Goal: Task Accomplishment & Management: Contribute content

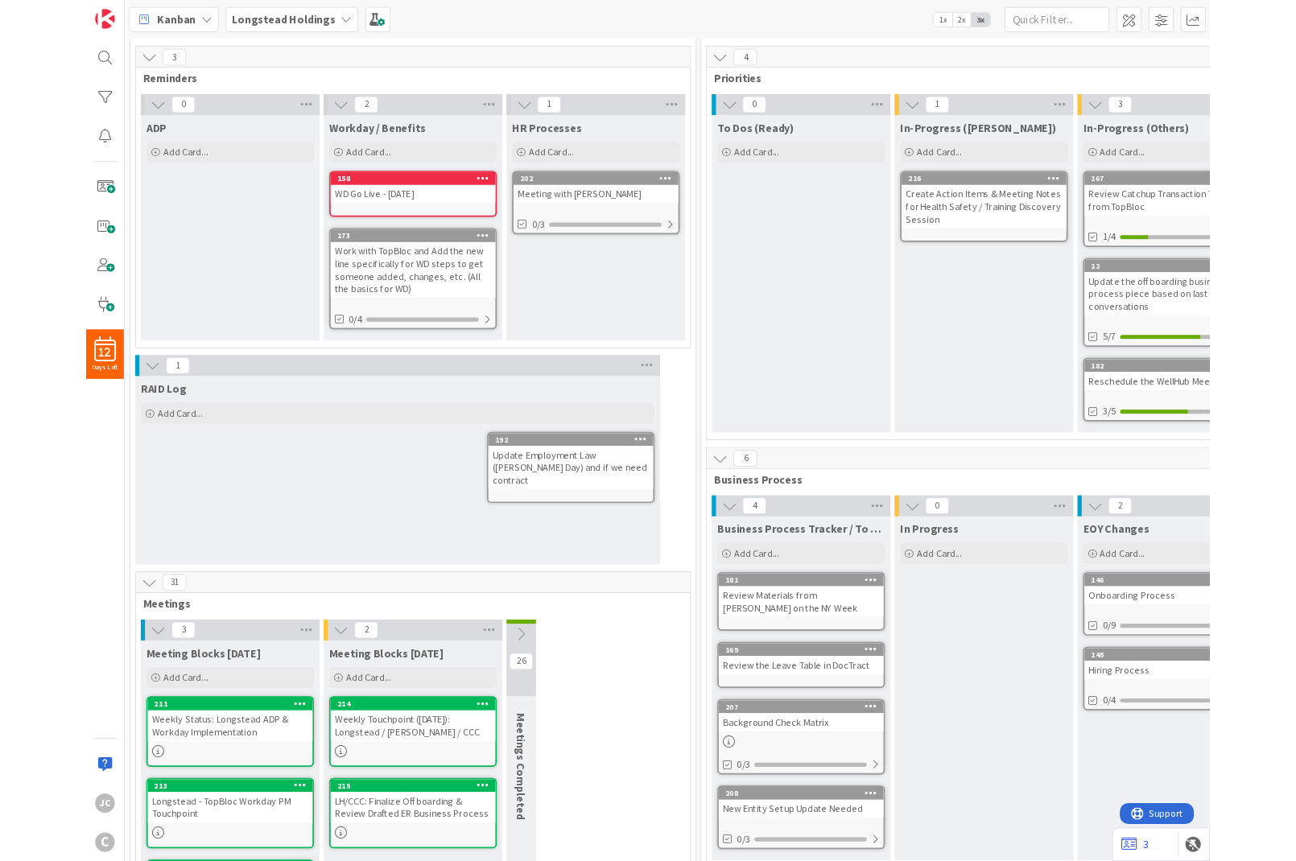
scroll to position [97, 0]
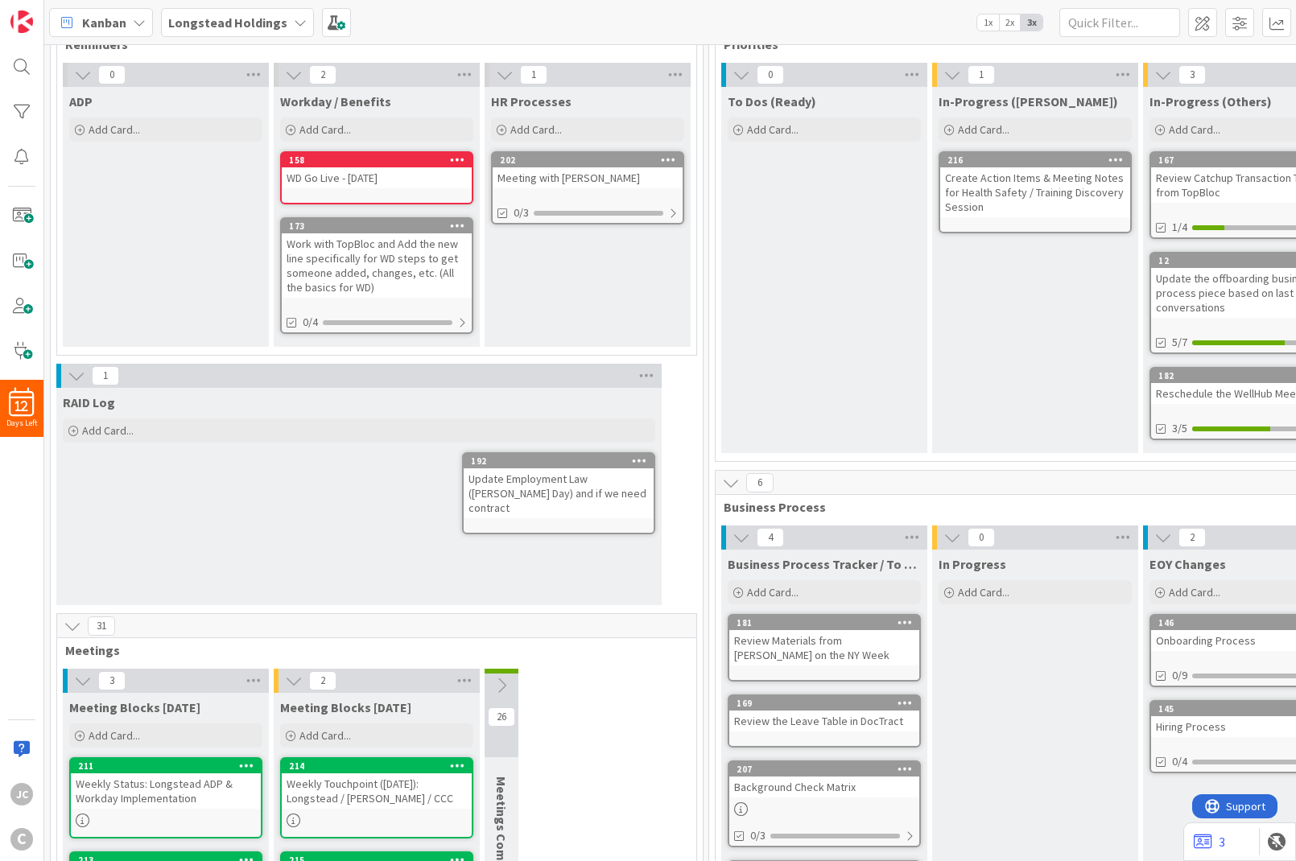
click at [158, 799] on div "Weekly Status: Longstead ADP & Workday Implementation" at bounding box center [166, 791] width 190 height 35
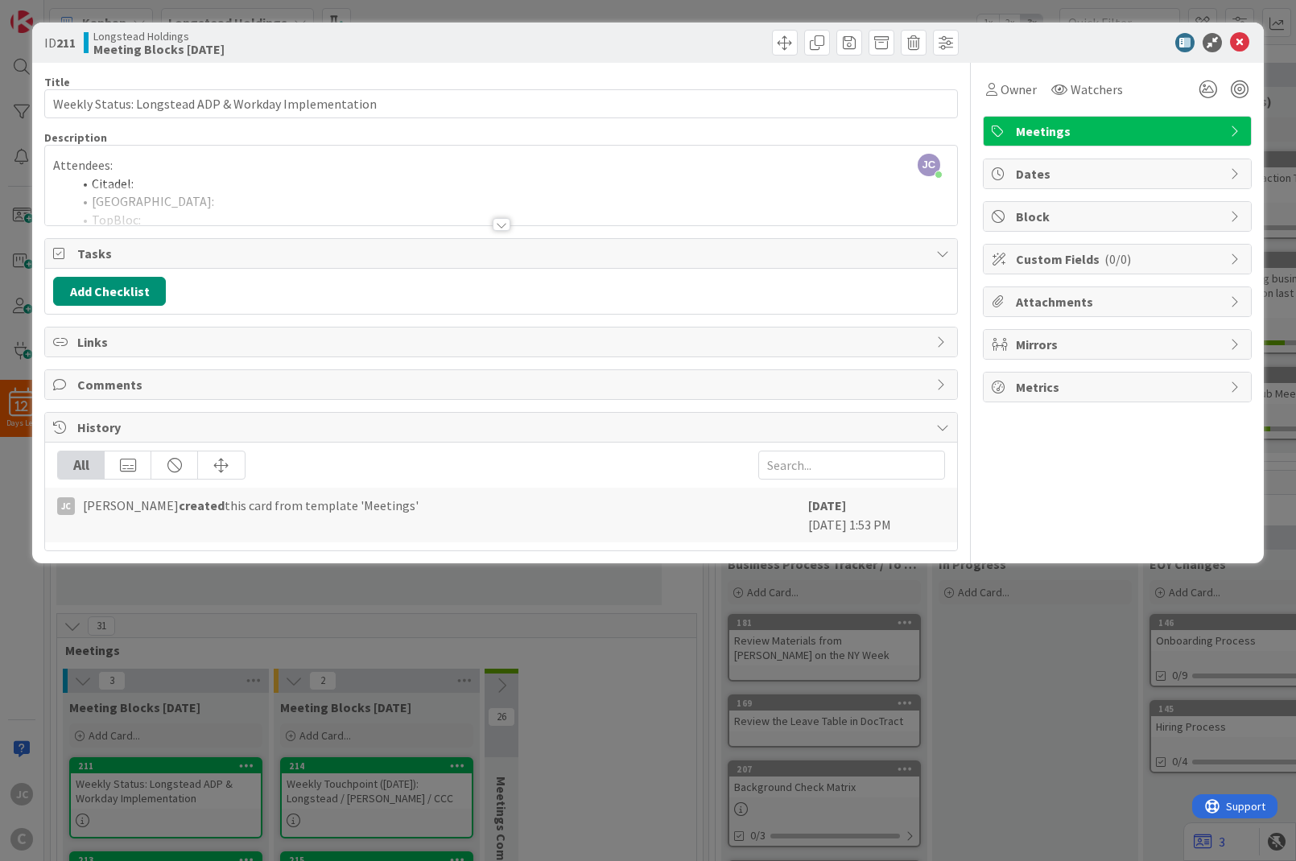
click at [951, 2] on div "ID 211 Longstead Holdings Meeting Blocks [DATE] Title 53 / 128 Weekly Status: L…" at bounding box center [648, 430] width 1296 height 861
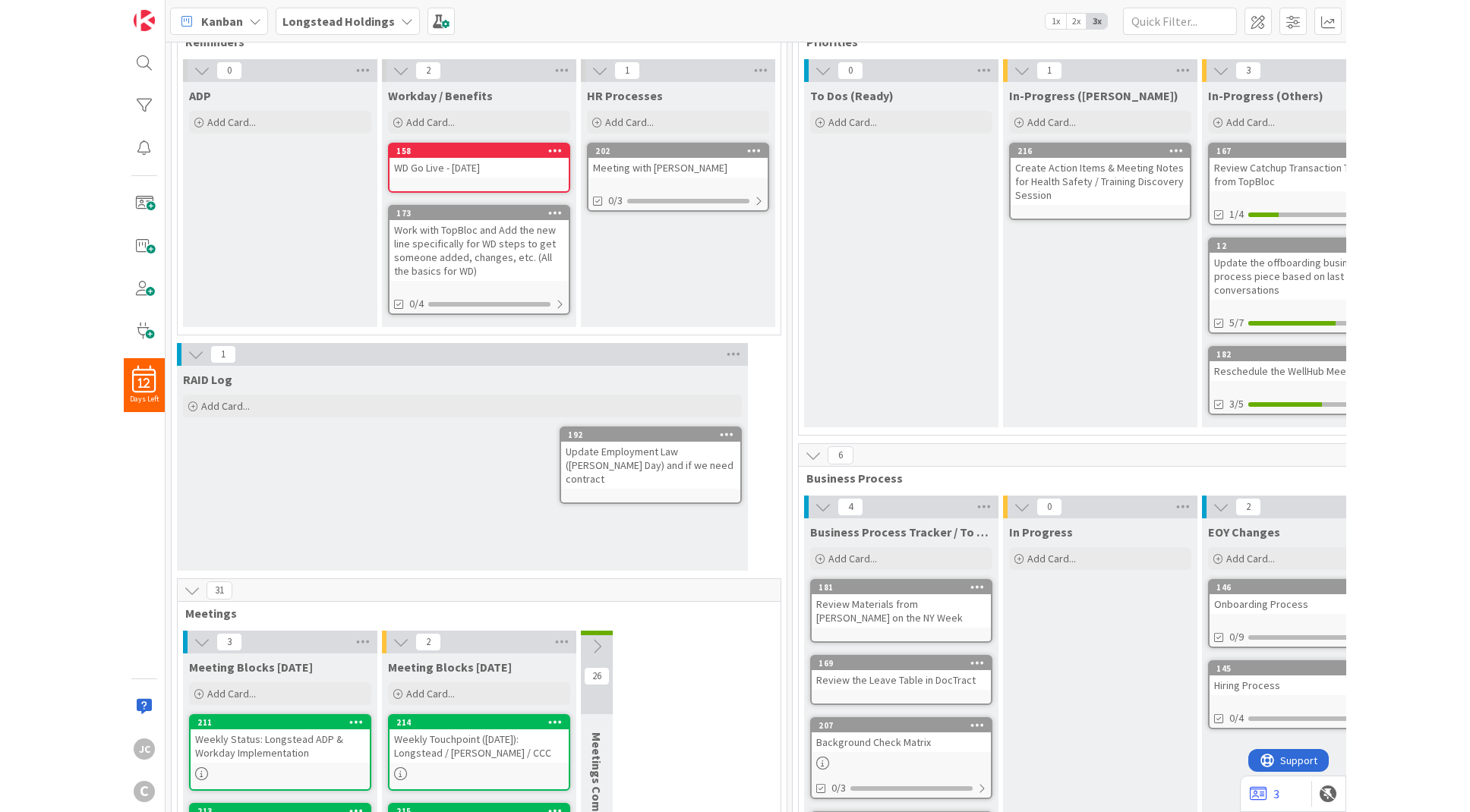
scroll to position [267, 0]
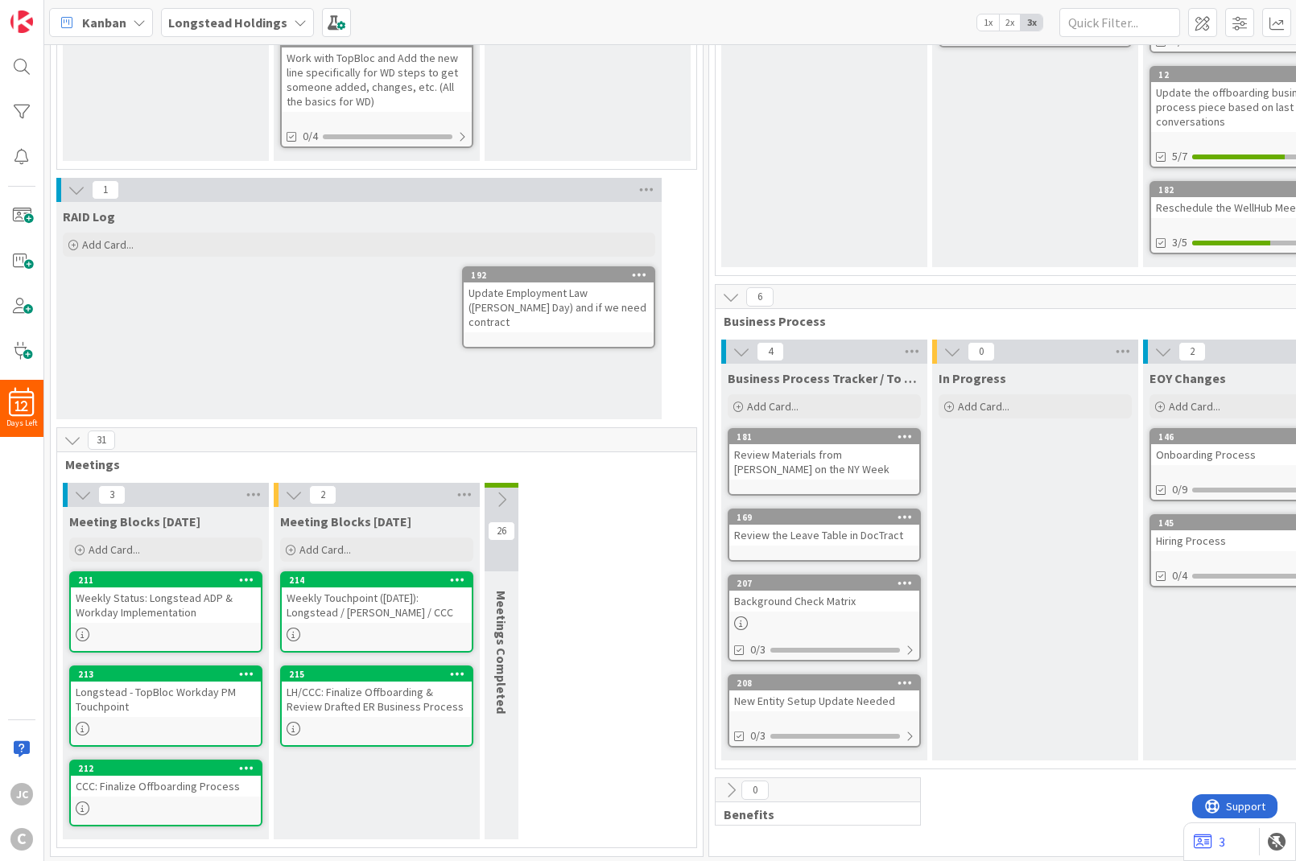
click at [170, 594] on div "Weekly Status: Longstead ADP & Workday Implementation" at bounding box center [166, 605] width 190 height 35
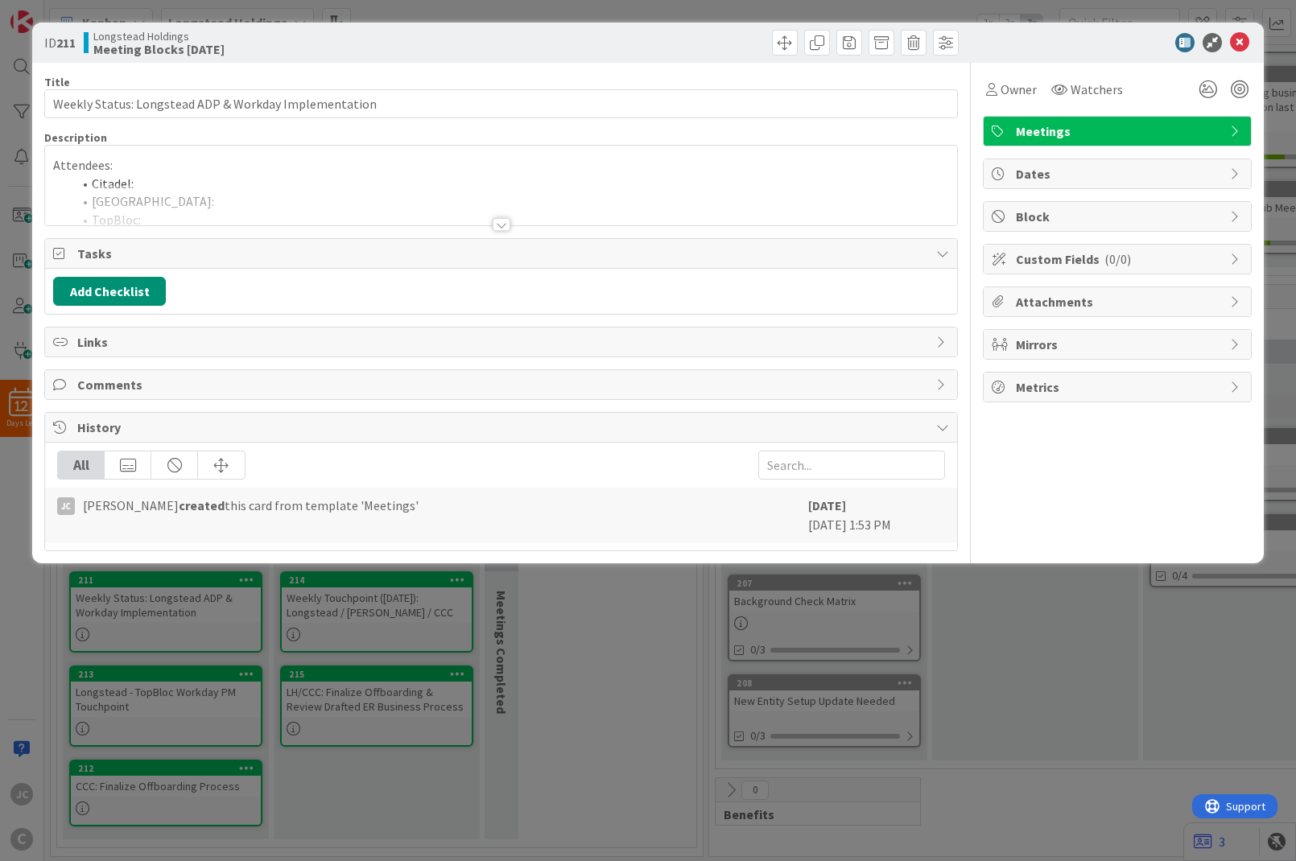
click at [562, 619] on div "ID 211 Longstead Holdings Meeting Blocks Today Title 53 / 128 Weekly Status: Lo…" at bounding box center [648, 430] width 1296 height 861
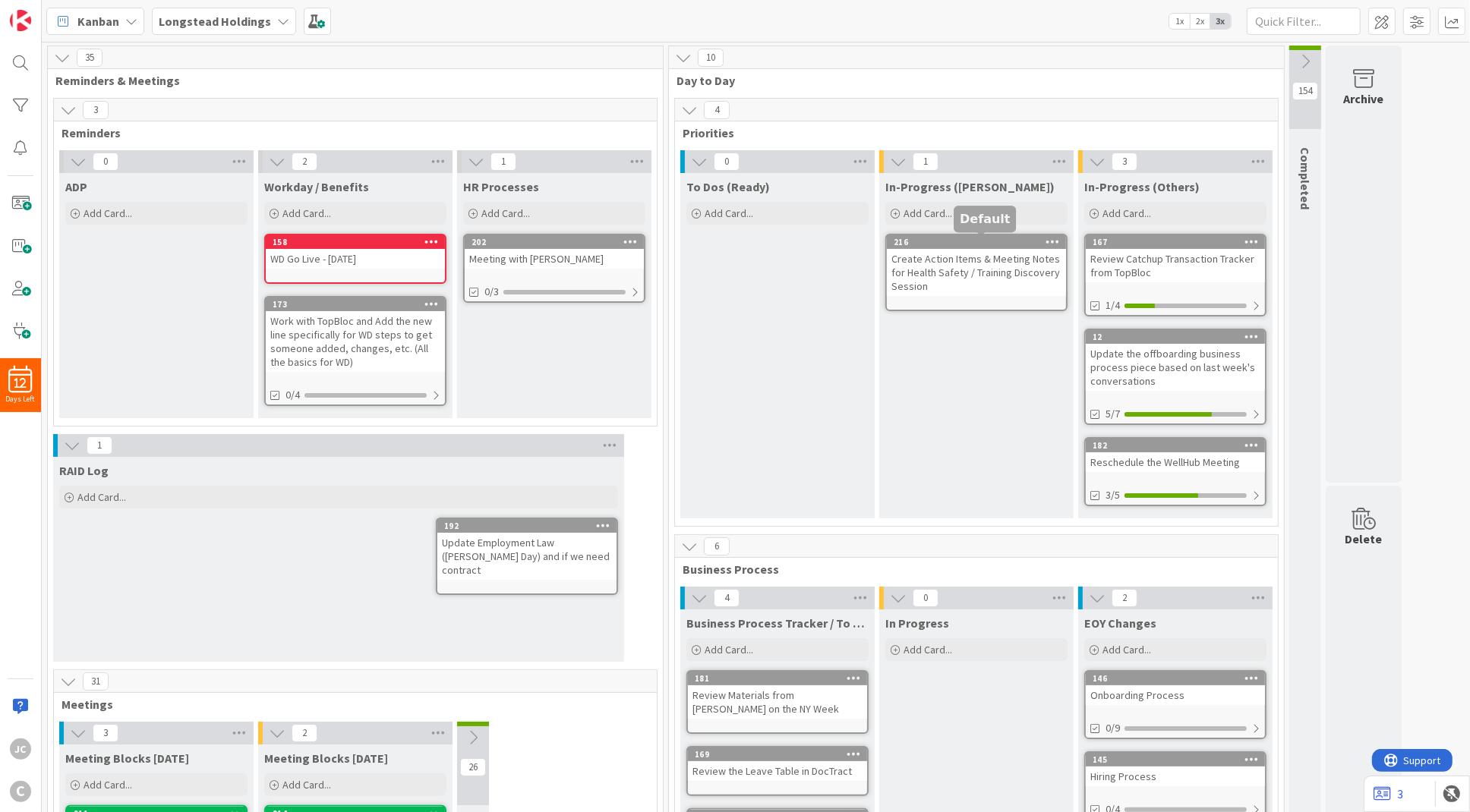
click at [963, 268] on div "Create Action Items & Meeting Notes for Health Safety / Training Discovery Sess…" at bounding box center [977, 273] width 179 height 47
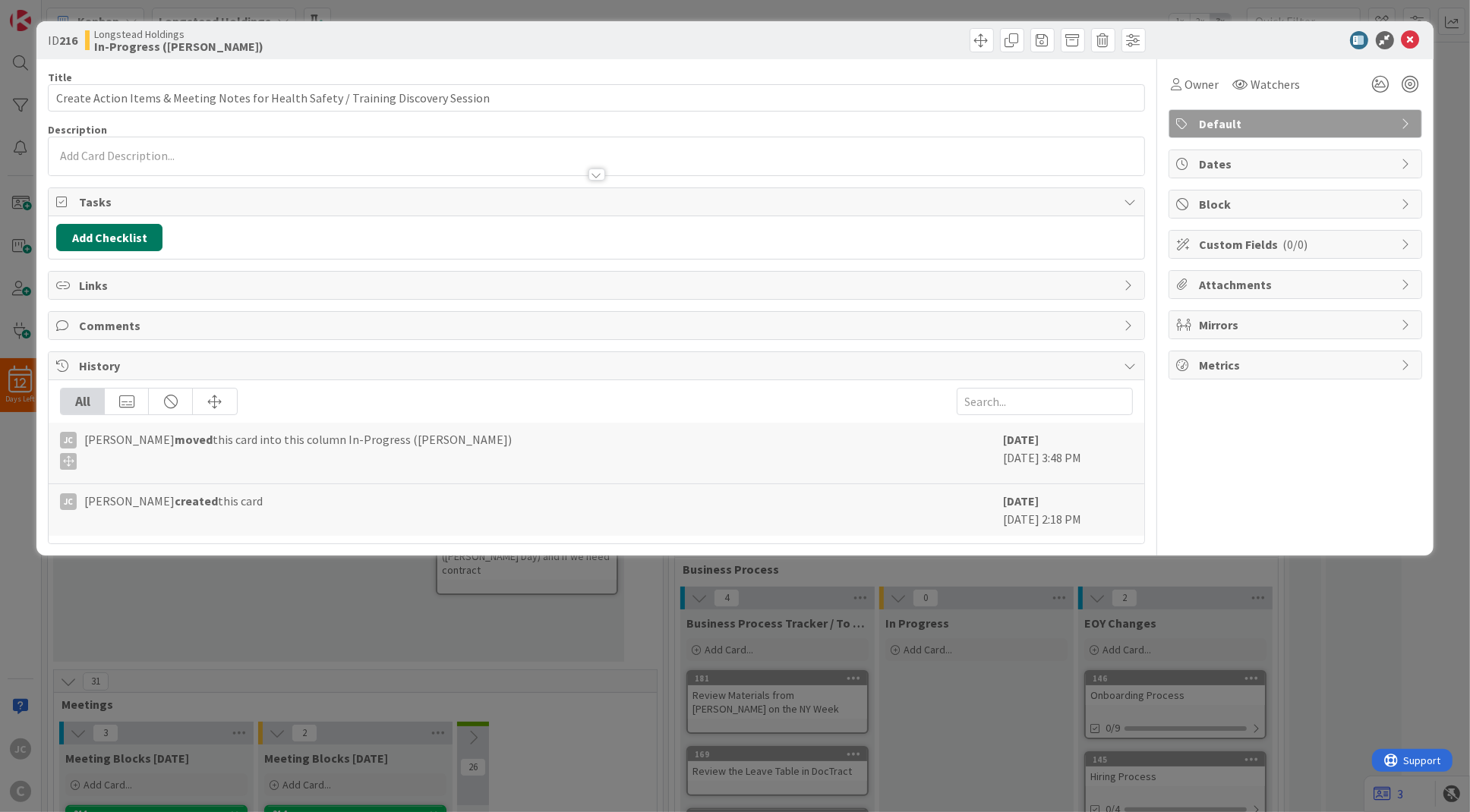
click at [134, 247] on button "Add Checklist" at bounding box center [109, 237] width 107 height 27
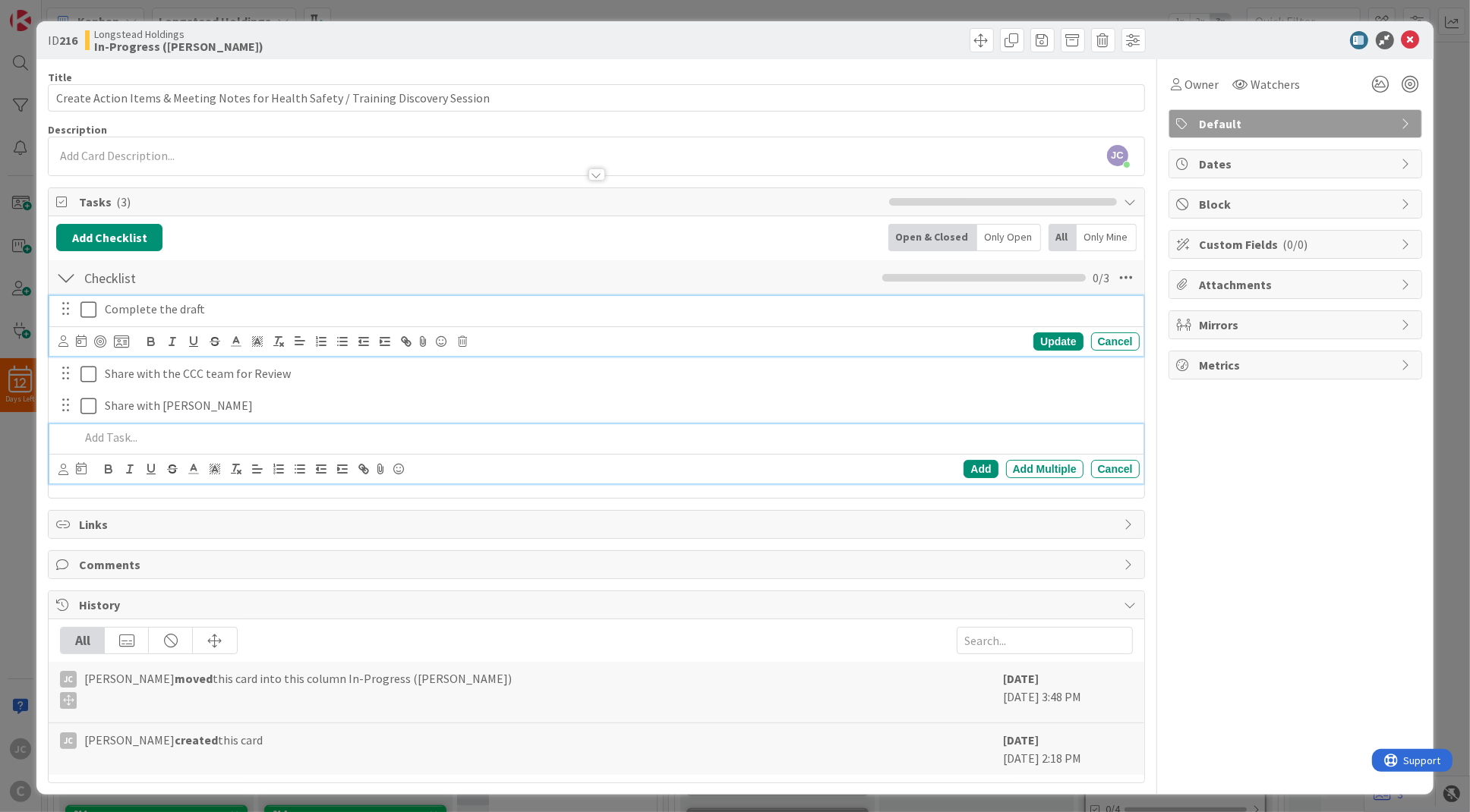
click at [84, 317] on icon at bounding box center [88, 309] width 16 height 18
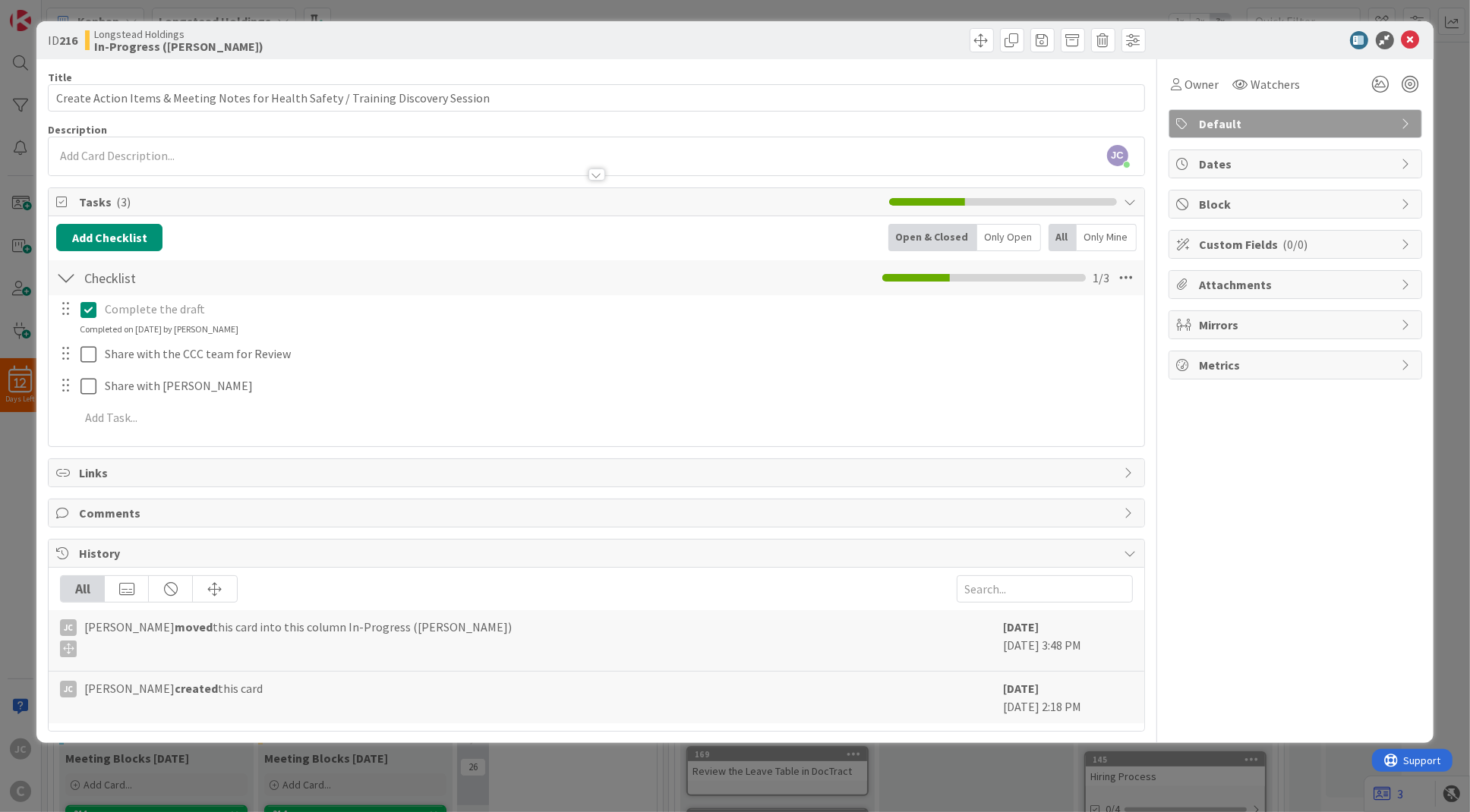
click at [1222, 383] on div "ID 216 Longstead Holdings In-Progress (Jerry) Title 82 / 128 Create Action Item…" at bounding box center [735, 406] width 1470 height 812
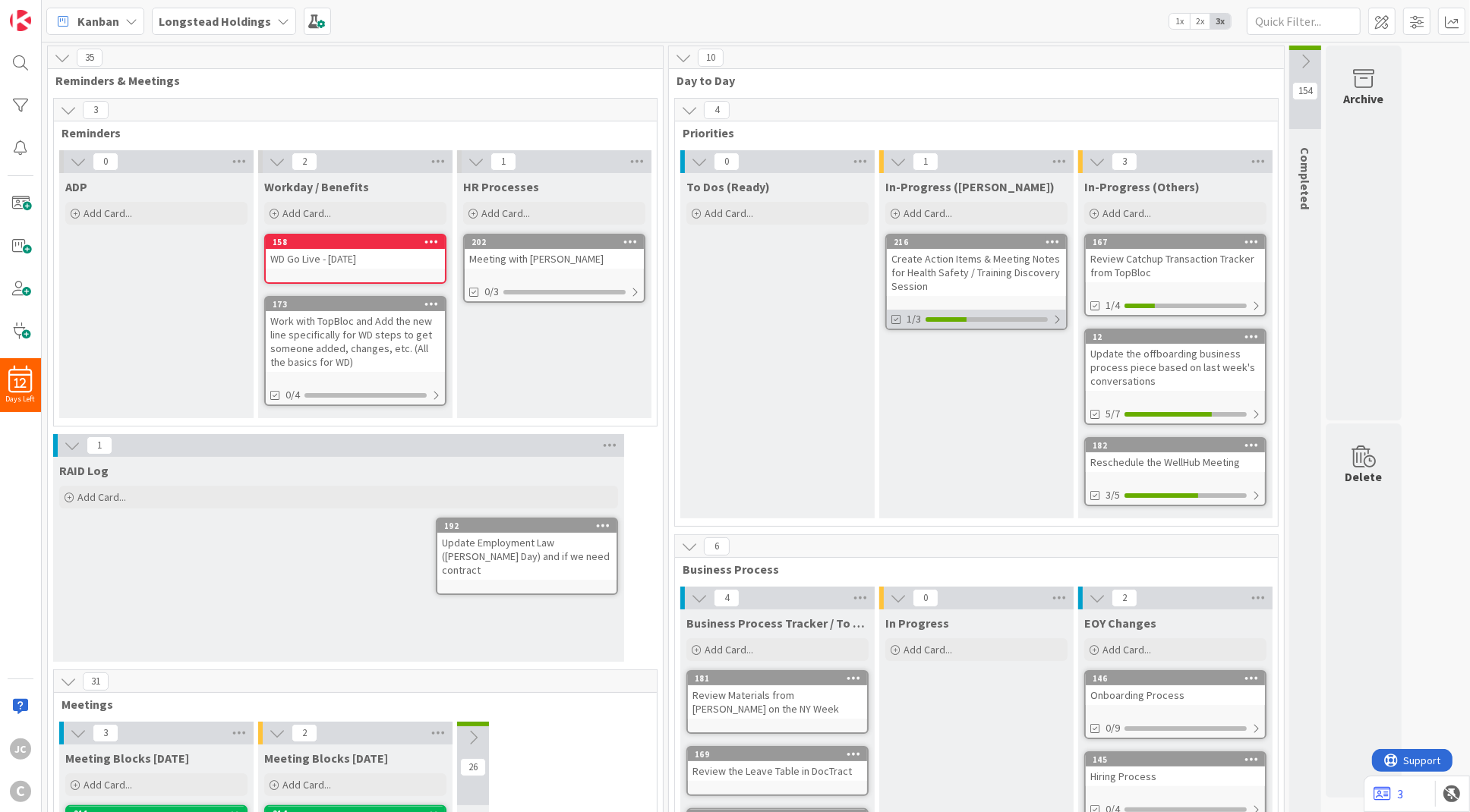
click at [1061, 312] on div "1/3" at bounding box center [977, 319] width 179 height 19
click at [1222, 306] on div "1/4" at bounding box center [1176, 306] width 179 height 19
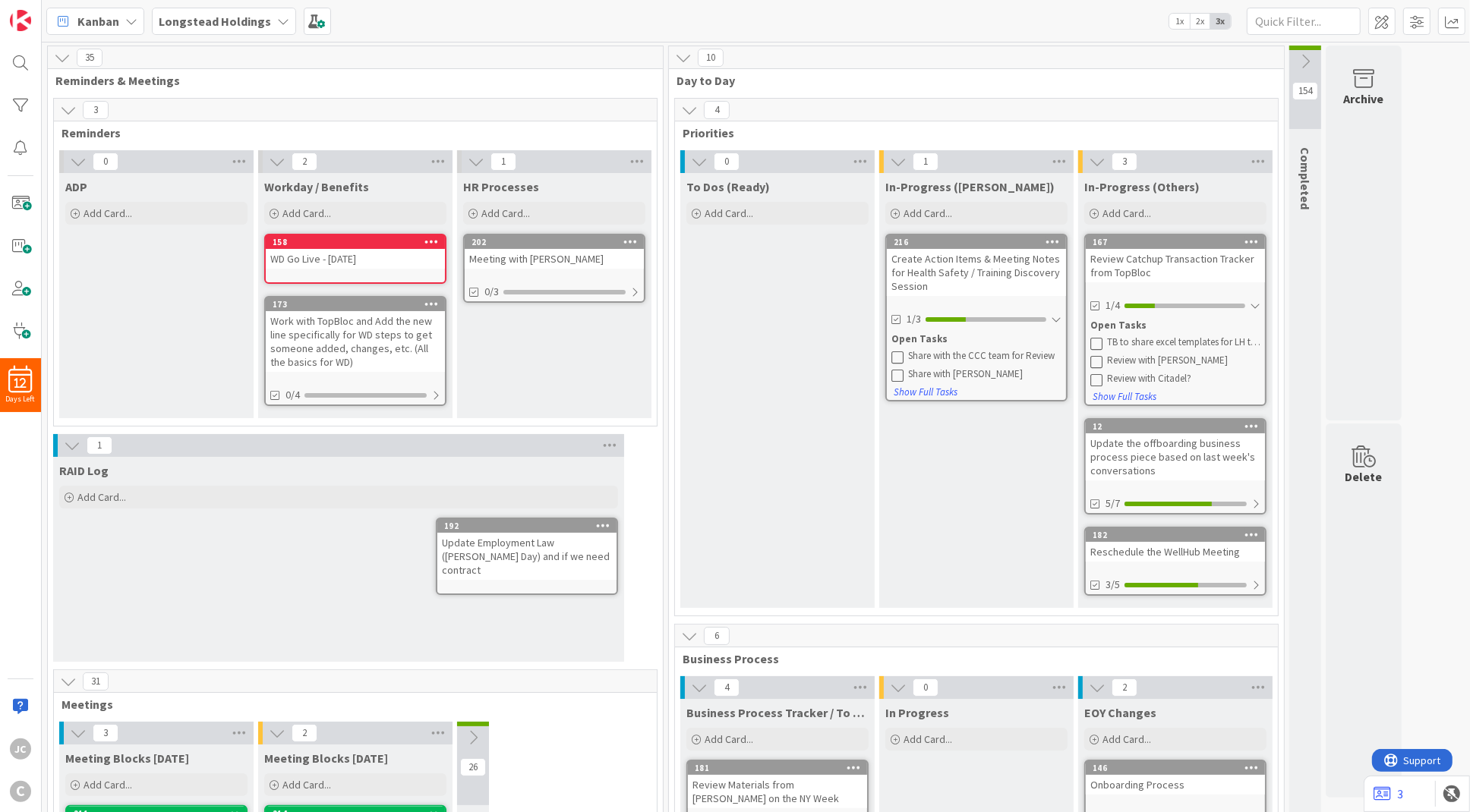
click at [1184, 260] on div "35 Reminders & Meetings 3 Reminders 0 ADP Add Card... 2 Workday / Benefits Add …" at bounding box center [756, 426] width 1428 height 771
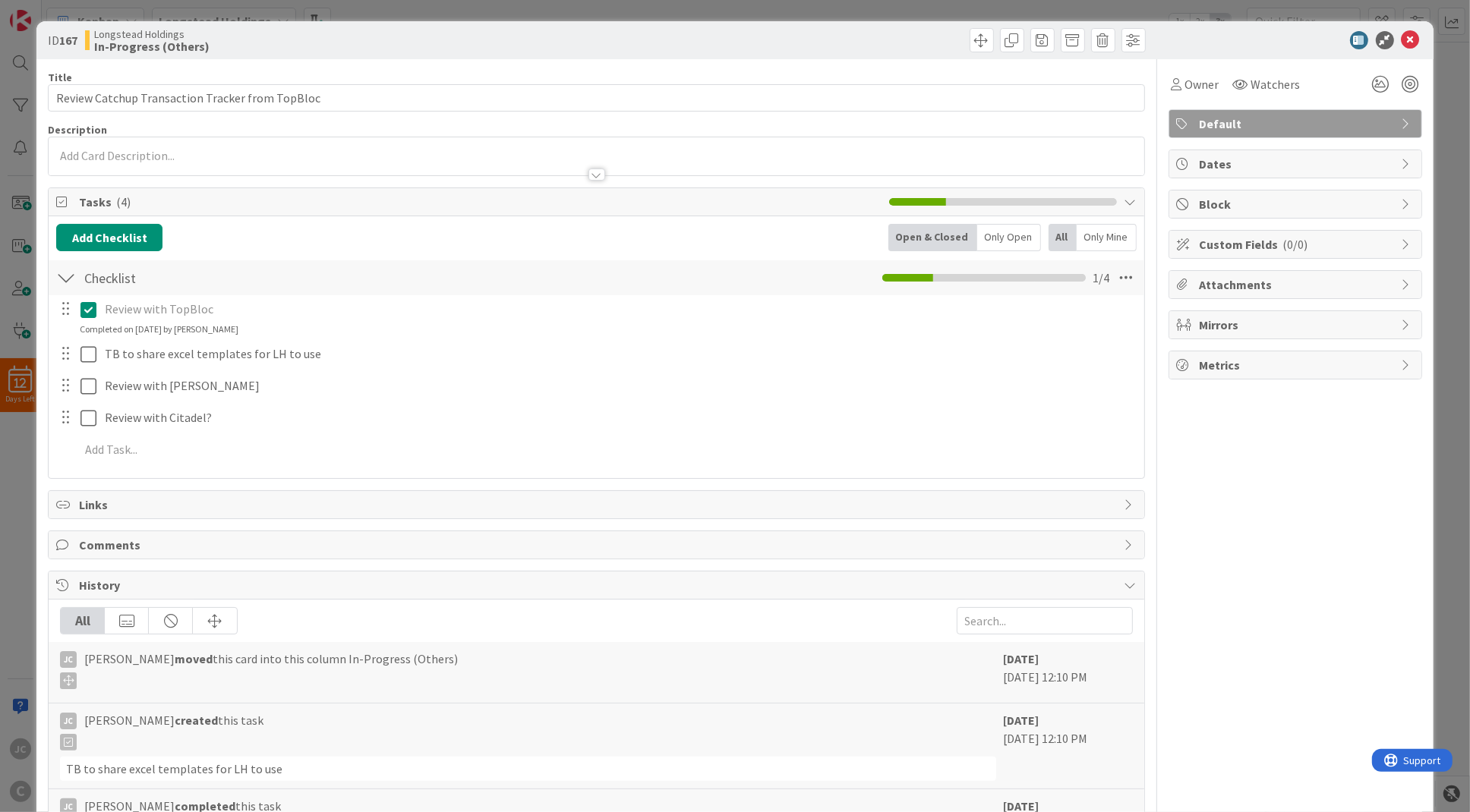
click at [296, 481] on div "Title 47 / 128 Review Catchup Transaction Tracker from TopBloc Description Owne…" at bounding box center [596, 570] width 1096 height 1021
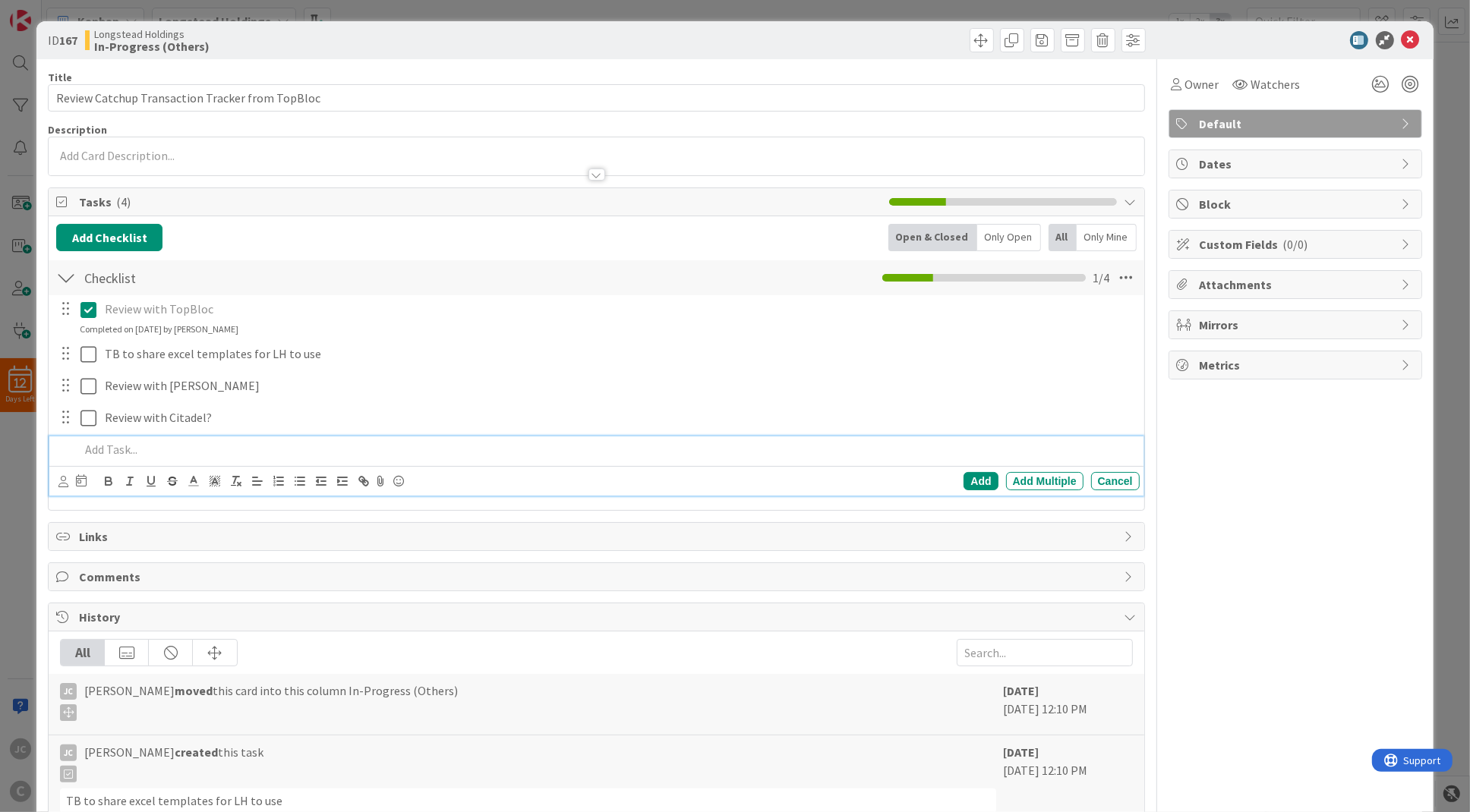
click at [301, 458] on p at bounding box center [607, 450] width 1053 height 18
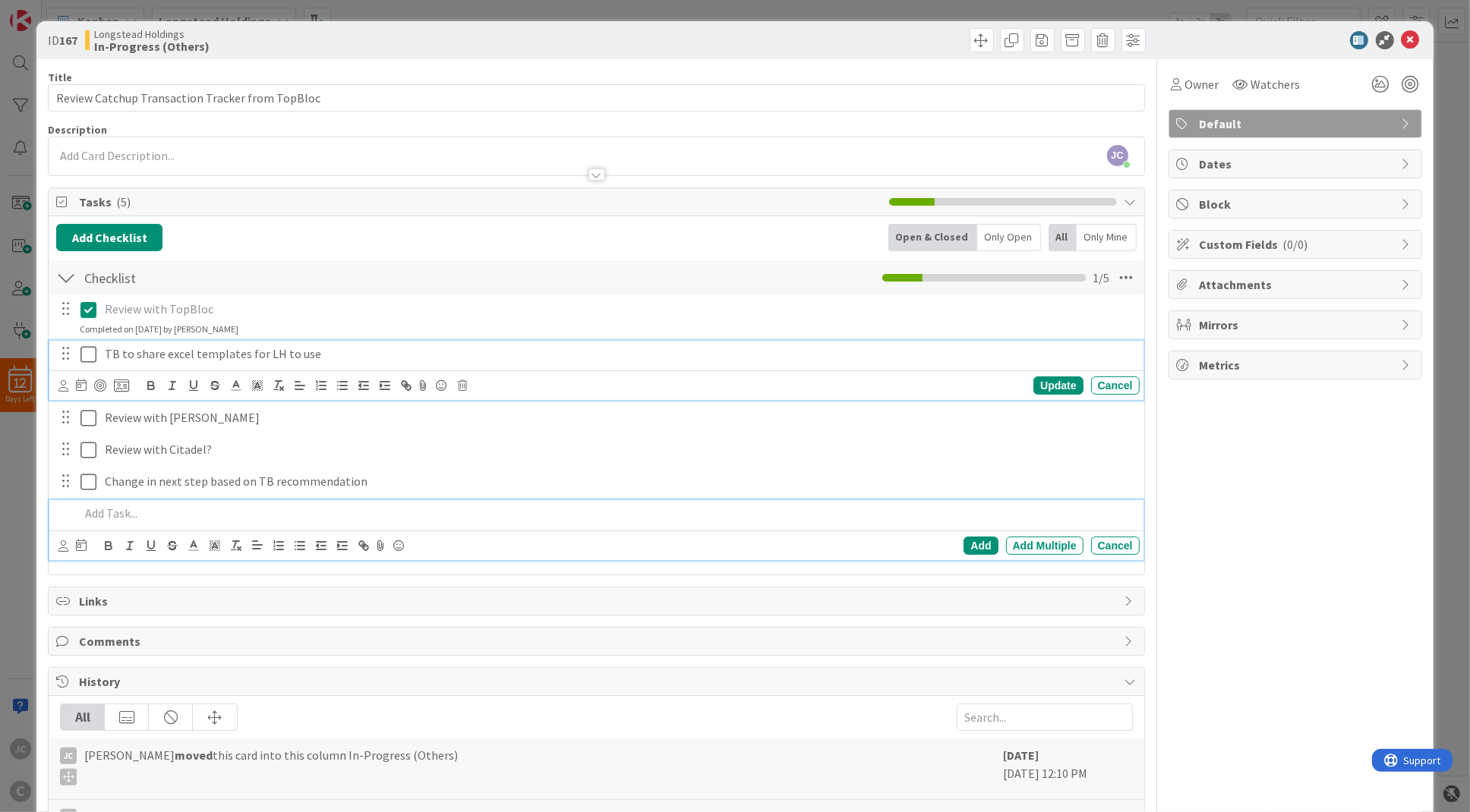
click at [436, 356] on p "TB to share excel templates for LH to use" at bounding box center [619, 354] width 1029 height 18
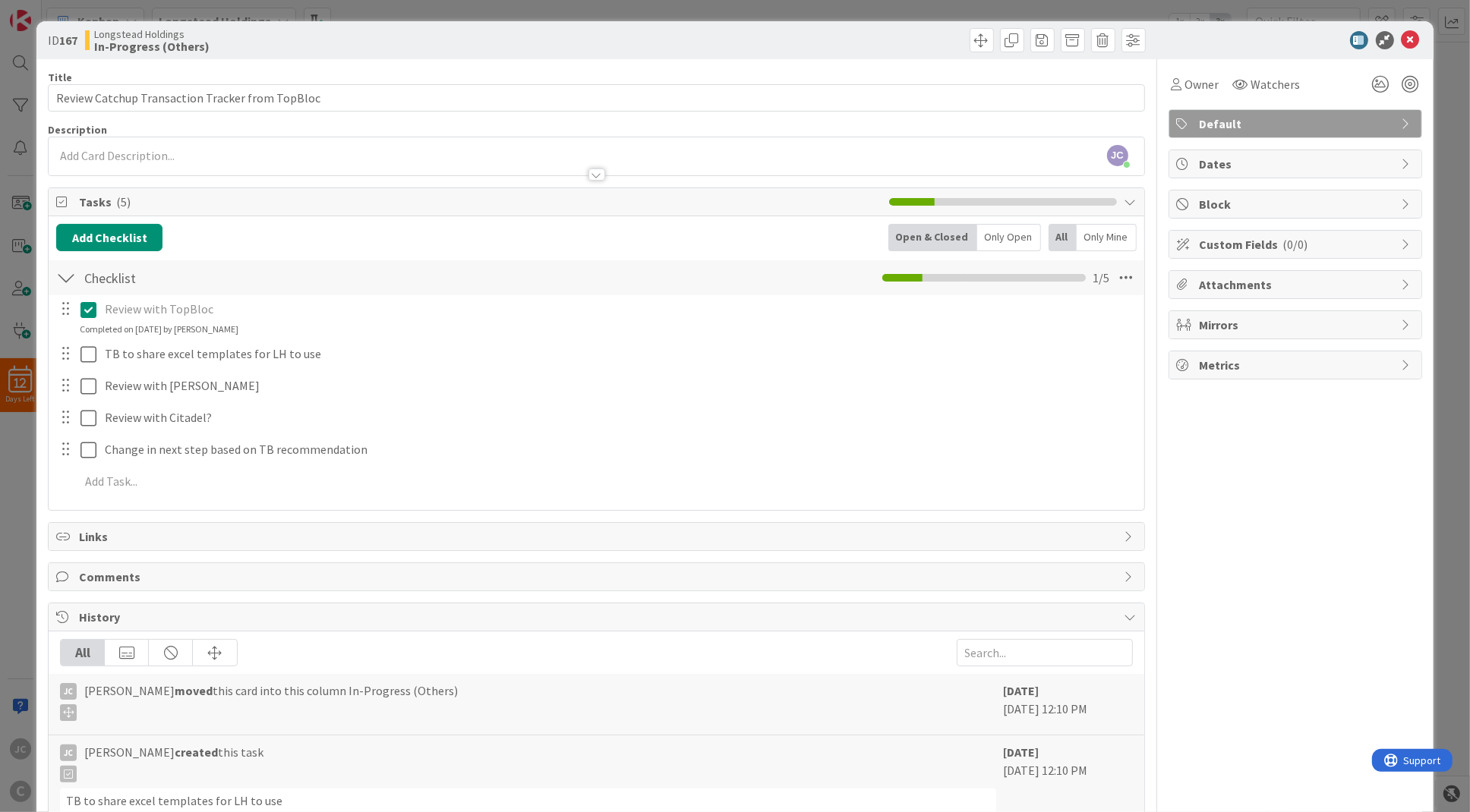
click at [75, 353] on div at bounding box center [65, 354] width 20 height 23
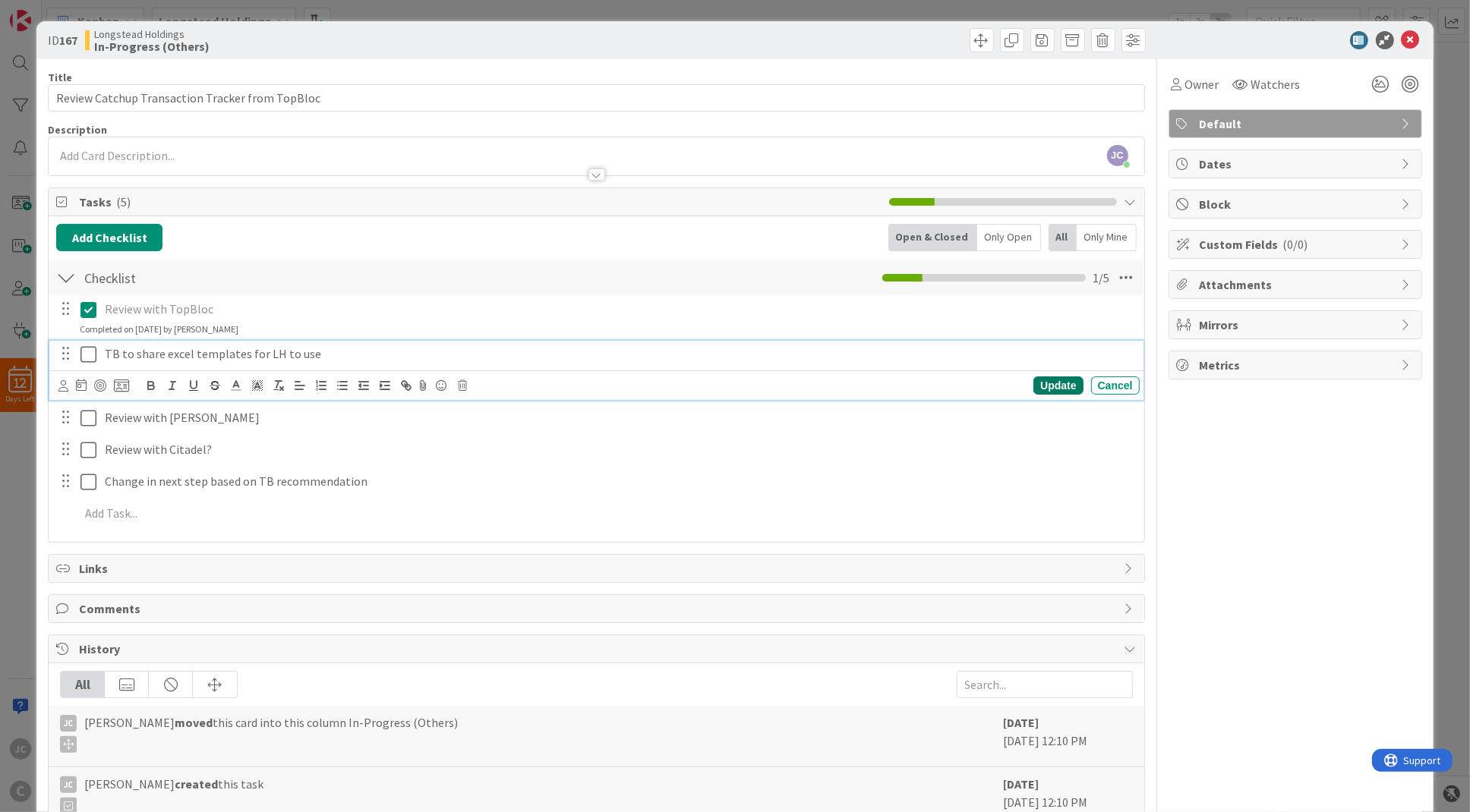
click at [1070, 391] on div "Update" at bounding box center [1059, 385] width 49 height 18
click at [1086, 367] on div "TB to share excel templates for LH to use" at bounding box center [620, 354] width 1042 height 26
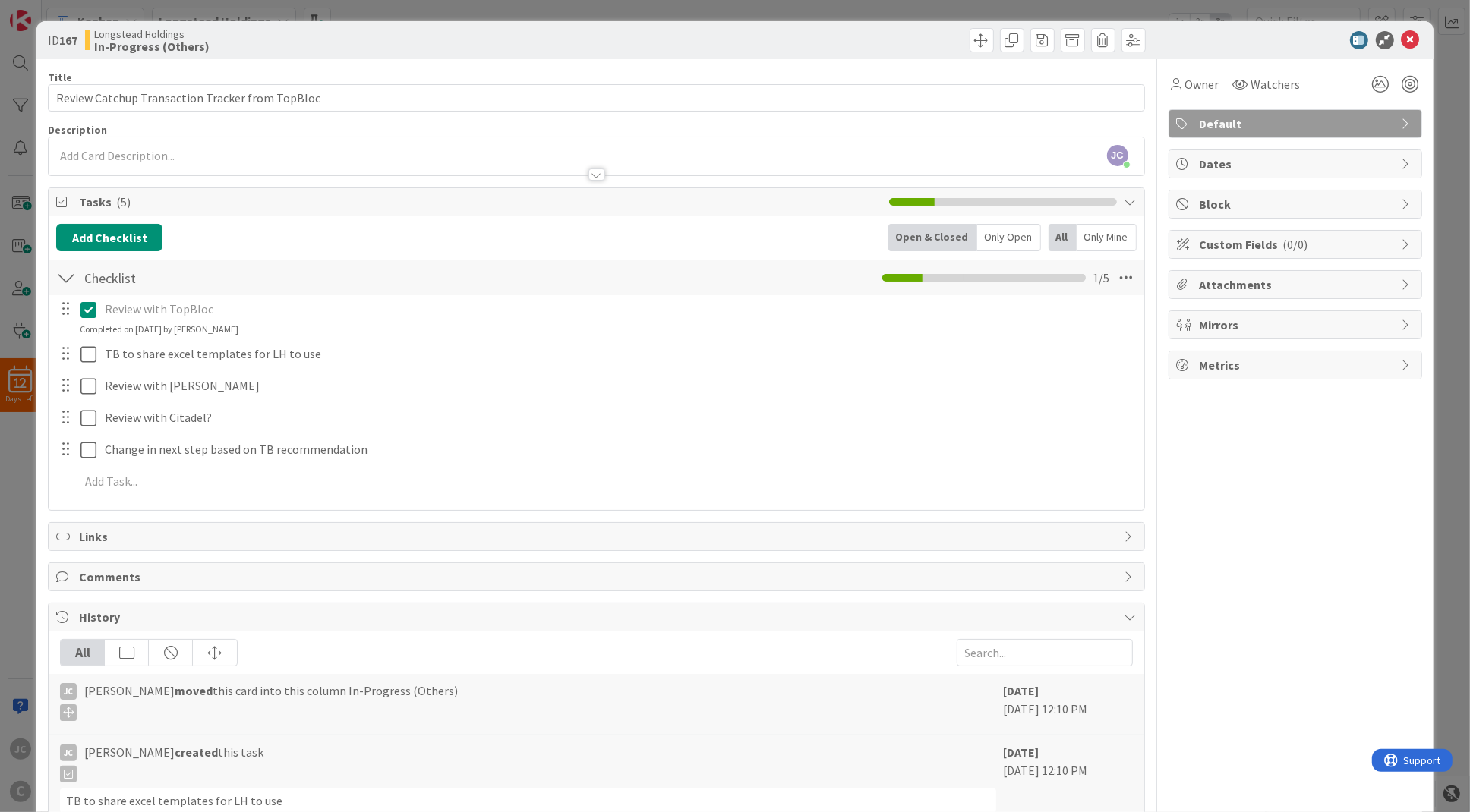
click at [1131, 382] on div "Review with TopBloc Update Cancel Completed on 10/02/2025 by Jerry Chen TB to s…" at bounding box center [596, 398] width 1080 height 206
click at [1131, 282] on icon at bounding box center [1127, 277] width 27 height 27
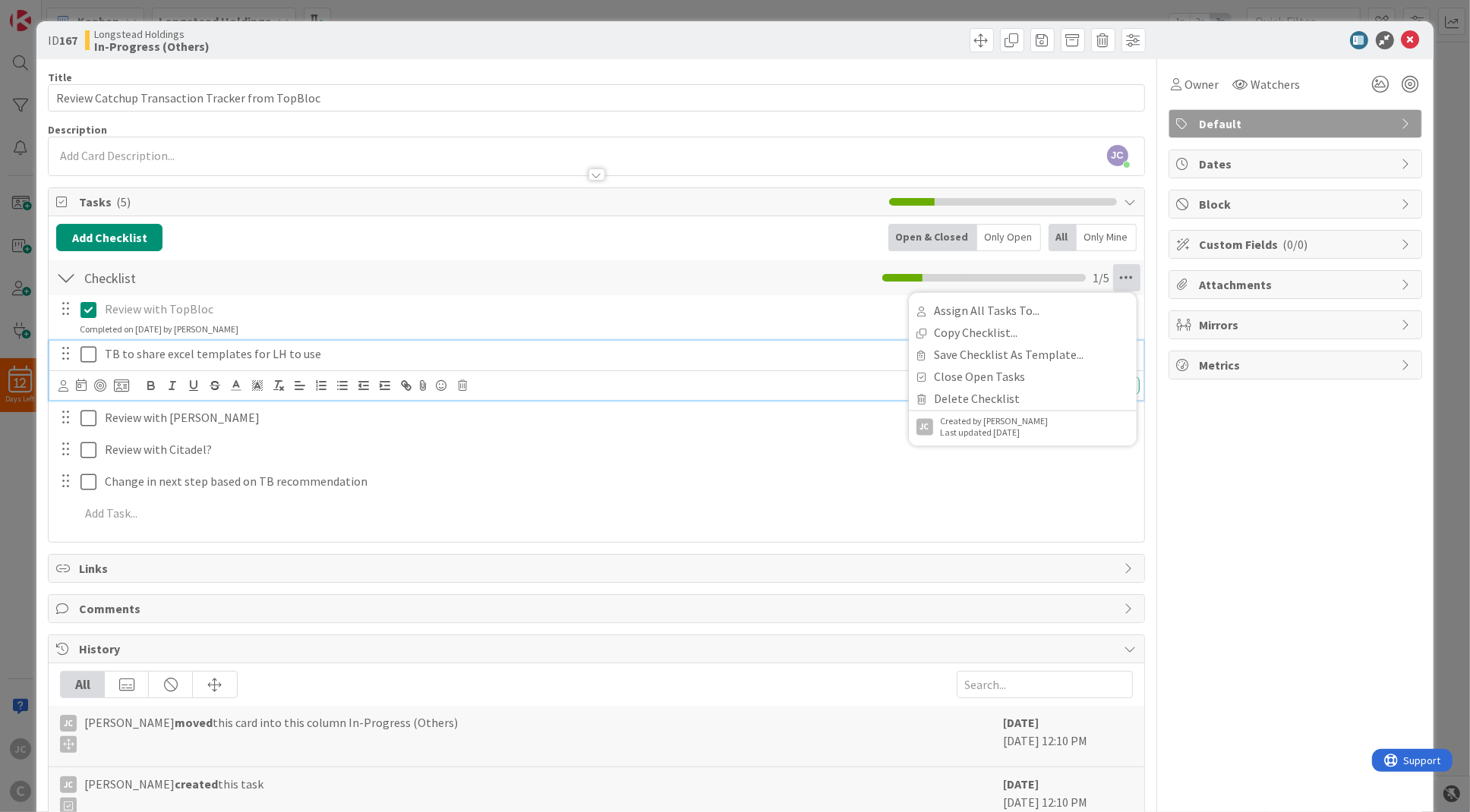
click at [388, 349] on p "TB to share excel templates for LH to use" at bounding box center [619, 354] width 1029 height 18
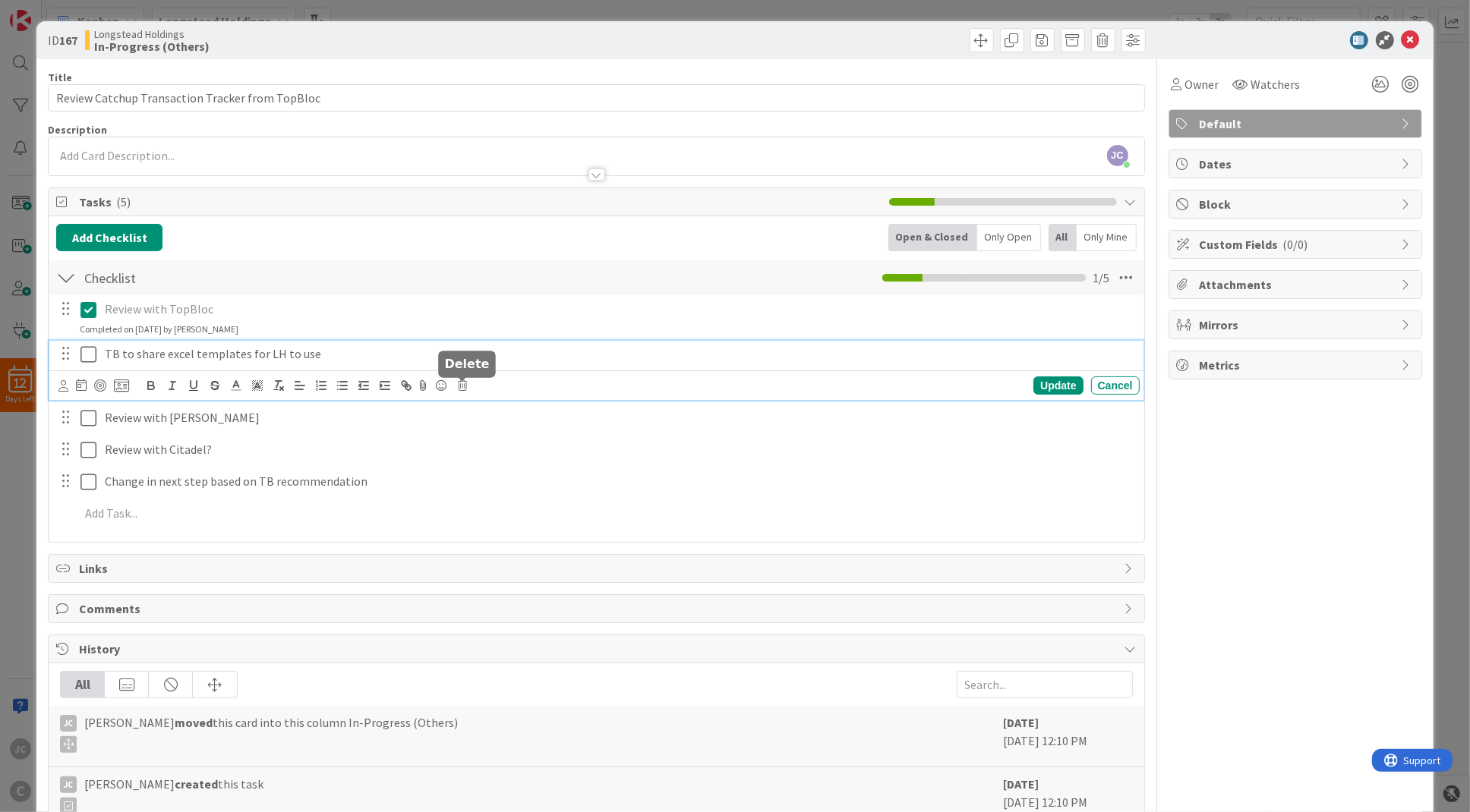
click at [467, 389] on icon at bounding box center [462, 385] width 9 height 10
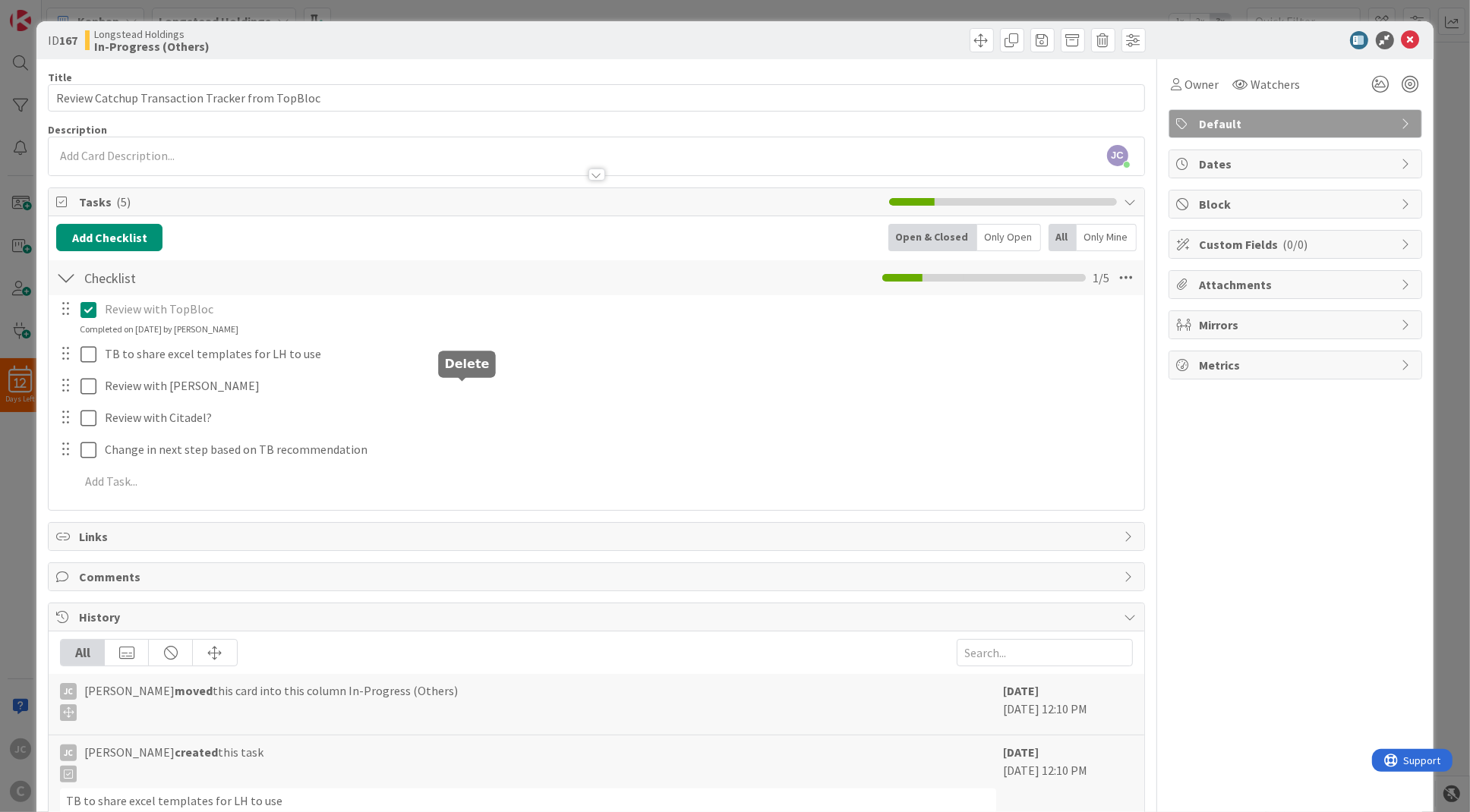
click at [501, 450] on div "Review with TopBloc Update Cancel Completed on 10/02/2025 by Jerry Chen TB to s…" at bounding box center [596, 398] width 1080 height 206
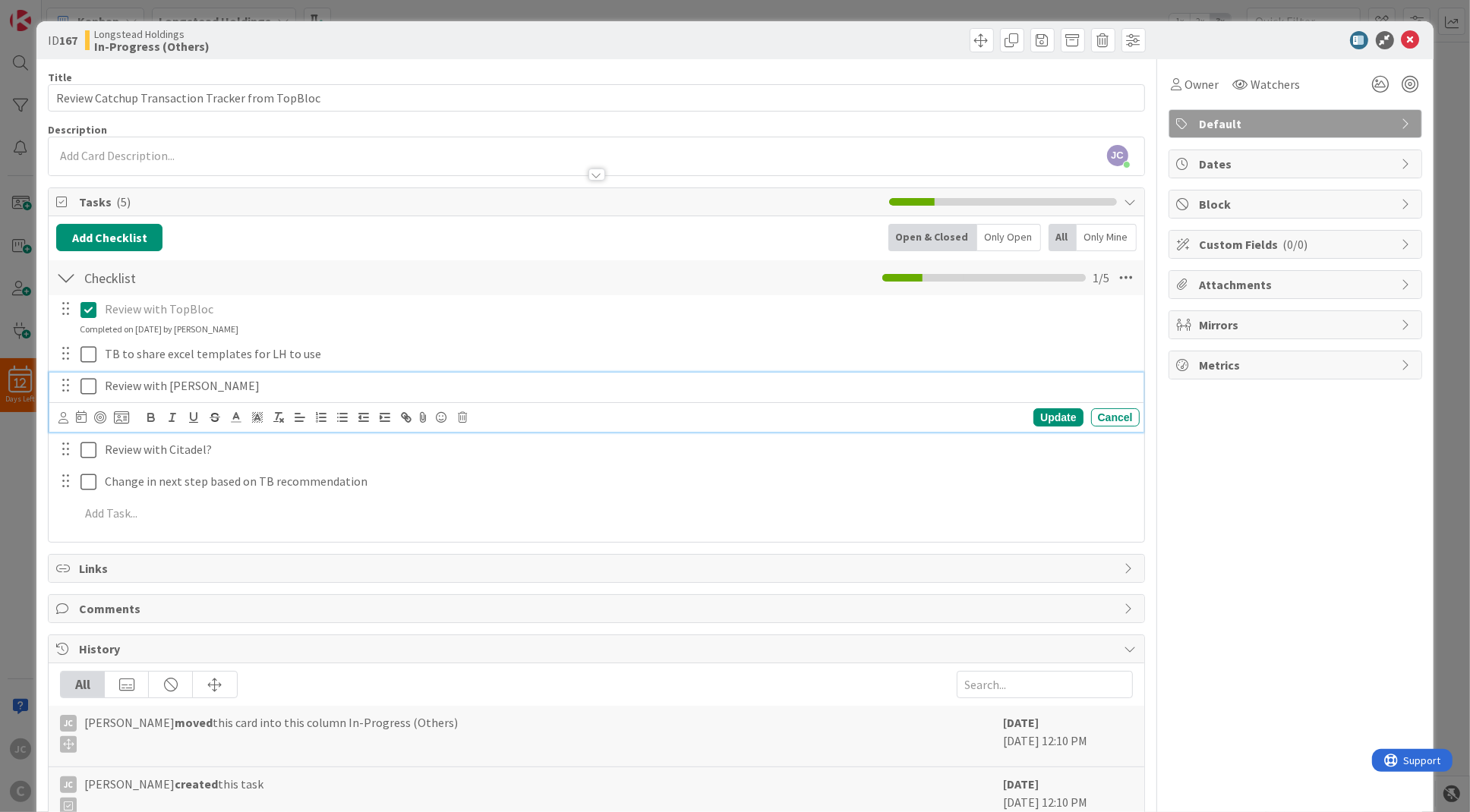
click at [326, 384] on p "Review with [PERSON_NAME]" at bounding box center [619, 386] width 1029 height 18
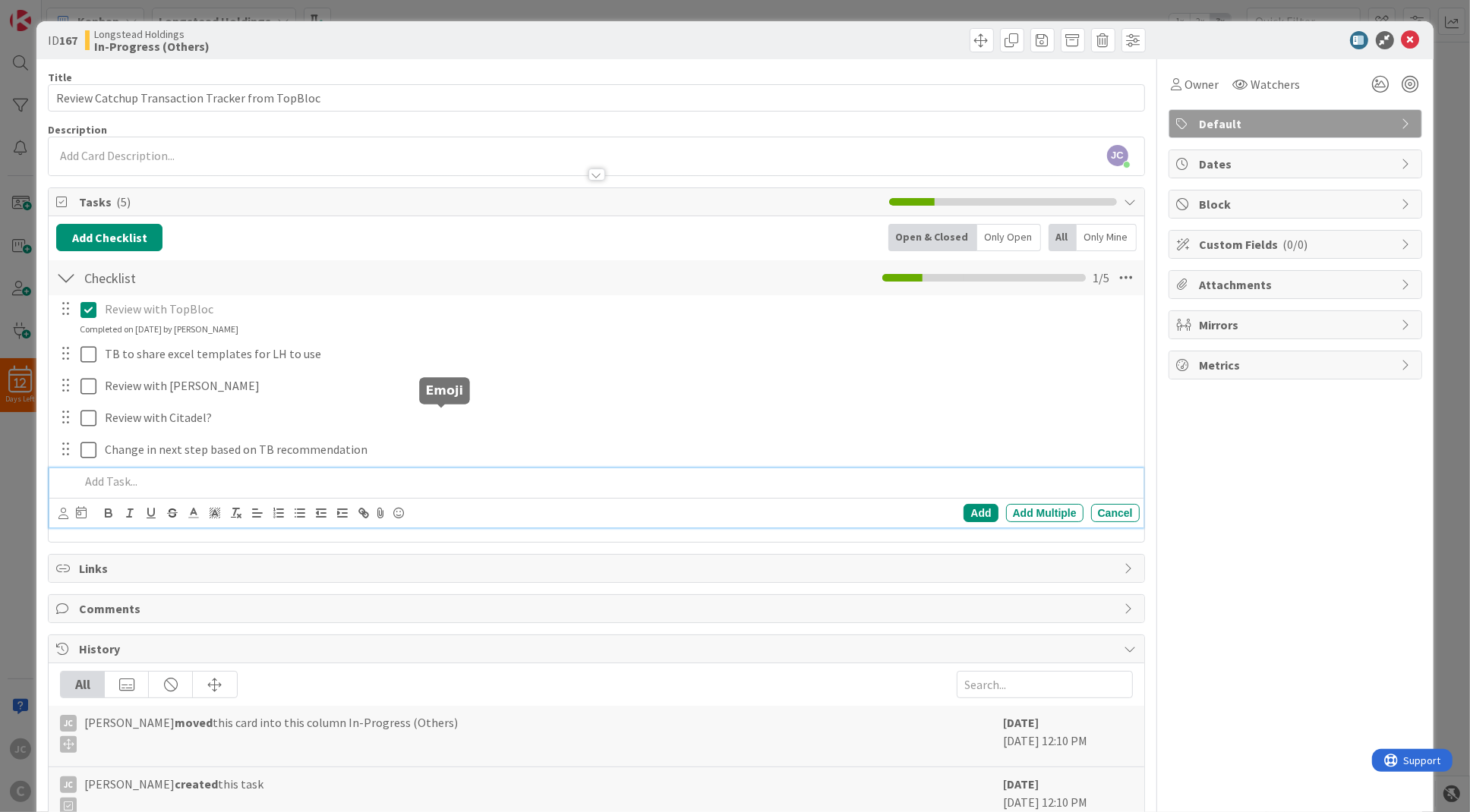
click at [486, 495] on div at bounding box center [606, 482] width 1065 height 26
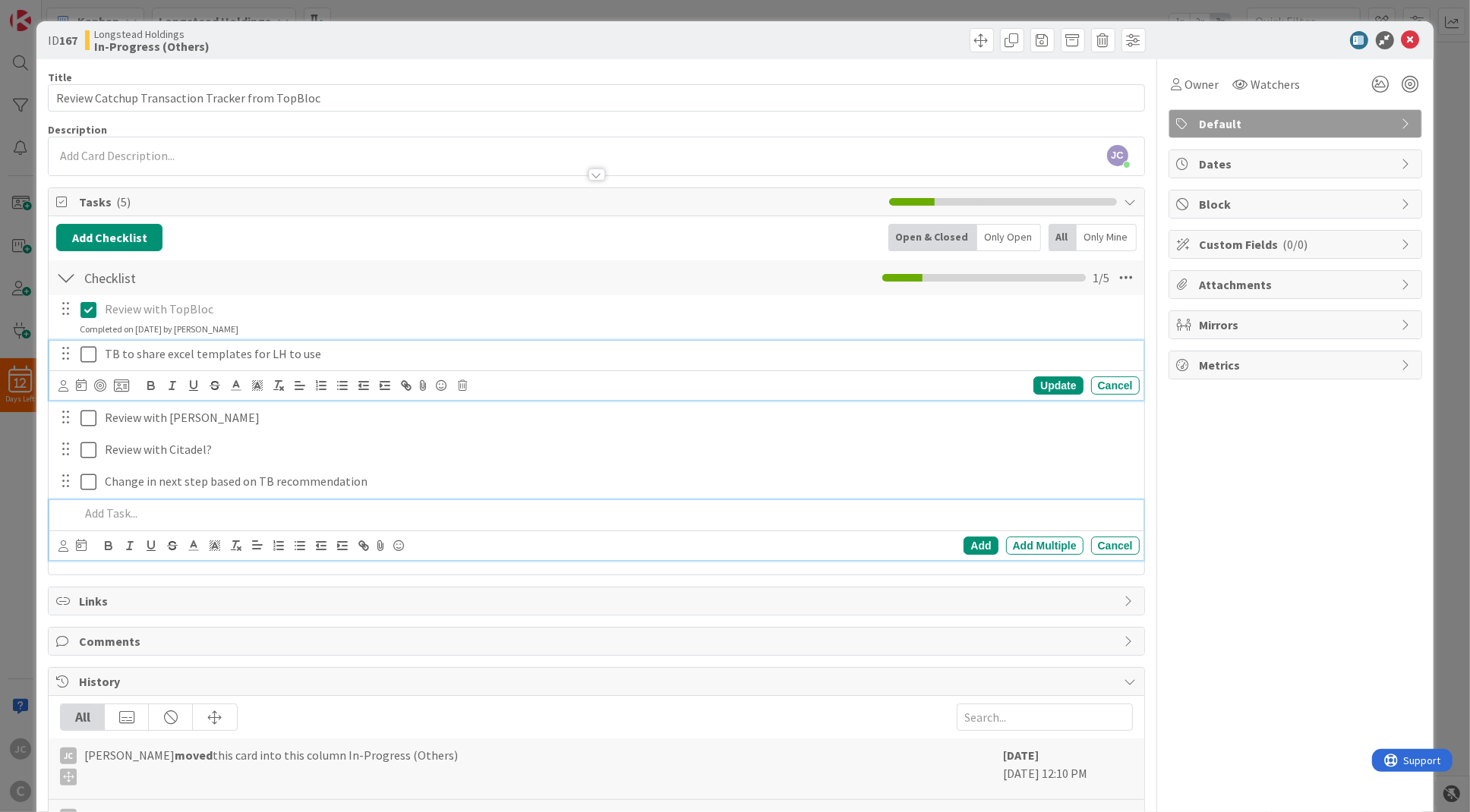
click at [82, 356] on icon at bounding box center [88, 354] width 16 height 18
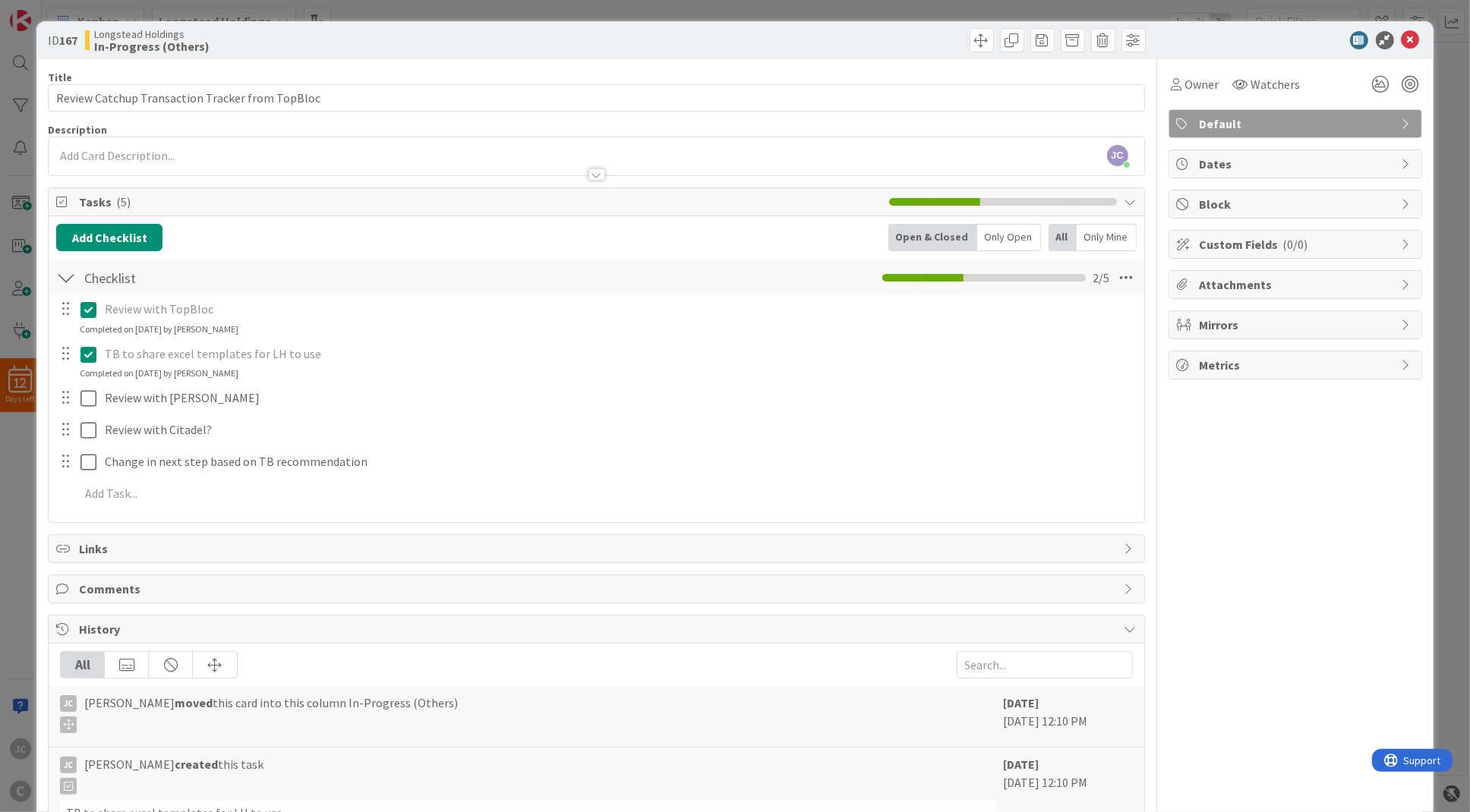
click at [82, 356] on icon at bounding box center [88, 354] width 16 height 18
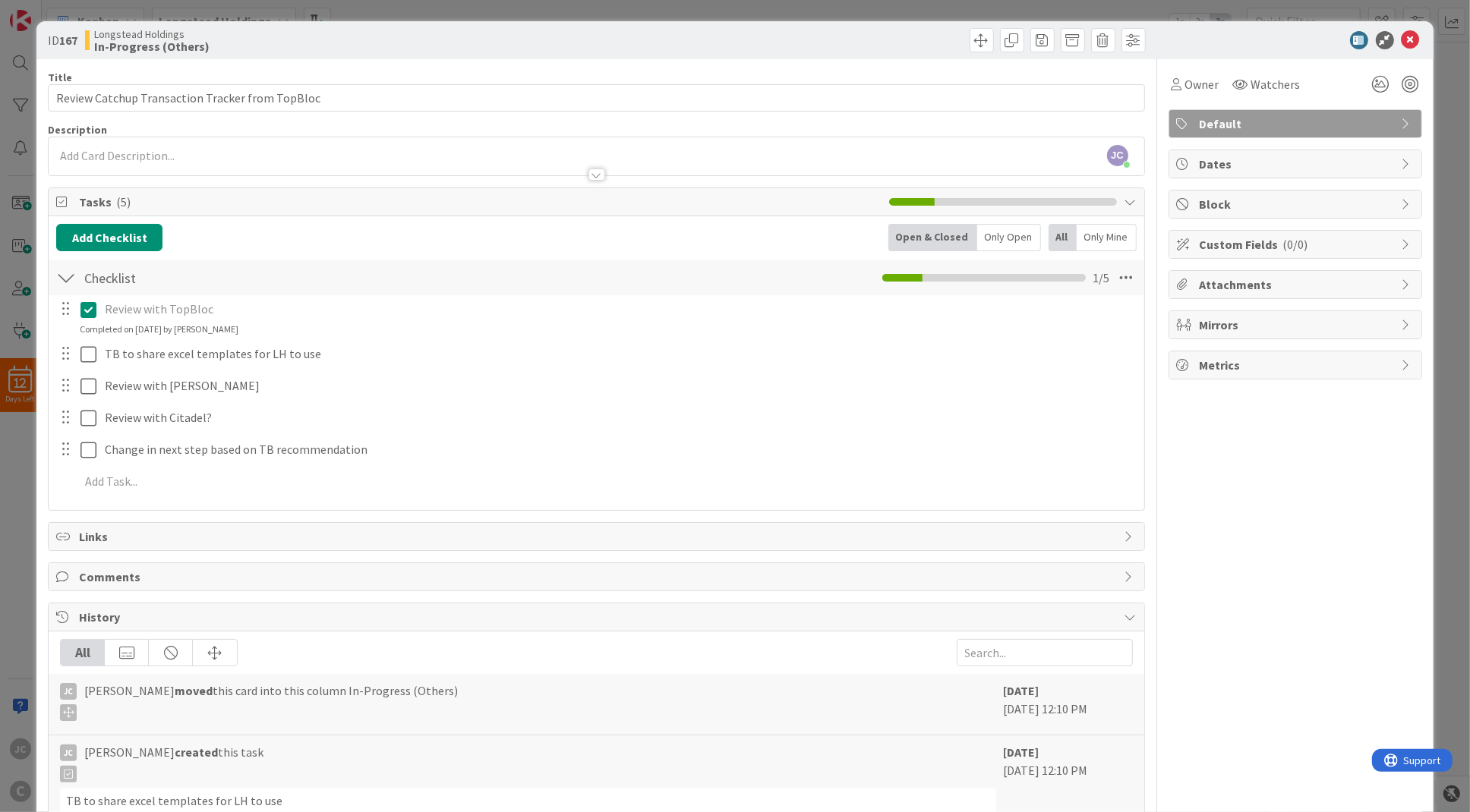
click at [516, 435] on div "Review with TopBloc Update Cancel Completed on 10/02/2025 by Jerry Chen TB to s…" at bounding box center [596, 398] width 1080 height 206
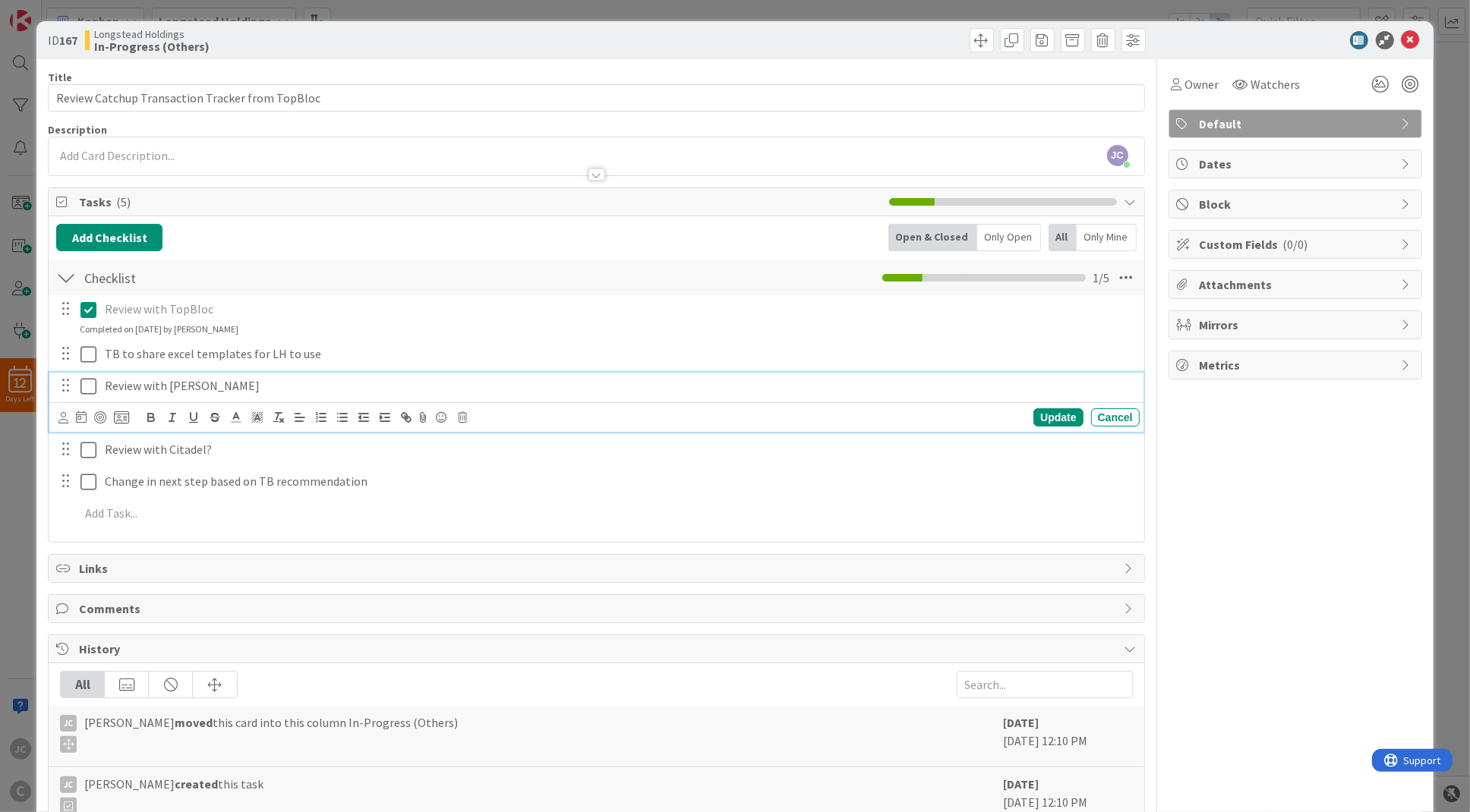
click at [357, 395] on p "Review with [PERSON_NAME]" at bounding box center [619, 386] width 1029 height 18
click at [462, 420] on icon at bounding box center [462, 417] width 9 height 10
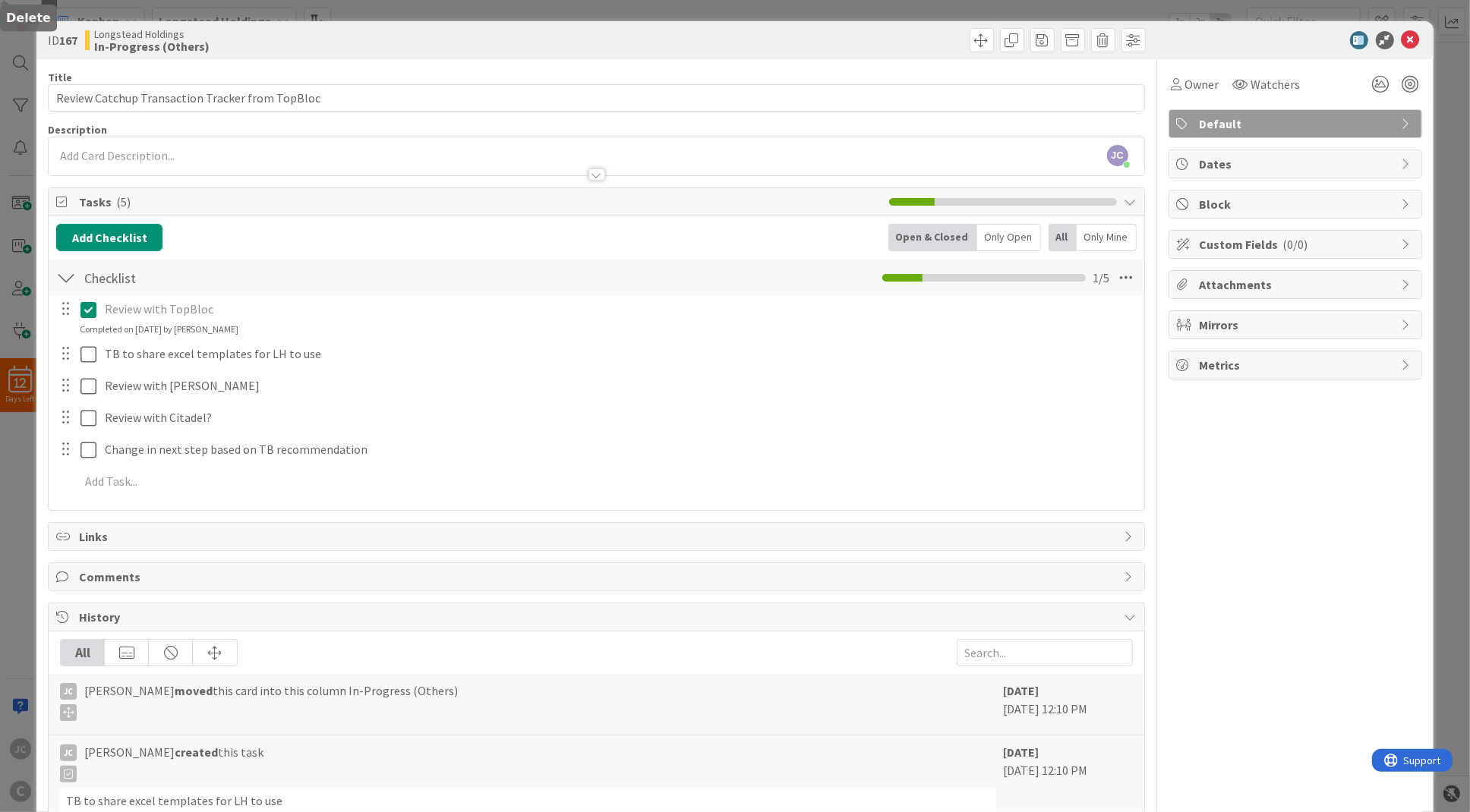
click at [500, 492] on div "Review with TopBloc Update Cancel Completed on 10/02/2025 by Jerry Chen TB to s…" at bounding box center [596, 398] width 1080 height 206
click at [973, 10] on div "ID 167 Longstead Holdings In-Progress (Others) Title 47 / 128 Review Catchup Tr…" at bounding box center [735, 406] width 1470 height 812
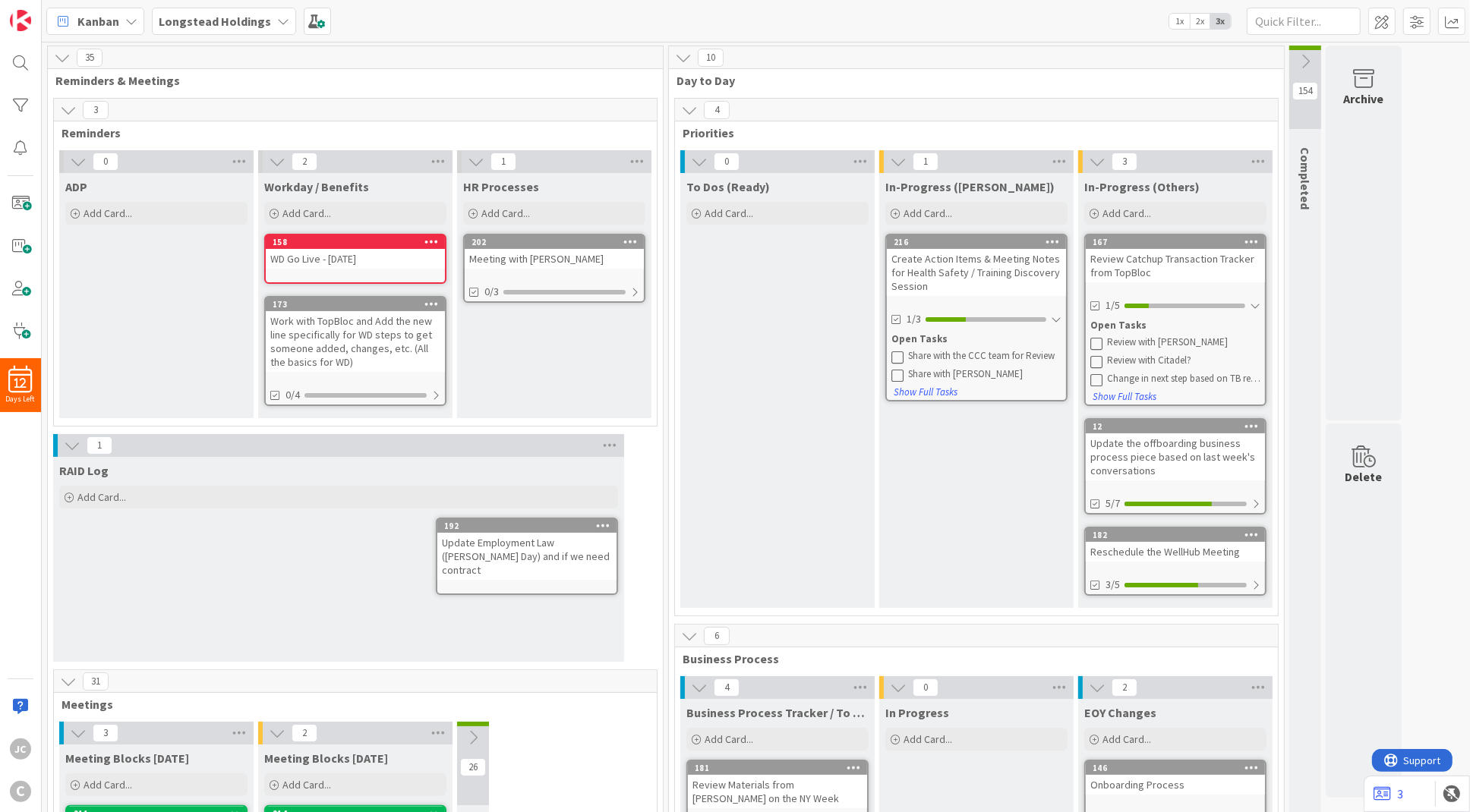
click at [877, 523] on div "0 To Dos (Ready) Add Card..." at bounding box center [777, 382] width 199 height 465
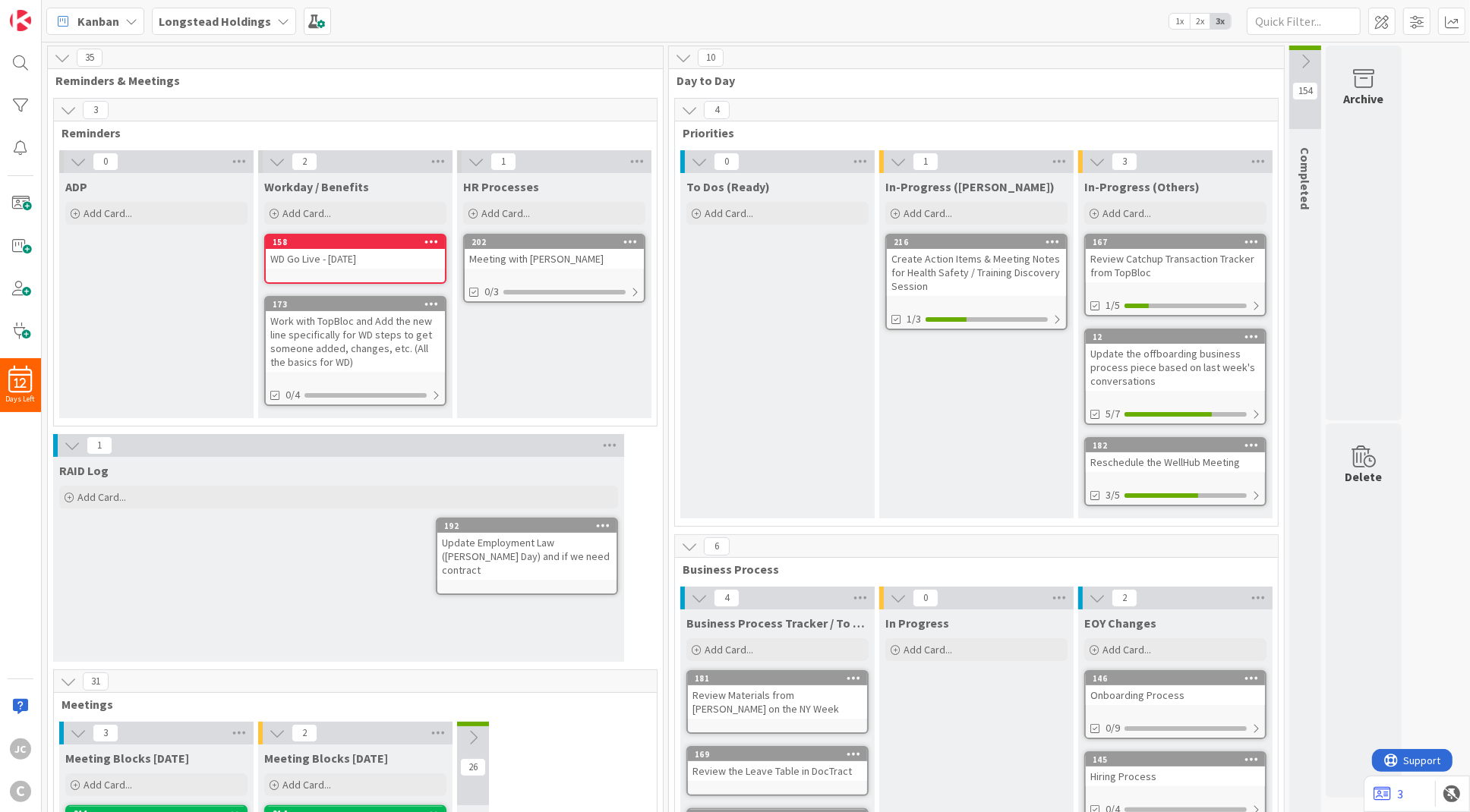
click at [1208, 262] on div "Review Catchup Transaction Tracker from TopBloc" at bounding box center [1176, 265] width 179 height 33
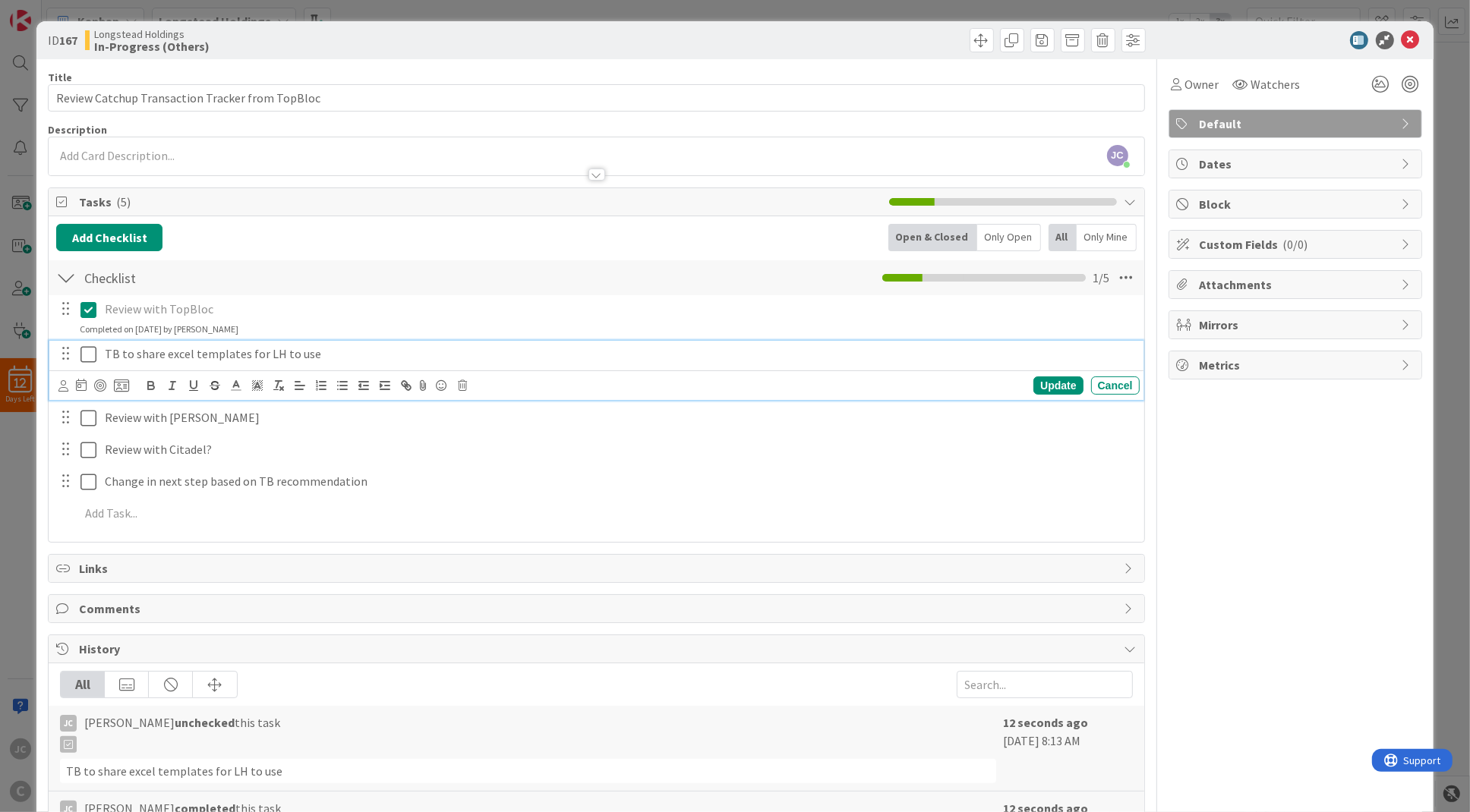
click at [91, 360] on icon at bounding box center [88, 354] width 16 height 18
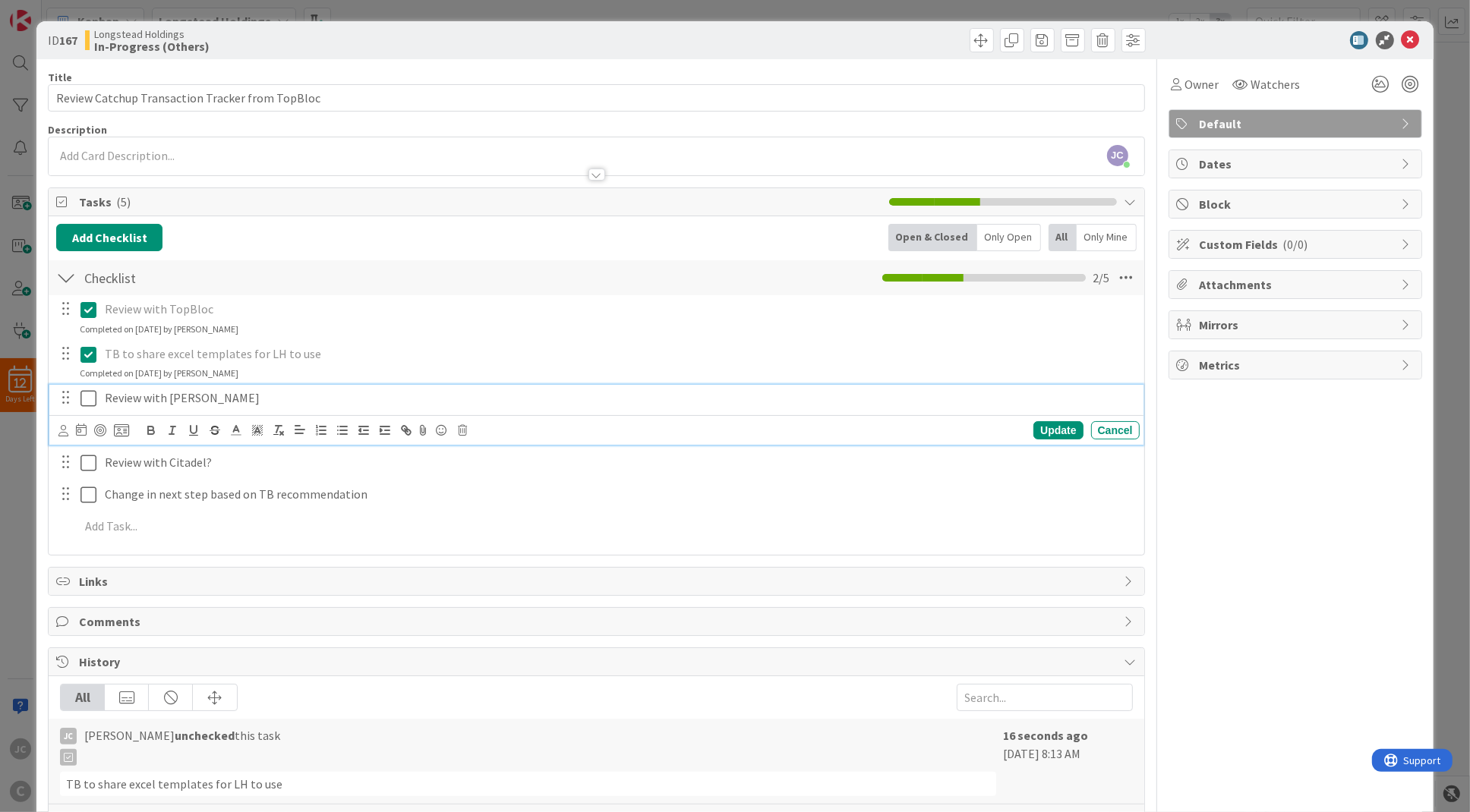
click at [90, 402] on icon at bounding box center [88, 398] width 16 height 18
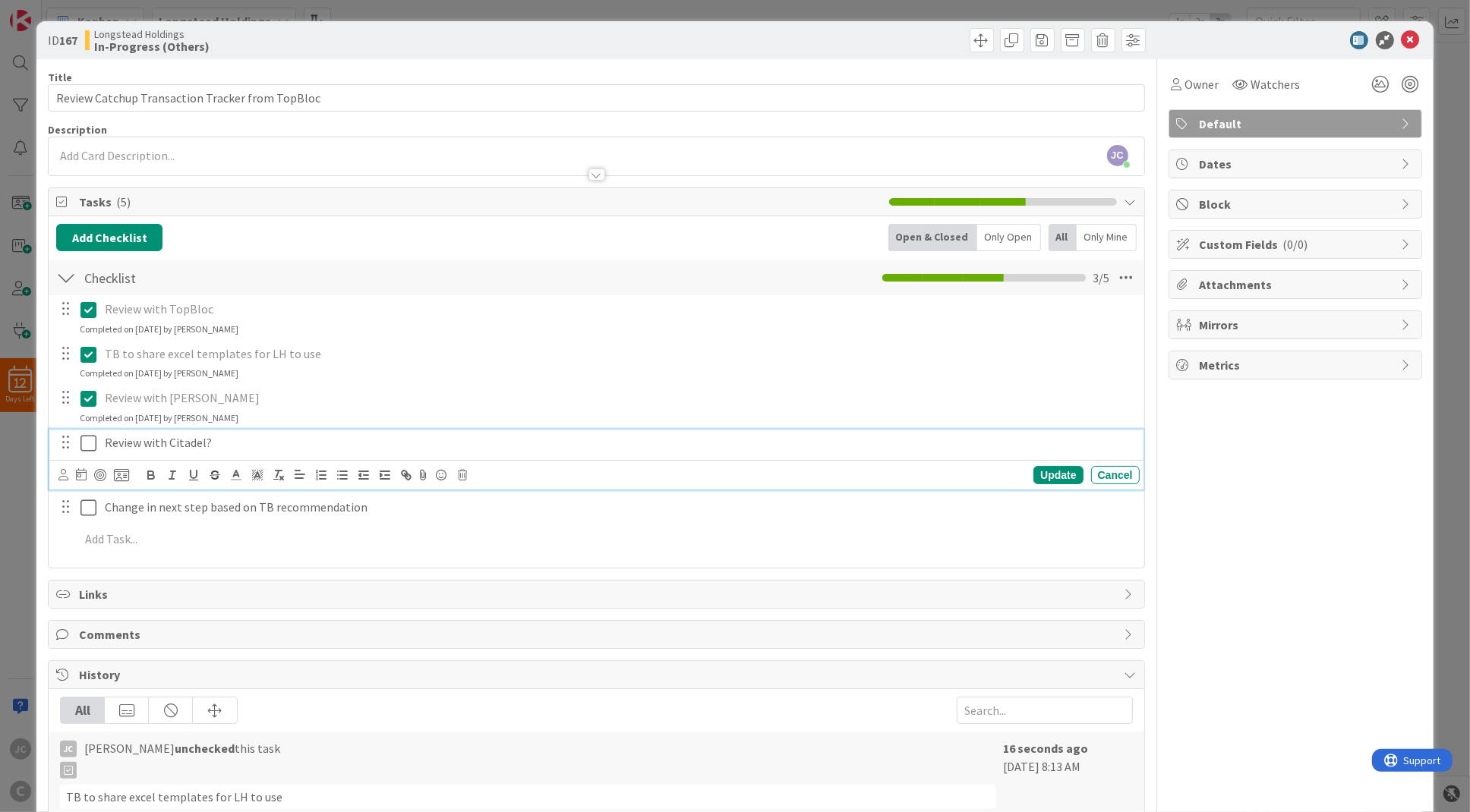
click at [88, 445] on icon at bounding box center [88, 442] width 16 height 18
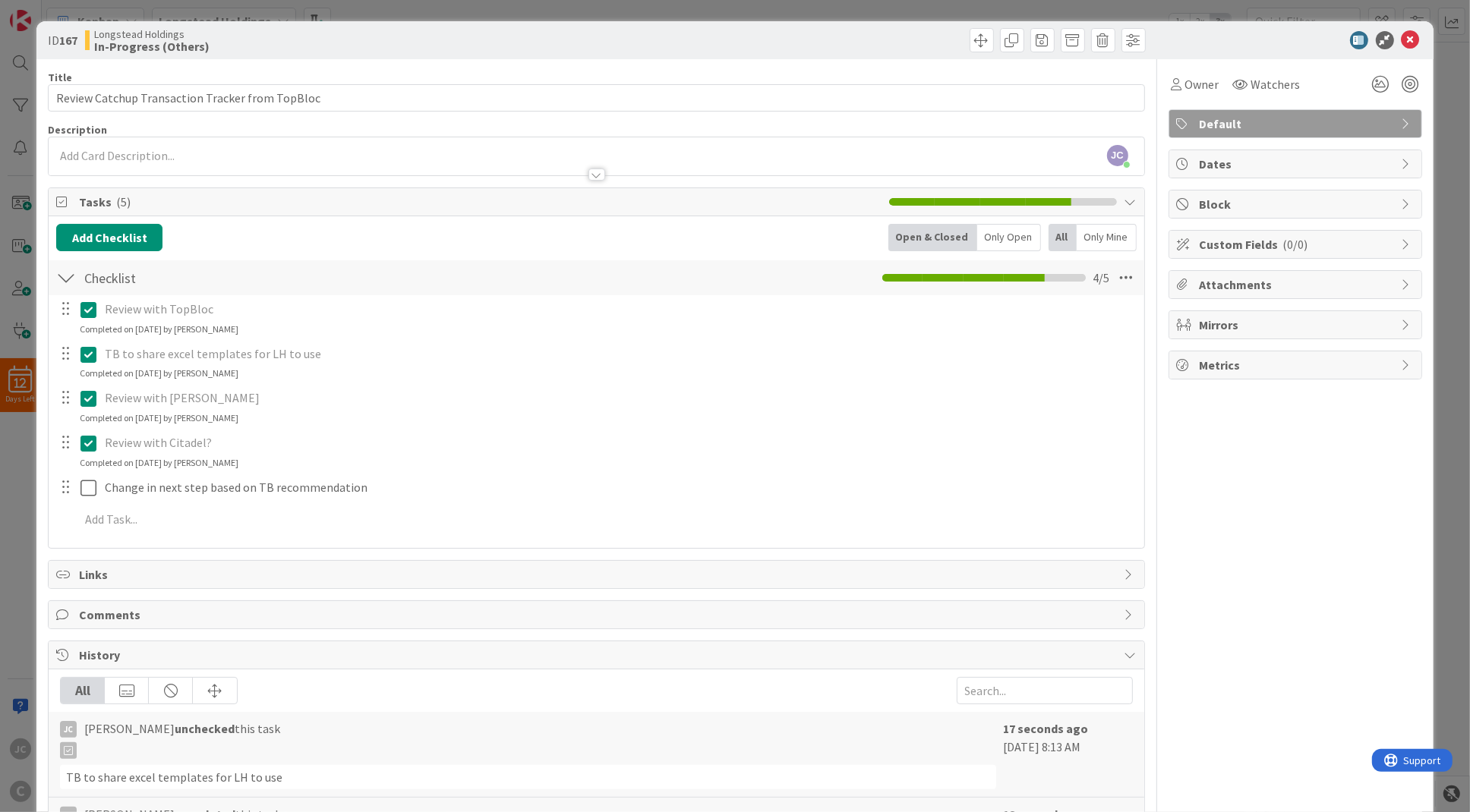
click at [19, 501] on div "ID 167 Longstead Holdings In-Progress (Others) Title 47 / 128 Review Catchup Tr…" at bounding box center [735, 406] width 1470 height 812
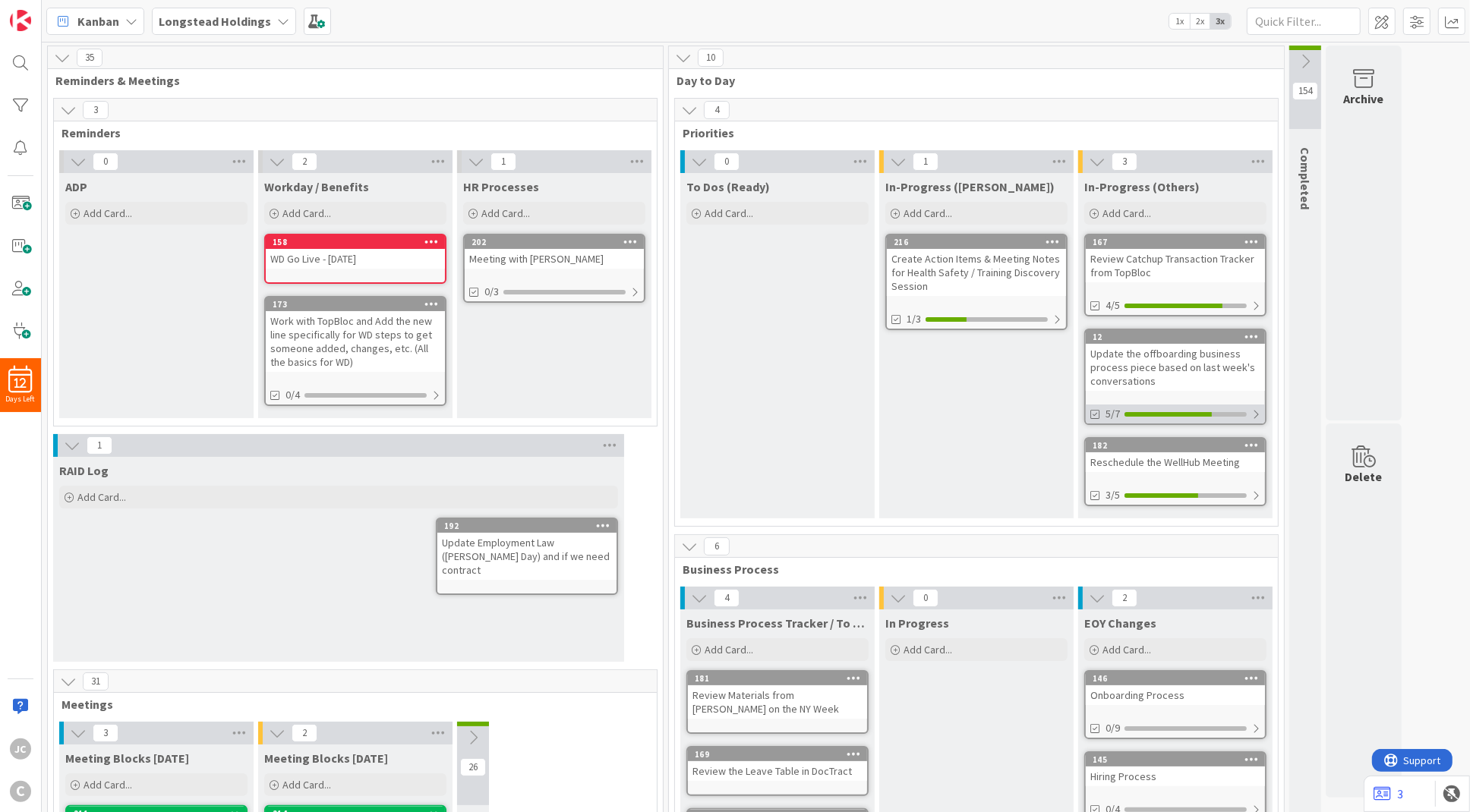
click at [1254, 419] on div at bounding box center [1257, 414] width 9 height 12
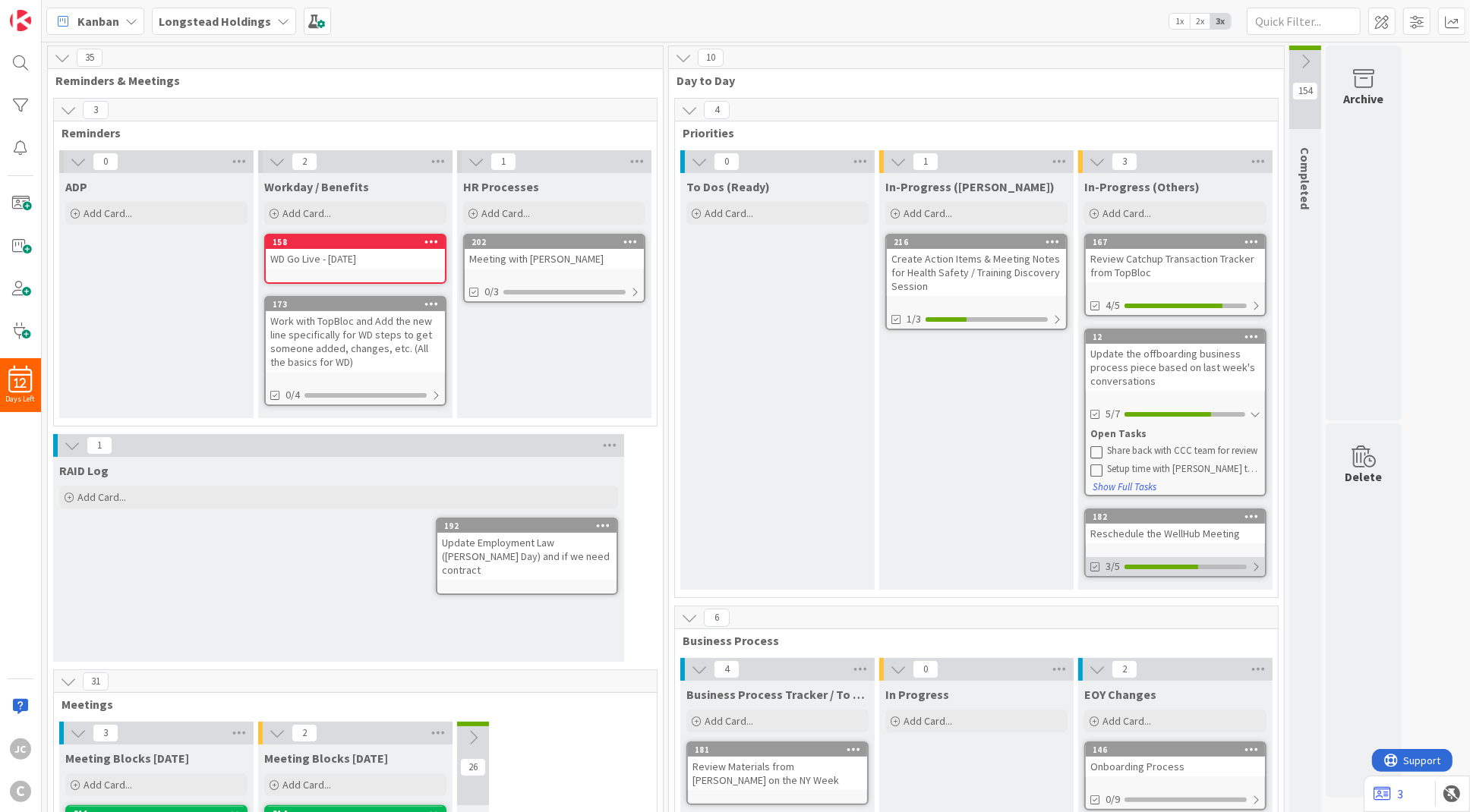
click at [1261, 568] on div at bounding box center [1257, 567] width 9 height 12
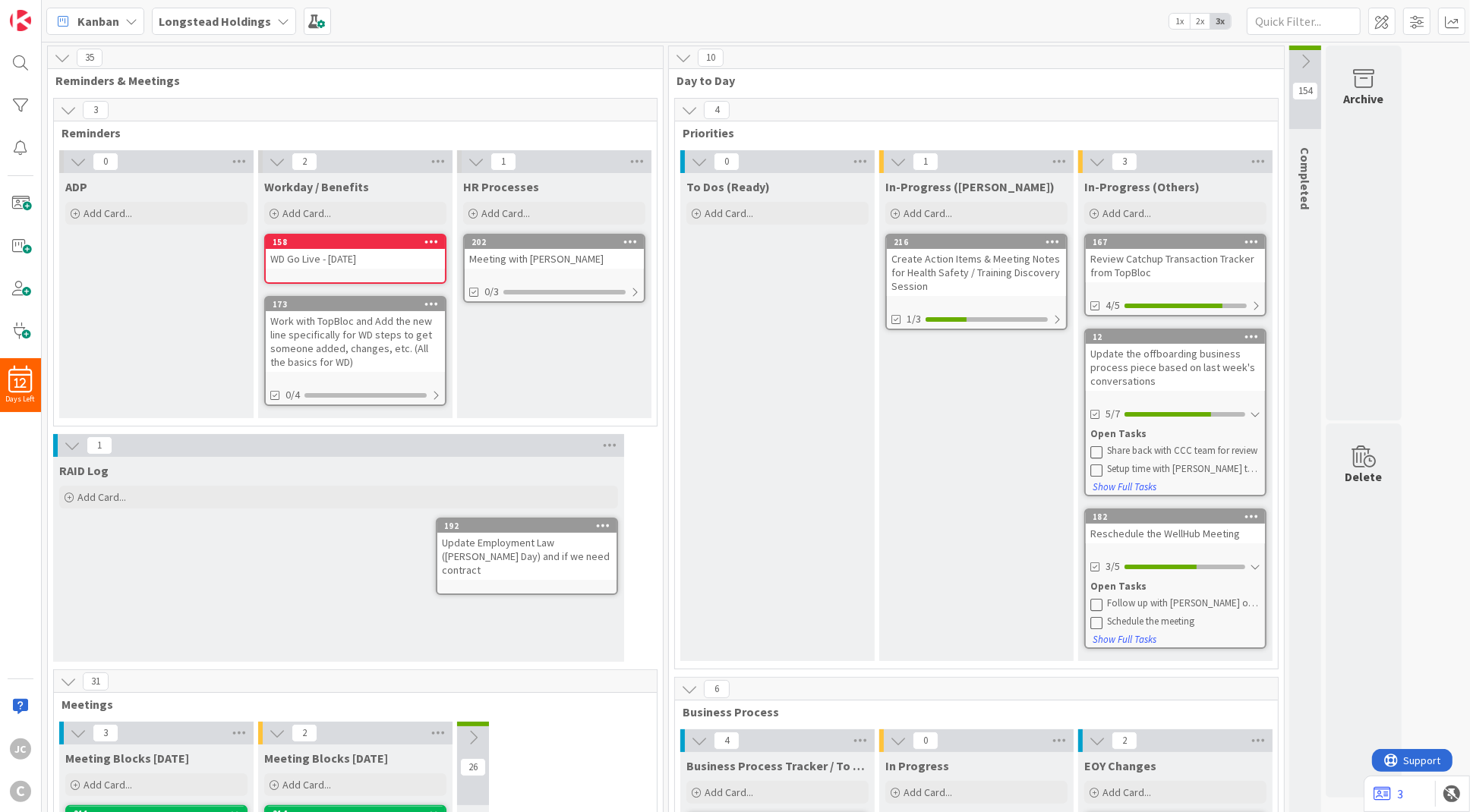
click at [1100, 605] on icon at bounding box center [1096, 604] width 12 height 12
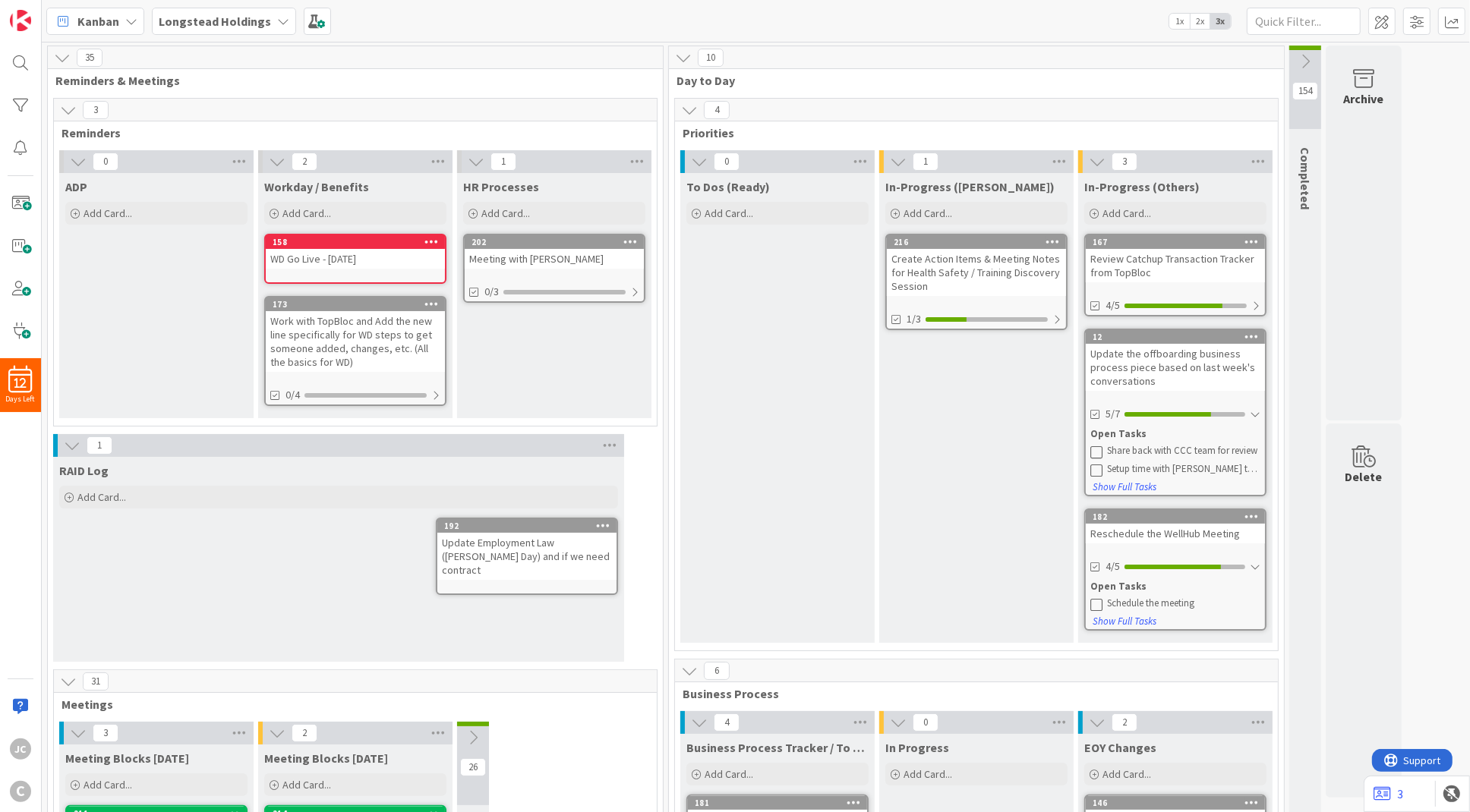
click at [1168, 543] on div "182 Reschedule the WellHub Meeting 4/5 Open Tasks Schedule the meeting Show Ful…" at bounding box center [1175, 570] width 182 height 123
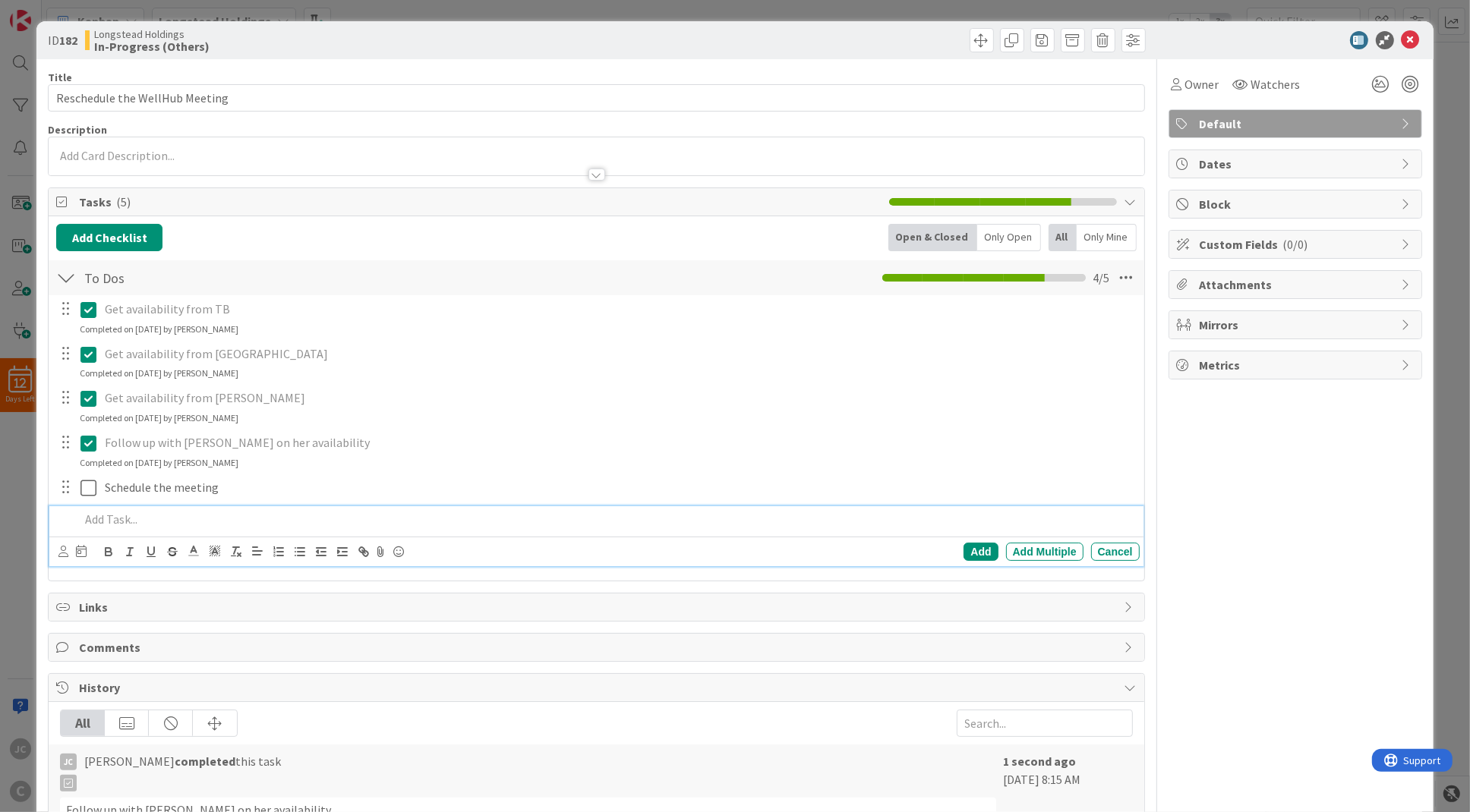
click at [160, 522] on p at bounding box center [607, 520] width 1053 height 18
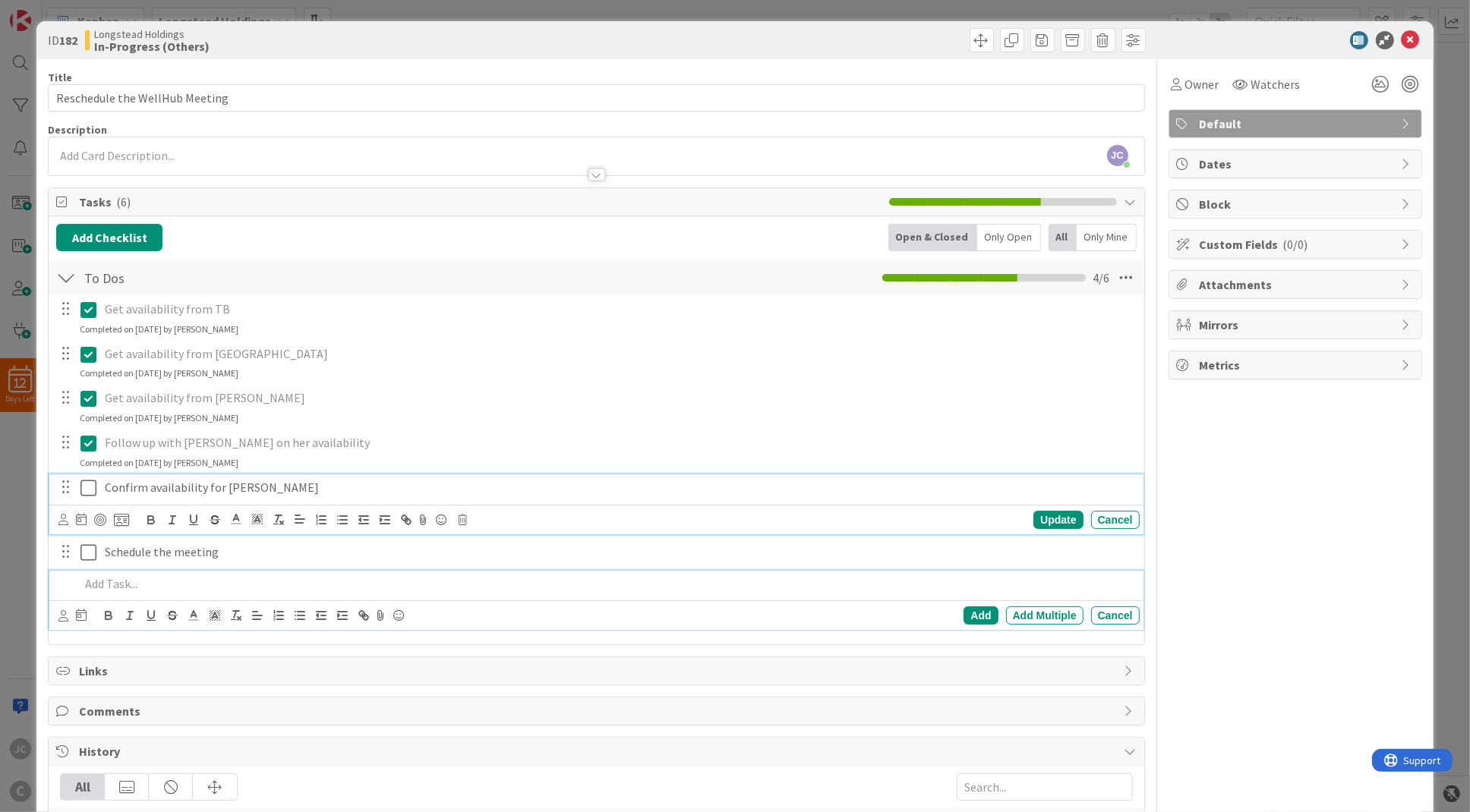
click at [364, 477] on div "Confirm availability for [PERSON_NAME]" at bounding box center [620, 488] width 1042 height 26
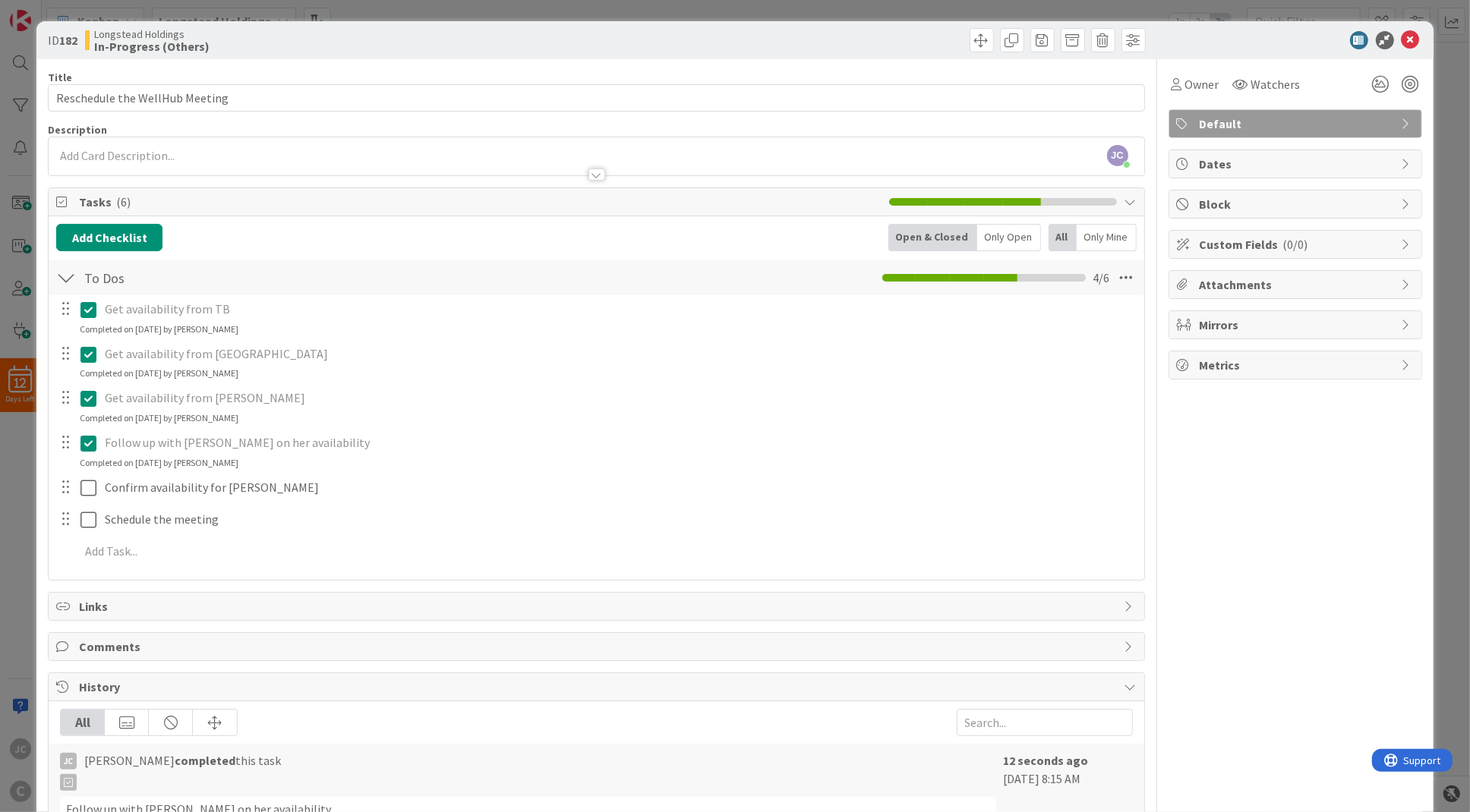
click at [394, 439] on p "Follow up with [PERSON_NAME] on her availability" at bounding box center [619, 442] width 1029 height 18
click at [25, 531] on div "ID 182 Longstead Holdings In-Progress (Others) Title 30 / 128 Reschedule the We…" at bounding box center [735, 406] width 1470 height 812
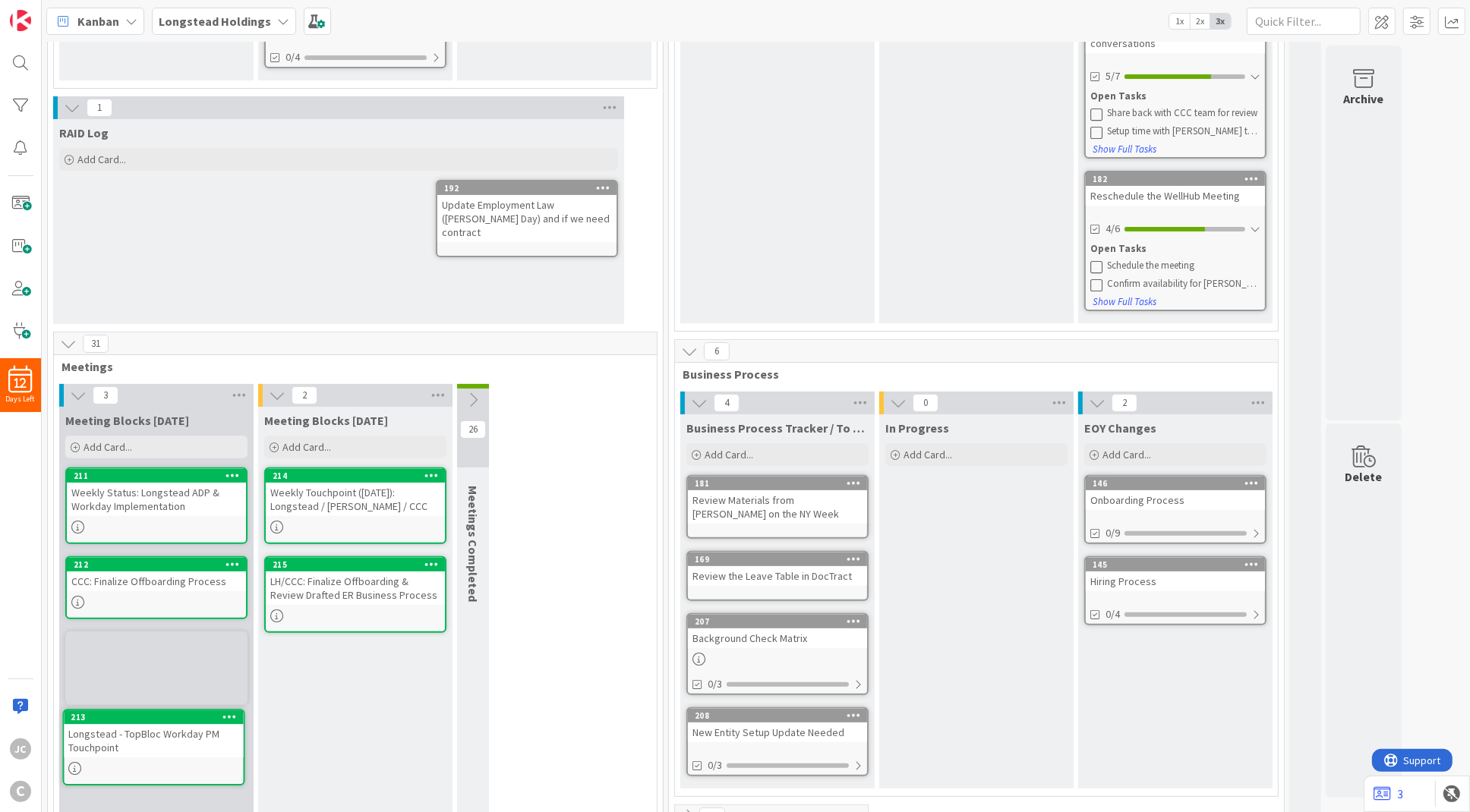
scroll to position [386, 0]
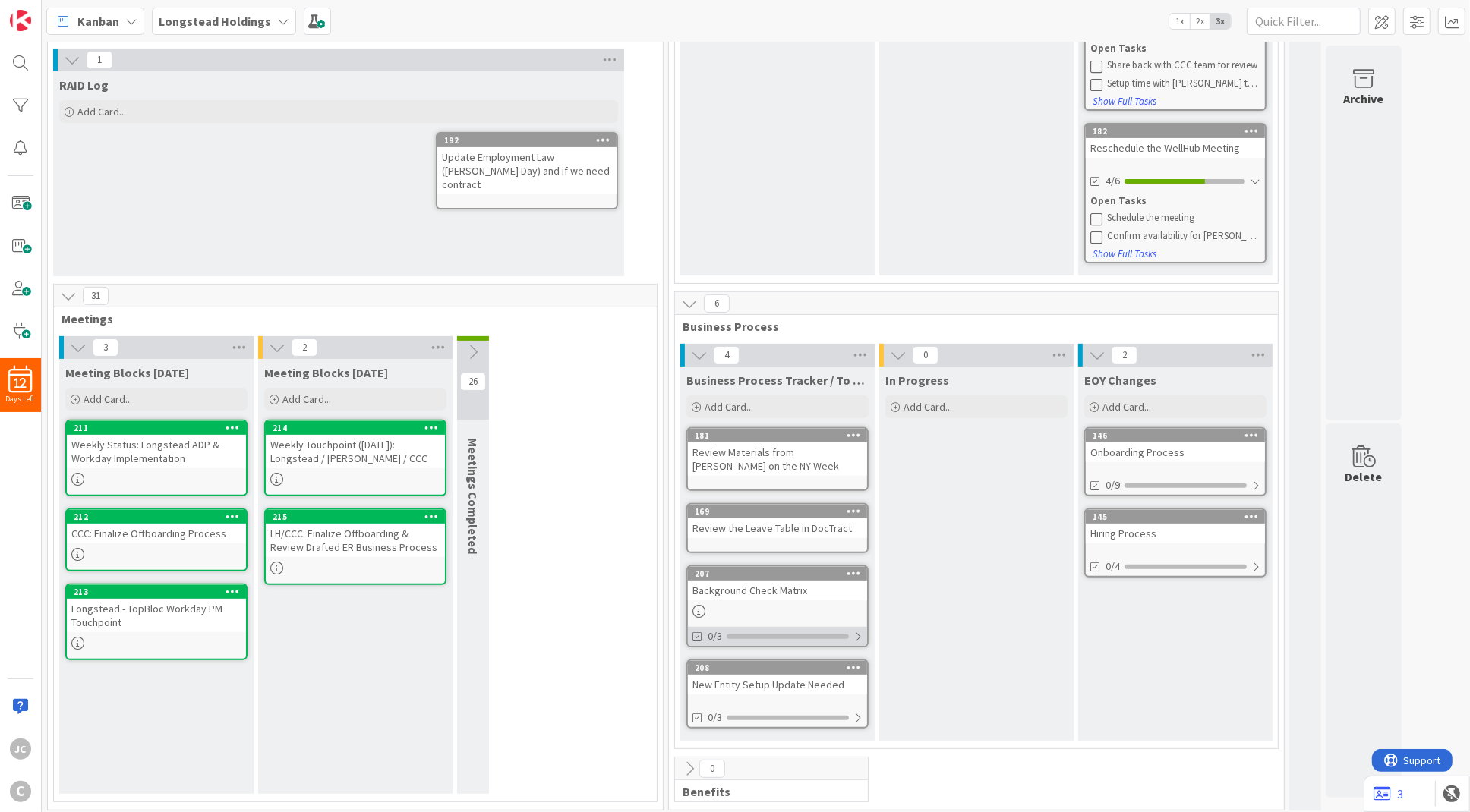
click at [855, 637] on div at bounding box center [859, 637] width 9 height 12
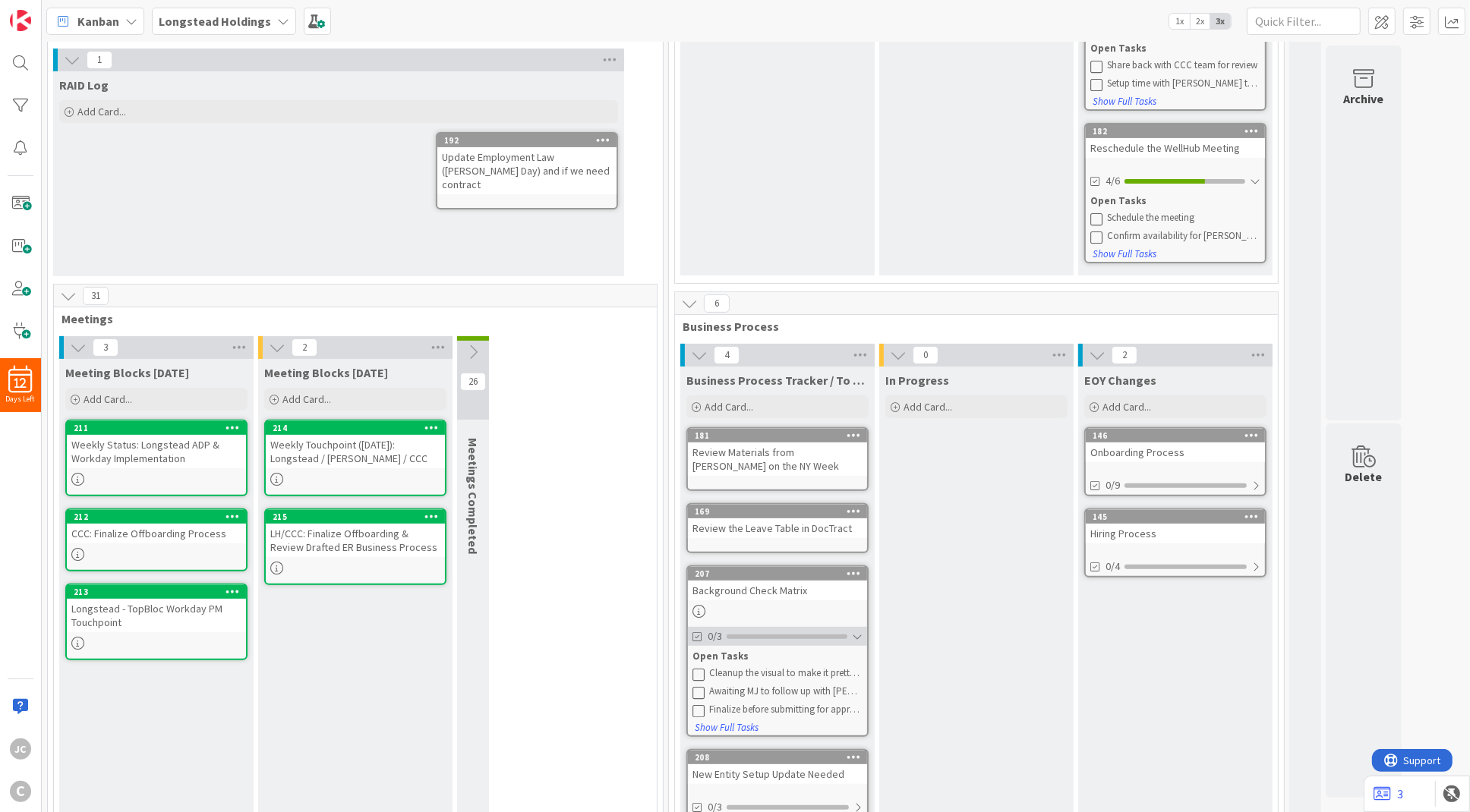
click at [857, 637] on div at bounding box center [857, 637] width 10 height 12
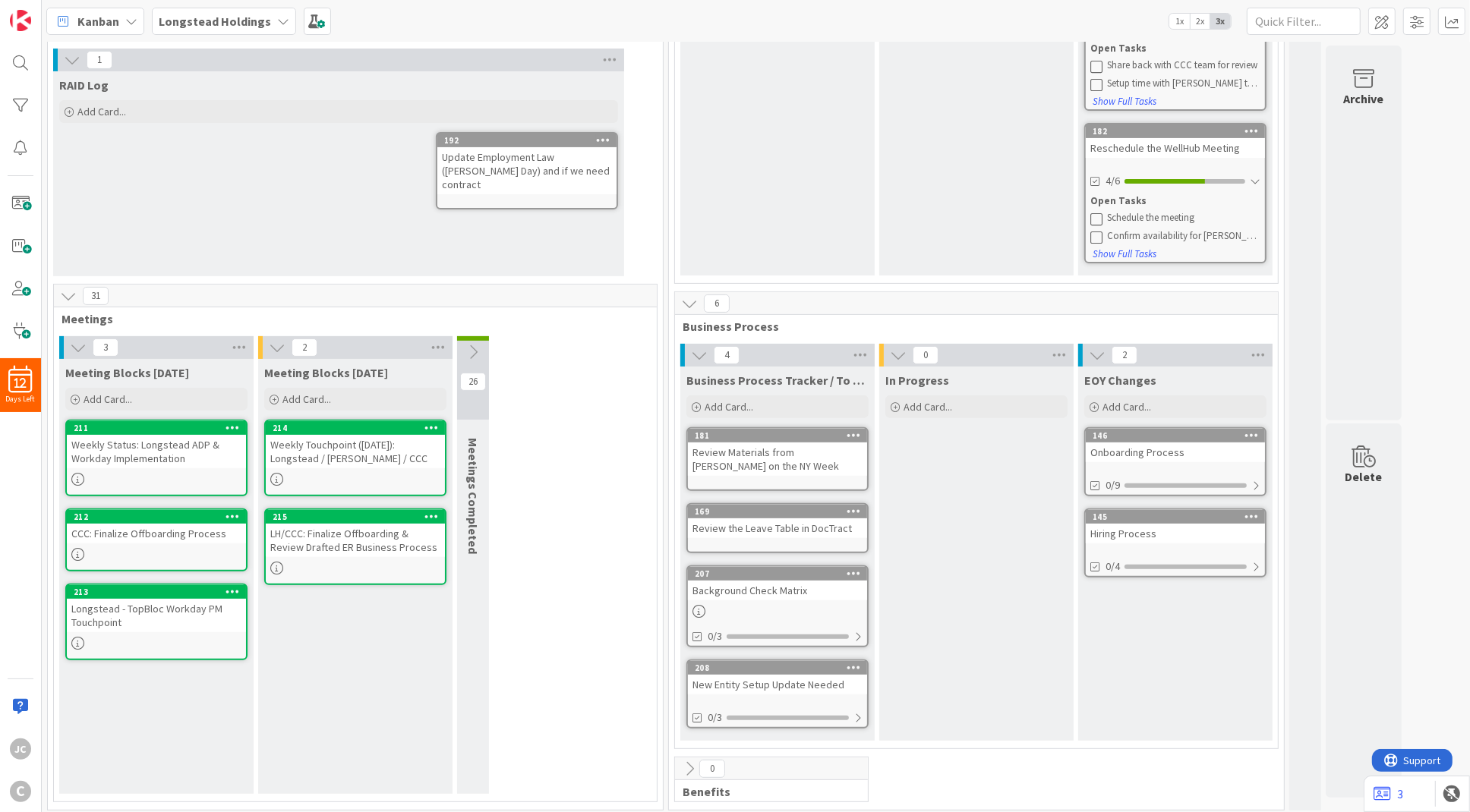
click at [306, 444] on div "Weekly Touchpoint ([DATE]): Longstead / [PERSON_NAME] / CCC" at bounding box center [356, 451] width 179 height 33
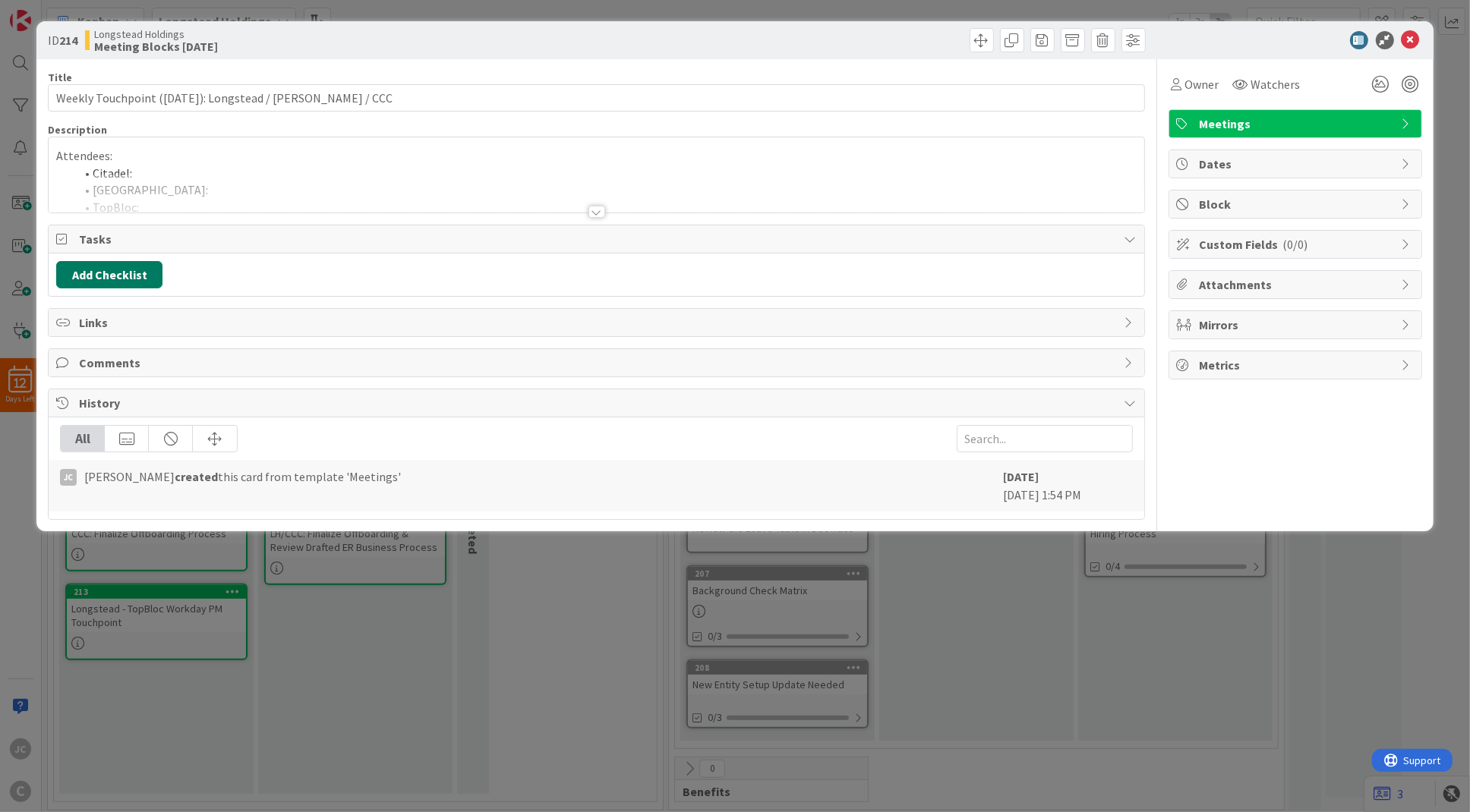
click at [126, 287] on button "Add Checklist" at bounding box center [109, 274] width 107 height 27
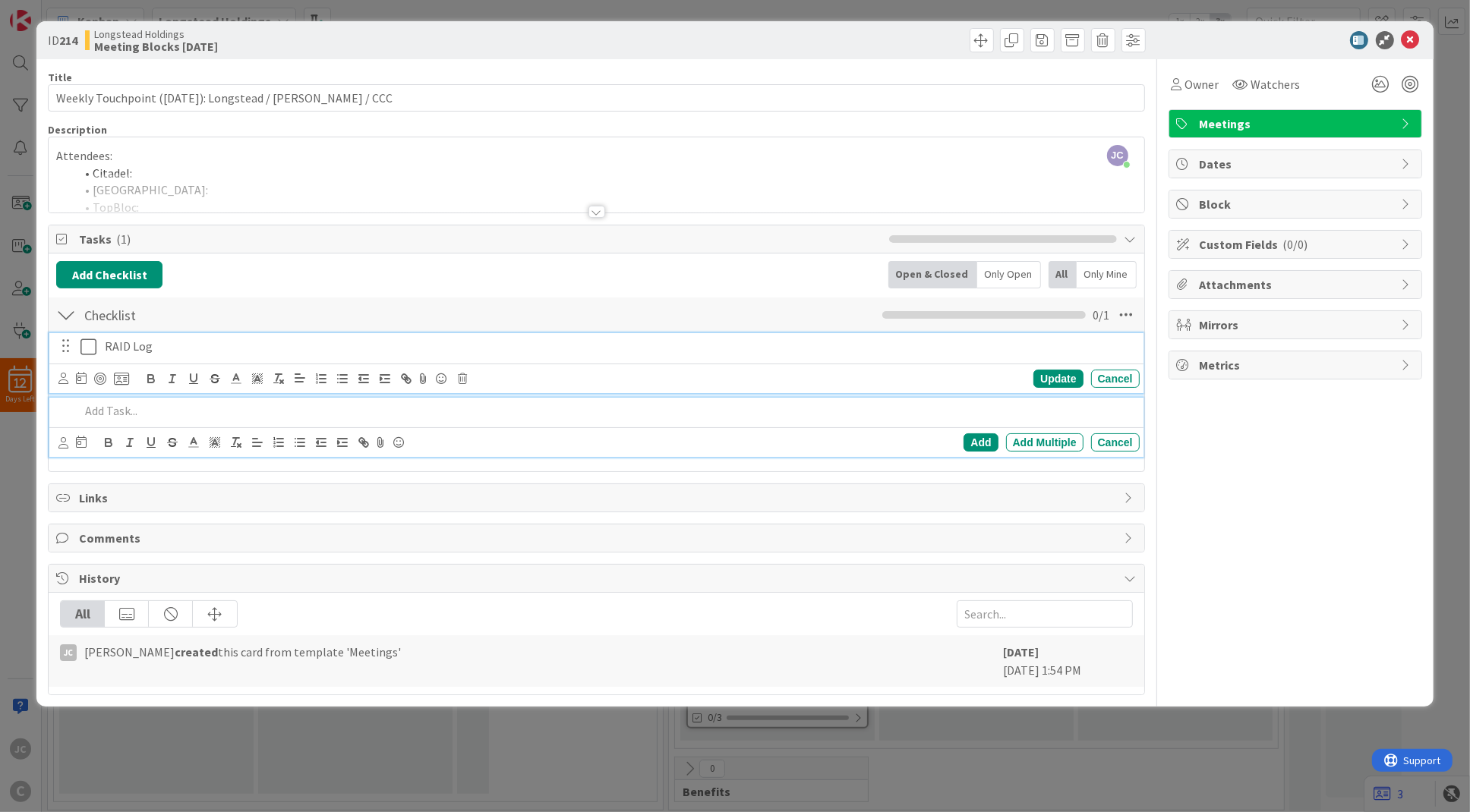
click at [152, 360] on div "RAID Log" at bounding box center [620, 346] width 1042 height 26
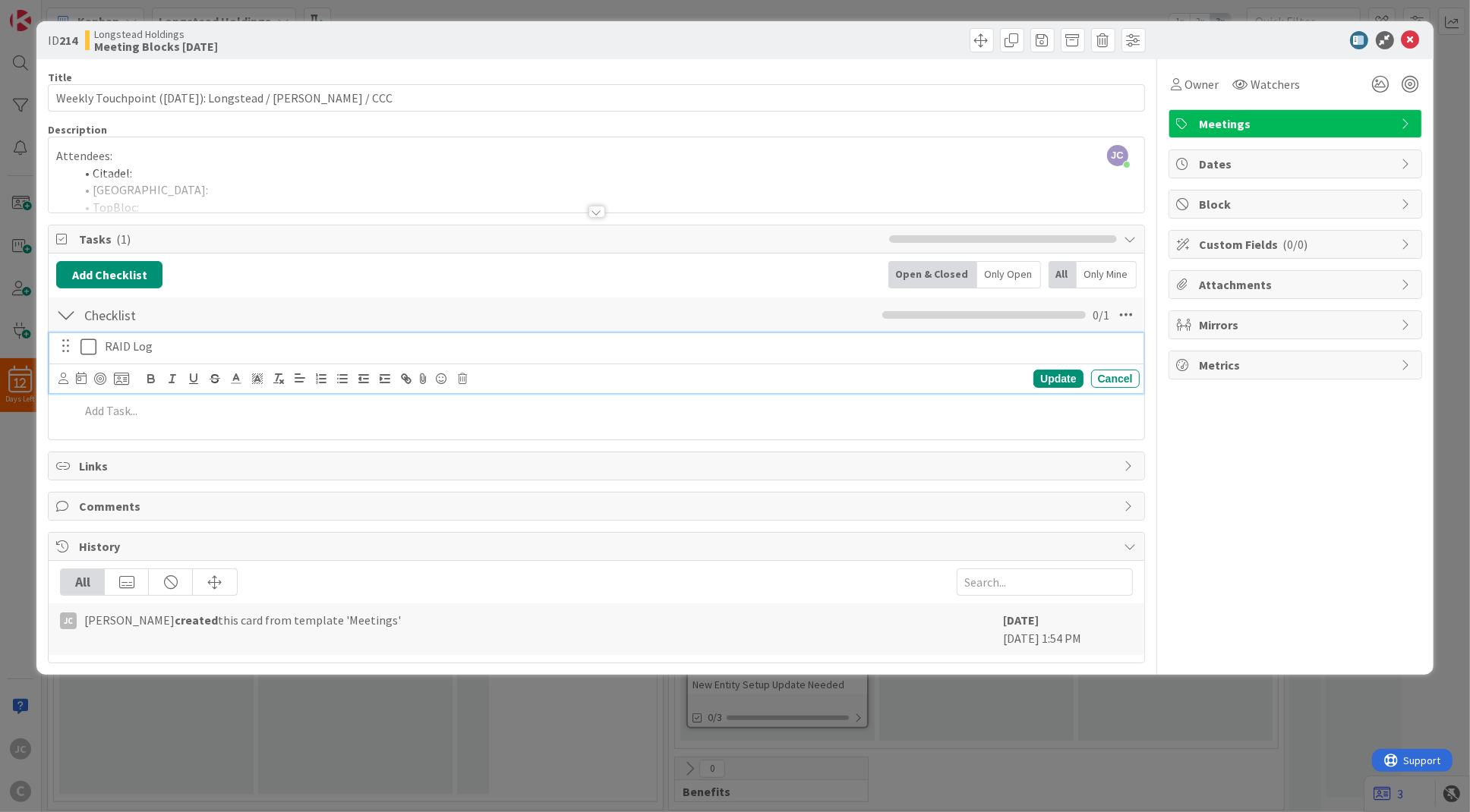
click at [152, 360] on div "RAID Log" at bounding box center [620, 346] width 1042 height 26
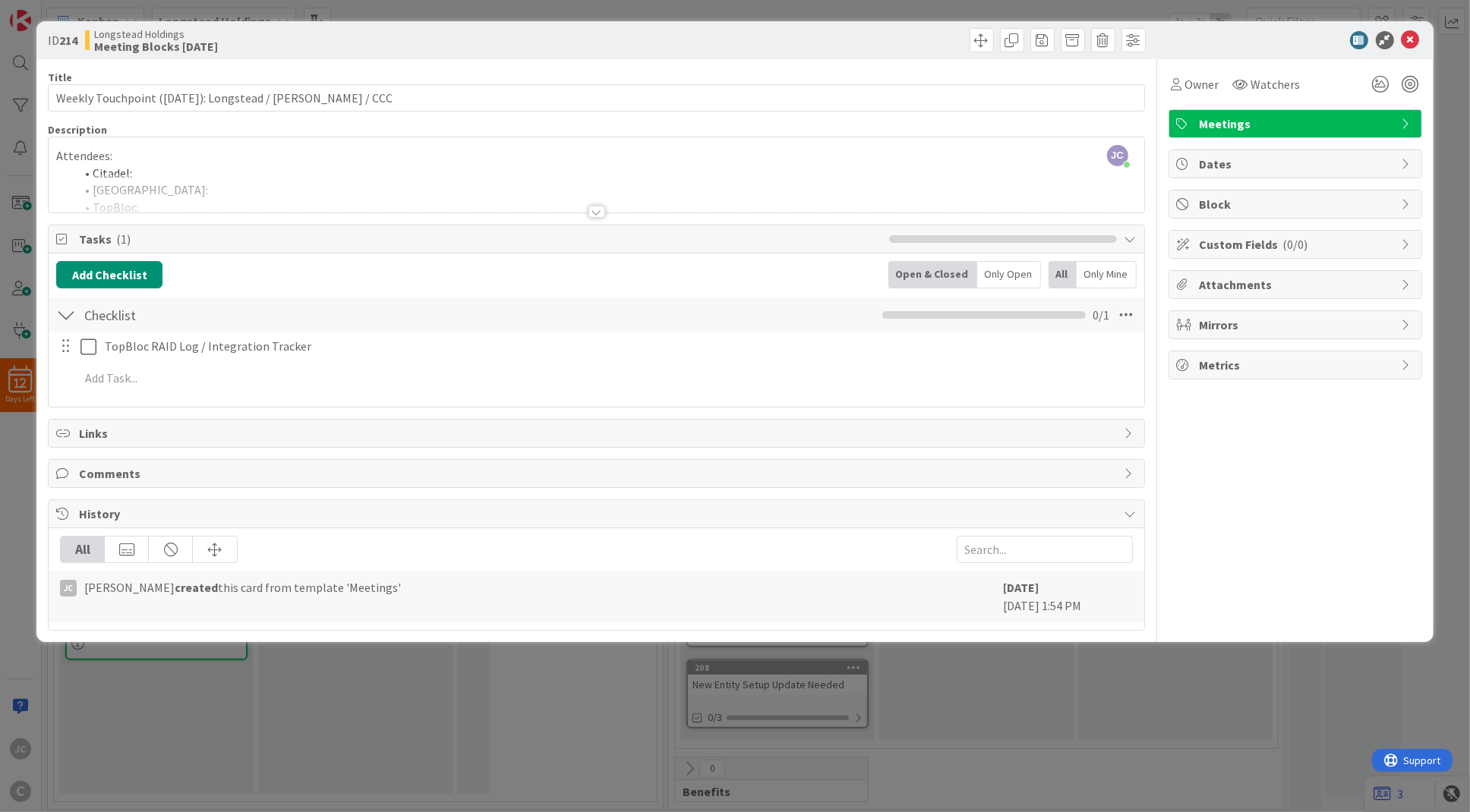
click at [236, 360] on div "TopBloc RAID Log / Integration Tracker Update Cancel" at bounding box center [595, 346] width 1094 height 27
click at [221, 365] on div "TopBloc RAID Log / Integration Tracker Update Cancel Add Add Multiple Cancel" at bounding box center [596, 365] width 1080 height 65
drag, startPoint x: 226, startPoint y: 406, endPoint x: 234, endPoint y: 395, distance: 13.6
click at [227, 406] on div "Add Checklist Back Open & Closed Only Open All Only Mine Checklist Checklist Na…" at bounding box center [596, 330] width 1095 height 154
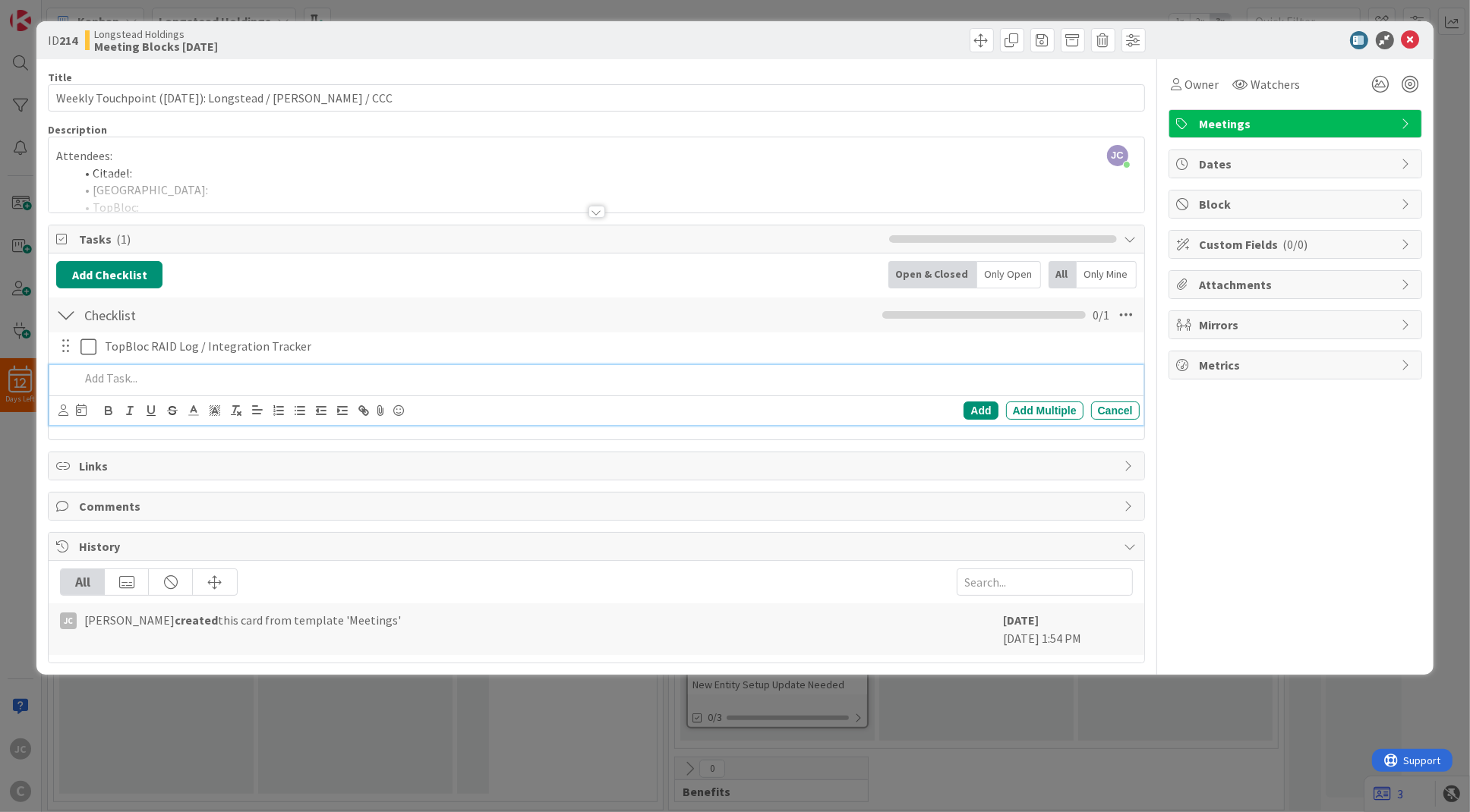
click at [236, 378] on p at bounding box center [607, 378] width 1053 height 18
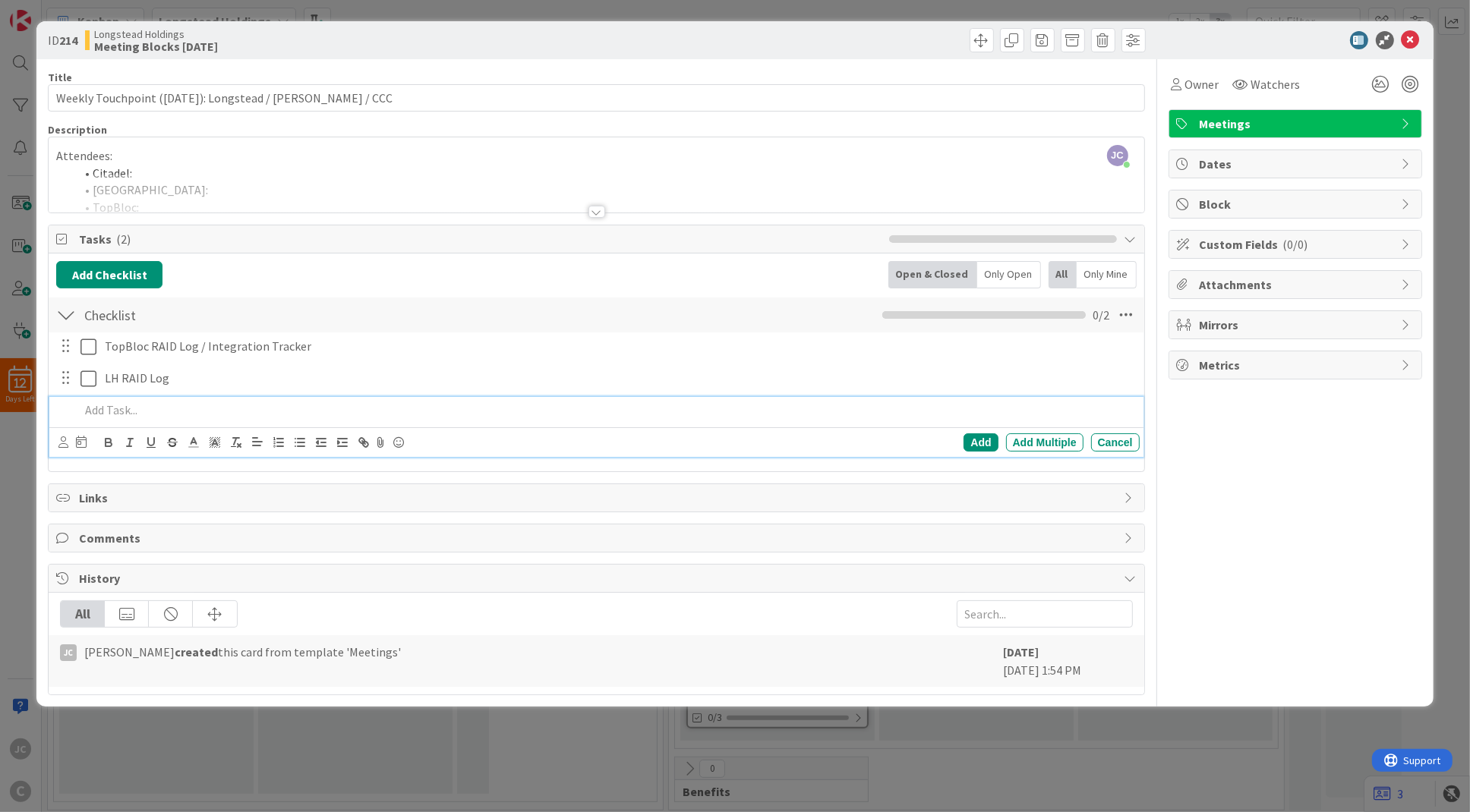
click at [196, 406] on p at bounding box center [607, 410] width 1053 height 18
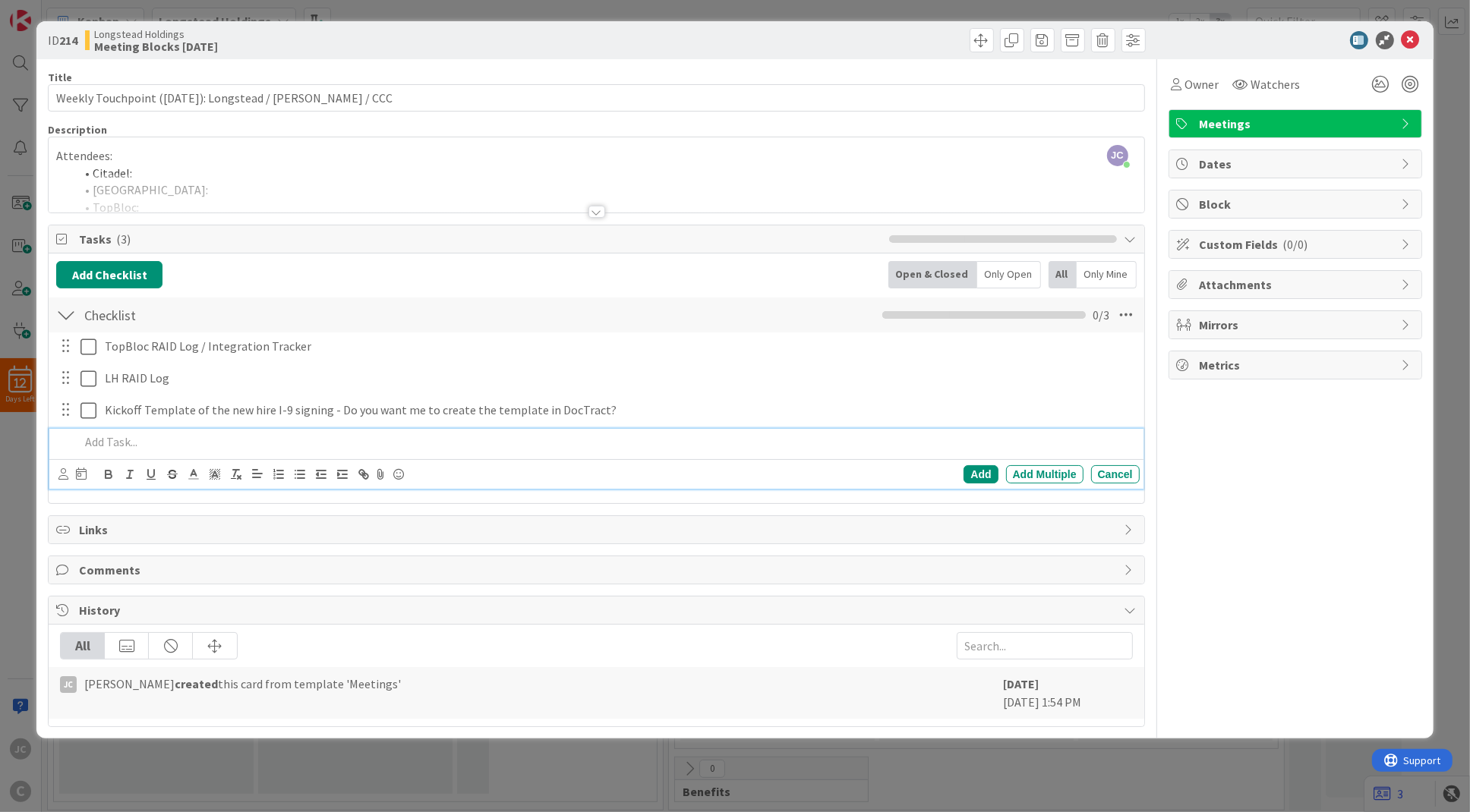
click at [247, 440] on p at bounding box center [607, 442] width 1053 height 18
click at [18, 512] on div "ID 214 Longstead Holdings Meeting Blocks [DATE] Title 56 / 128 Weekly Touchpoin…" at bounding box center [735, 406] width 1470 height 812
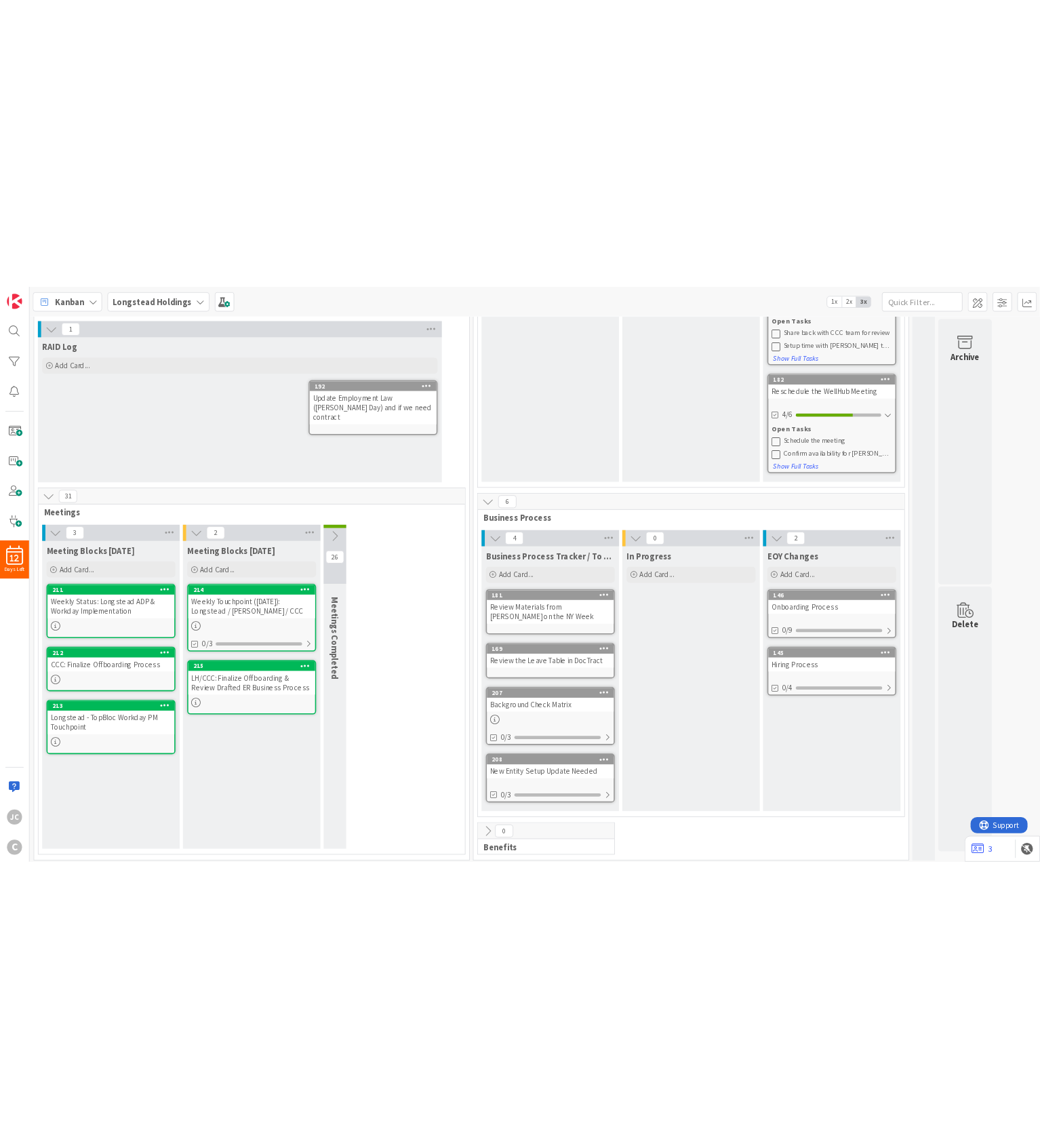
scroll to position [100, 0]
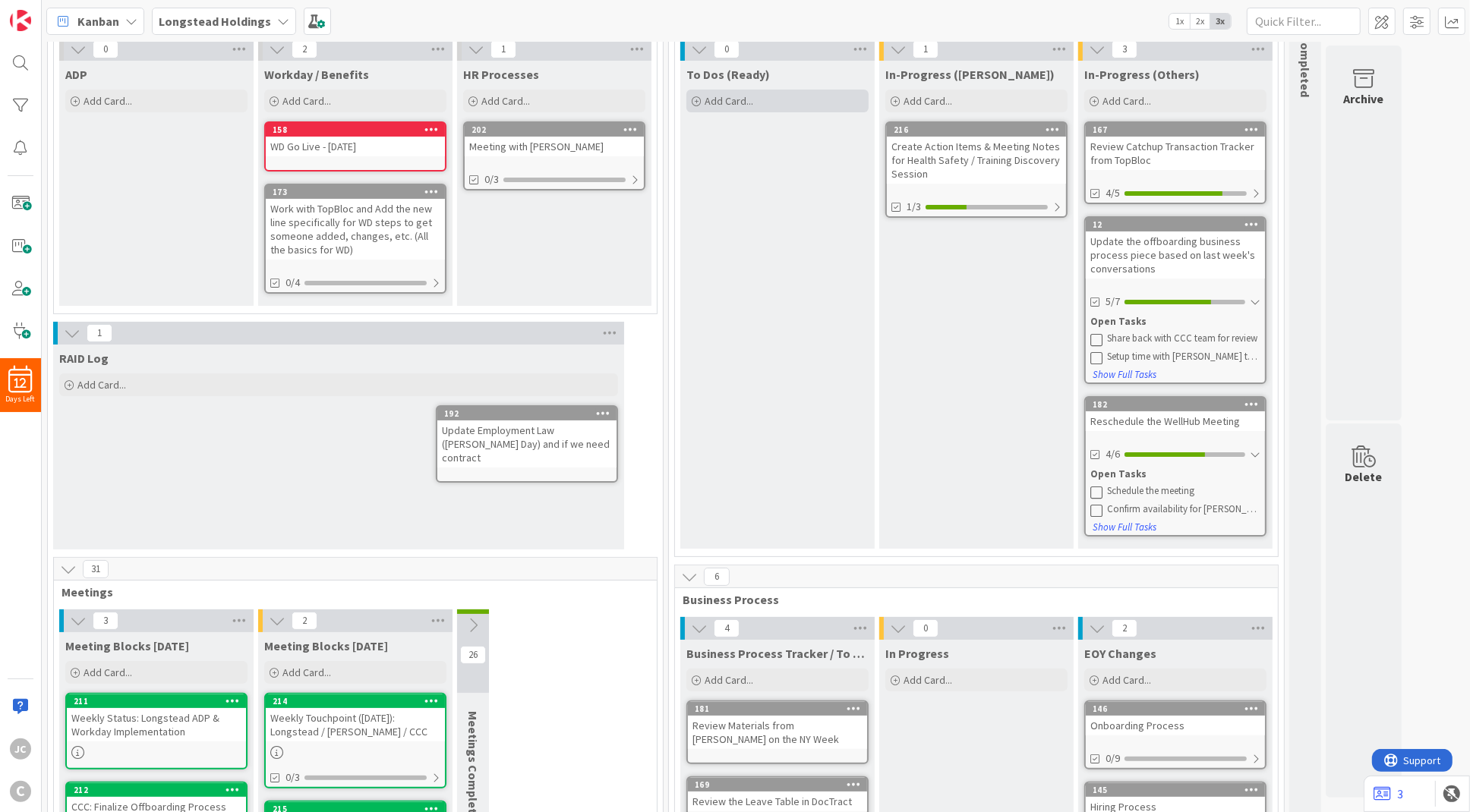
click at [800, 101] on div "Add Card..." at bounding box center [777, 101] width 182 height 23
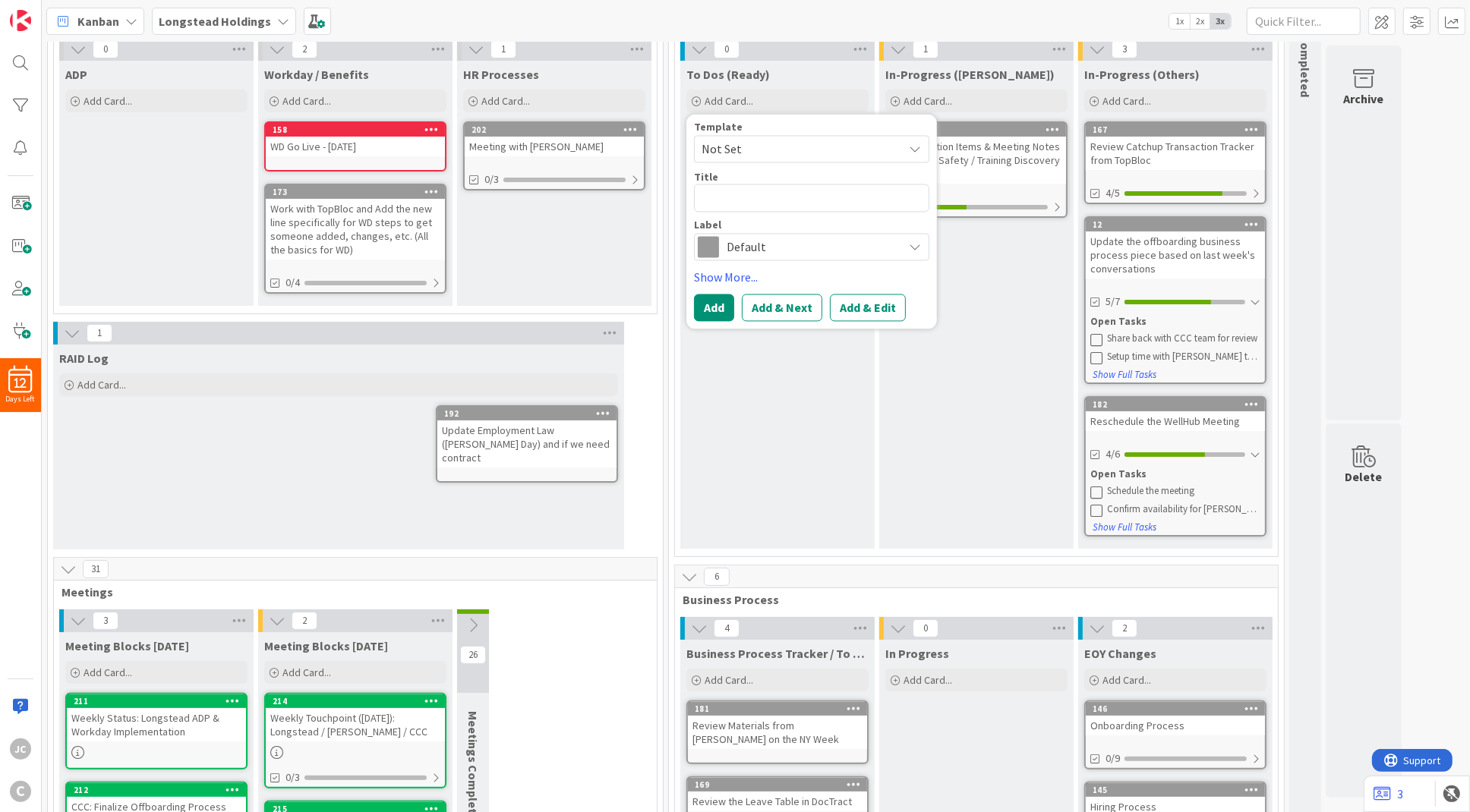
type textarea "x"
type textarea "C"
type textarea "x"
type textarea "Cr"
type textarea "x"
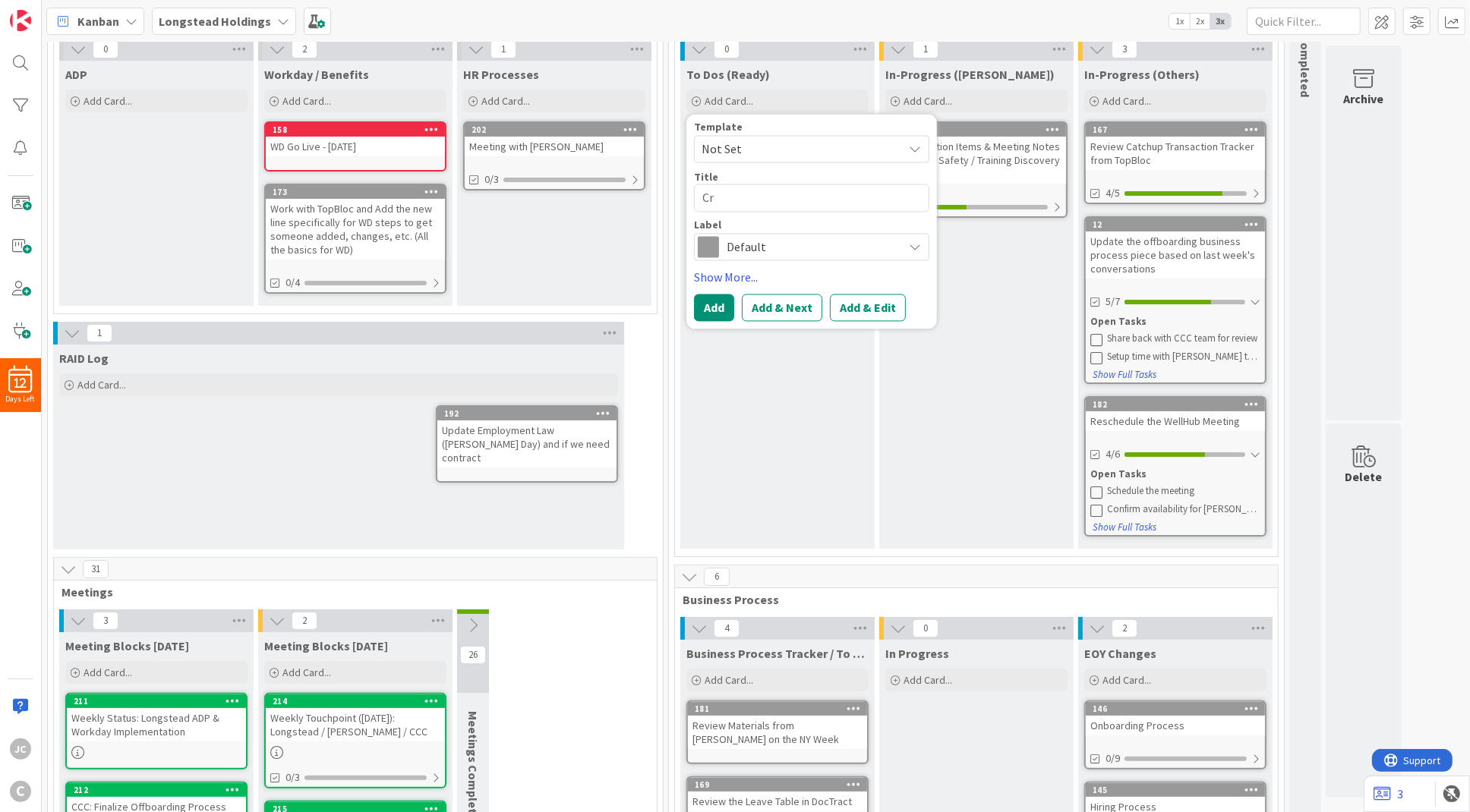
type textarea "Cre"
type textarea "x"
type textarea "Creat"
type textarea "x"
type textarea "Create"
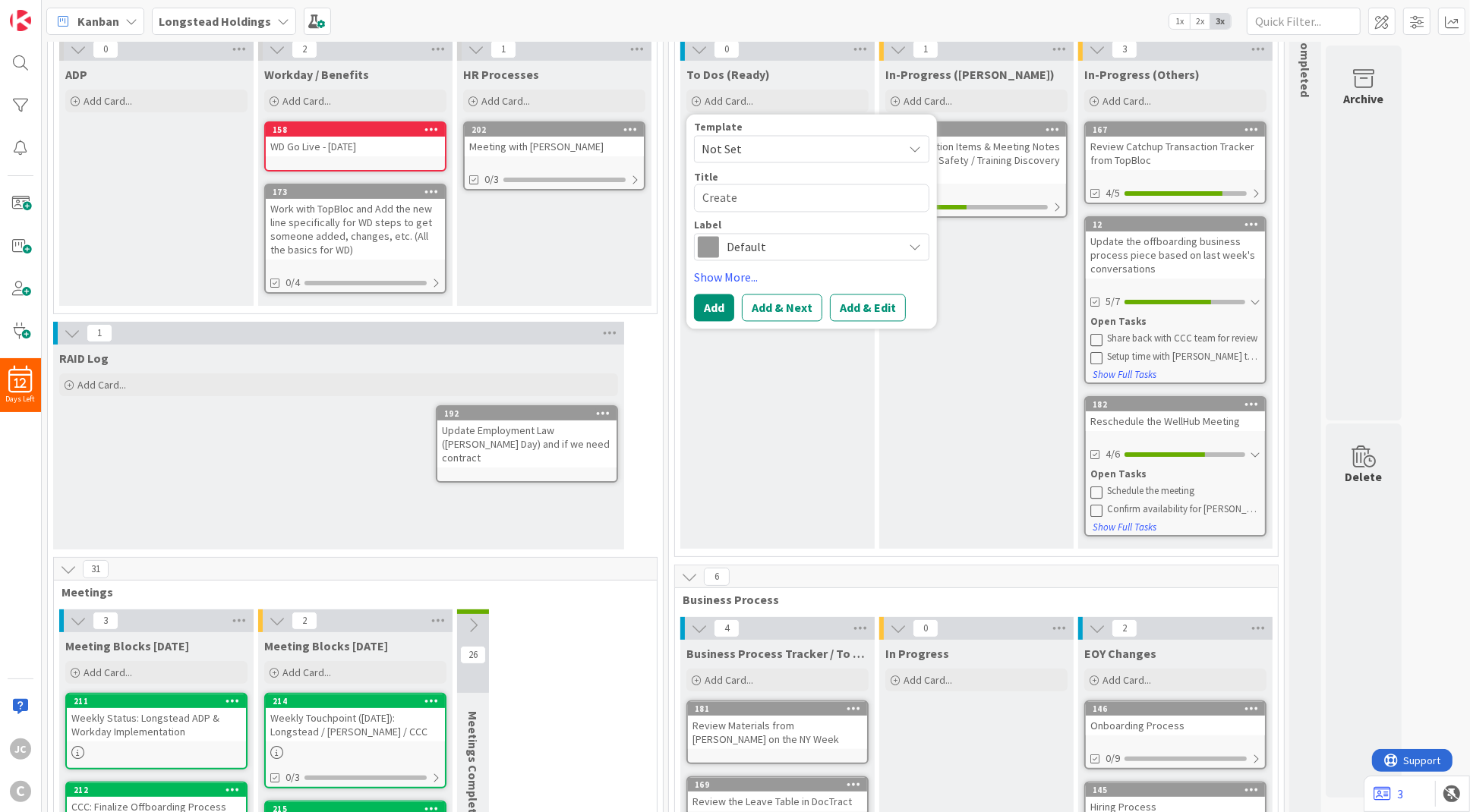
type textarea "x"
type textarea "Create"
type textarea "x"
type textarea "Create L"
type textarea "x"
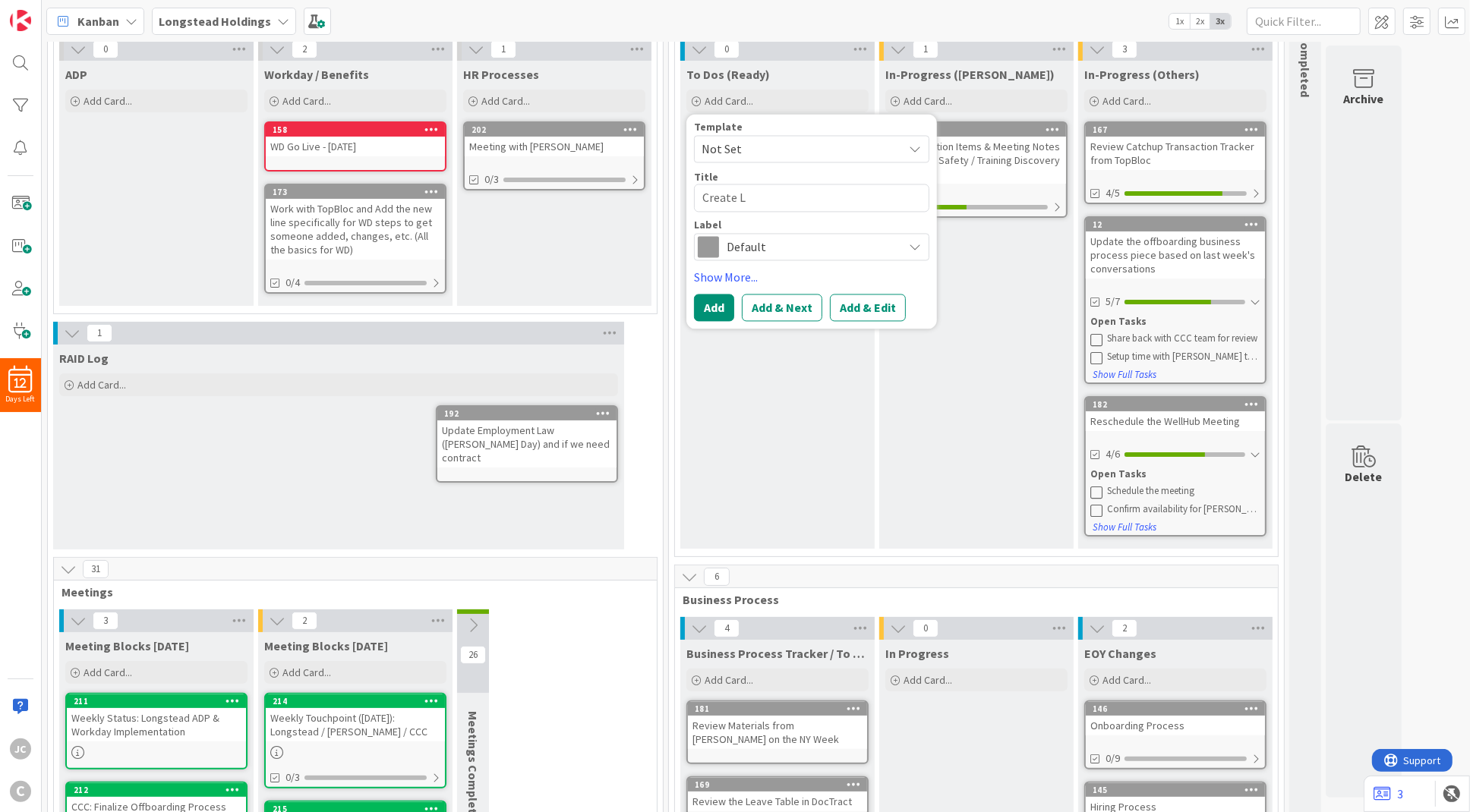
type textarea "Create Lo"
type textarea "x"
type textarea "Create Lon"
type textarea "x"
type textarea "Create Lond"
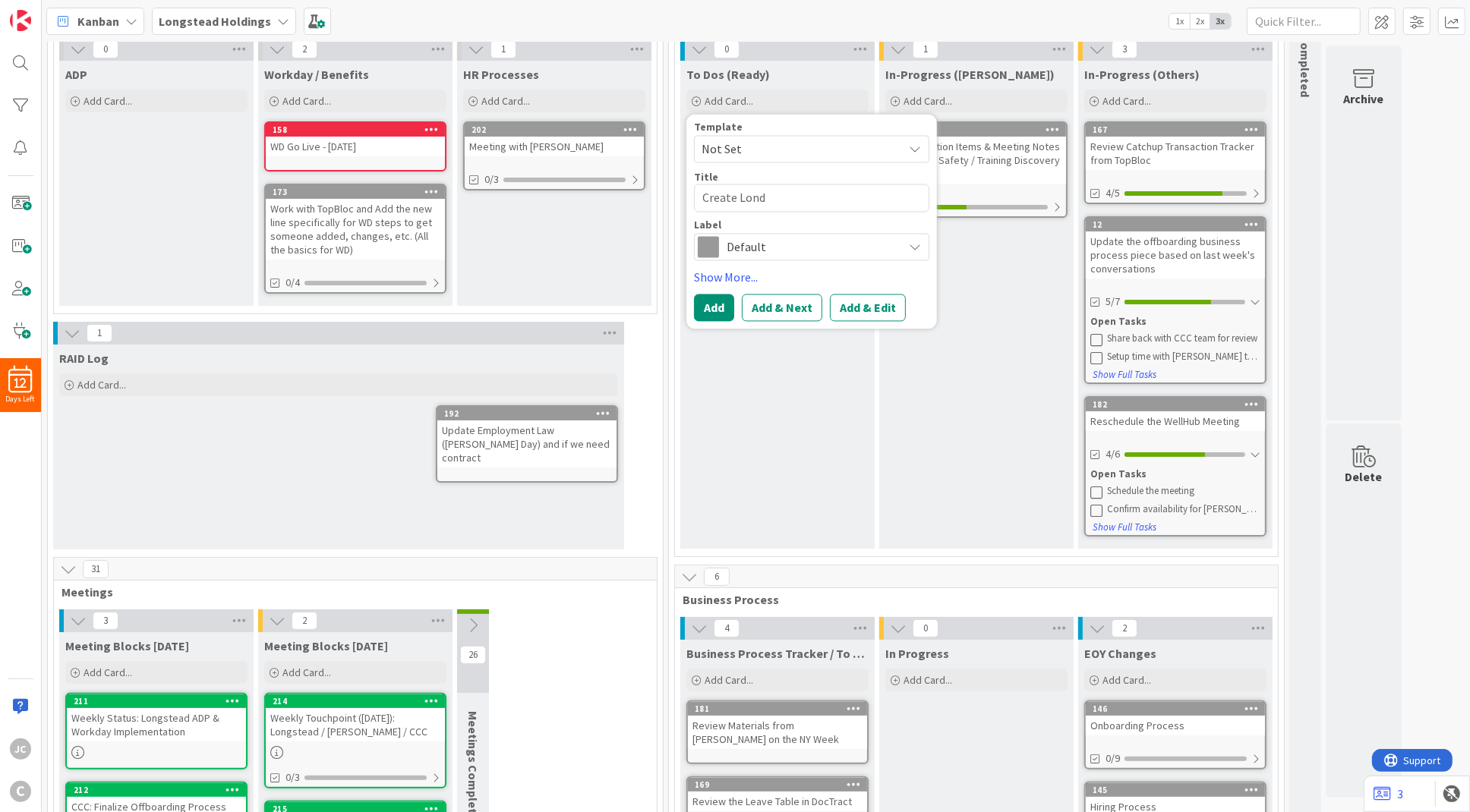
type textarea "x"
type textarea "Create Londo"
type textarea "x"
type textarea "Create [GEOGRAPHIC_DATA]"
type textarea "x"
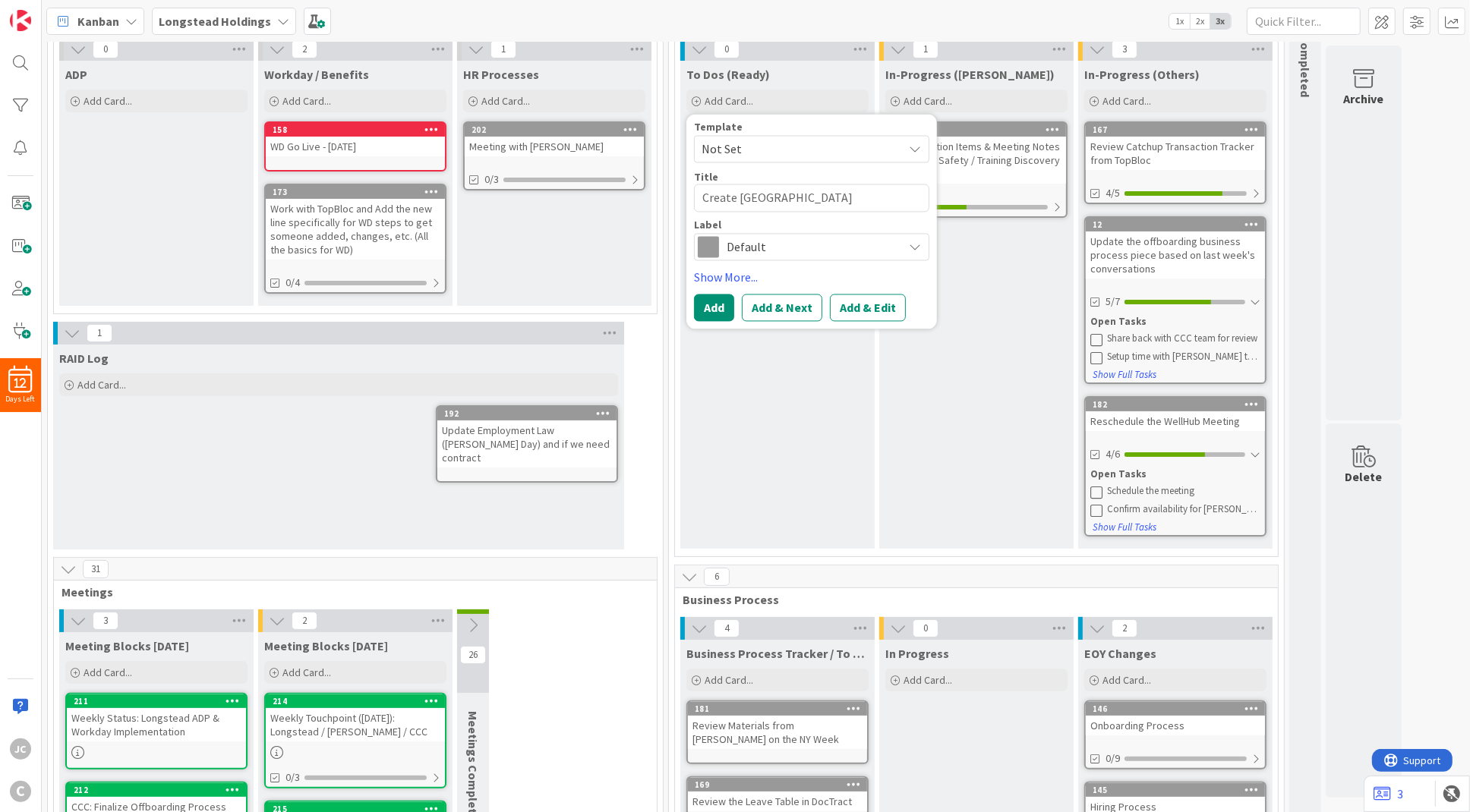
type textarea "Create [GEOGRAPHIC_DATA]"
type textarea "x"
type textarea "Create London D"
type textarea "x"
type textarea "Create London Dr"
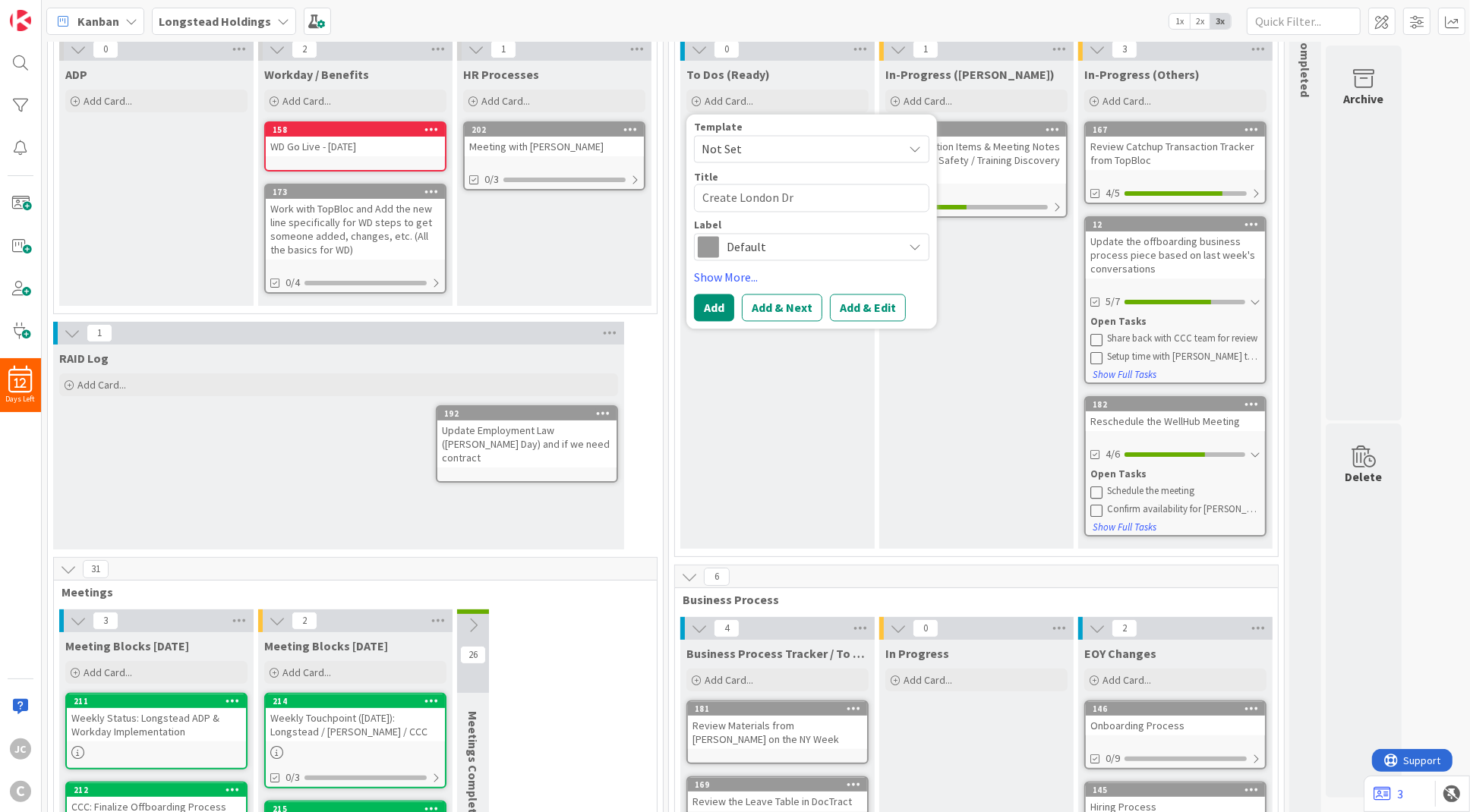
type textarea "x"
type textarea "Create London Dru"
type textarea "x"
type textarea "Create London Drug"
type textarea "x"
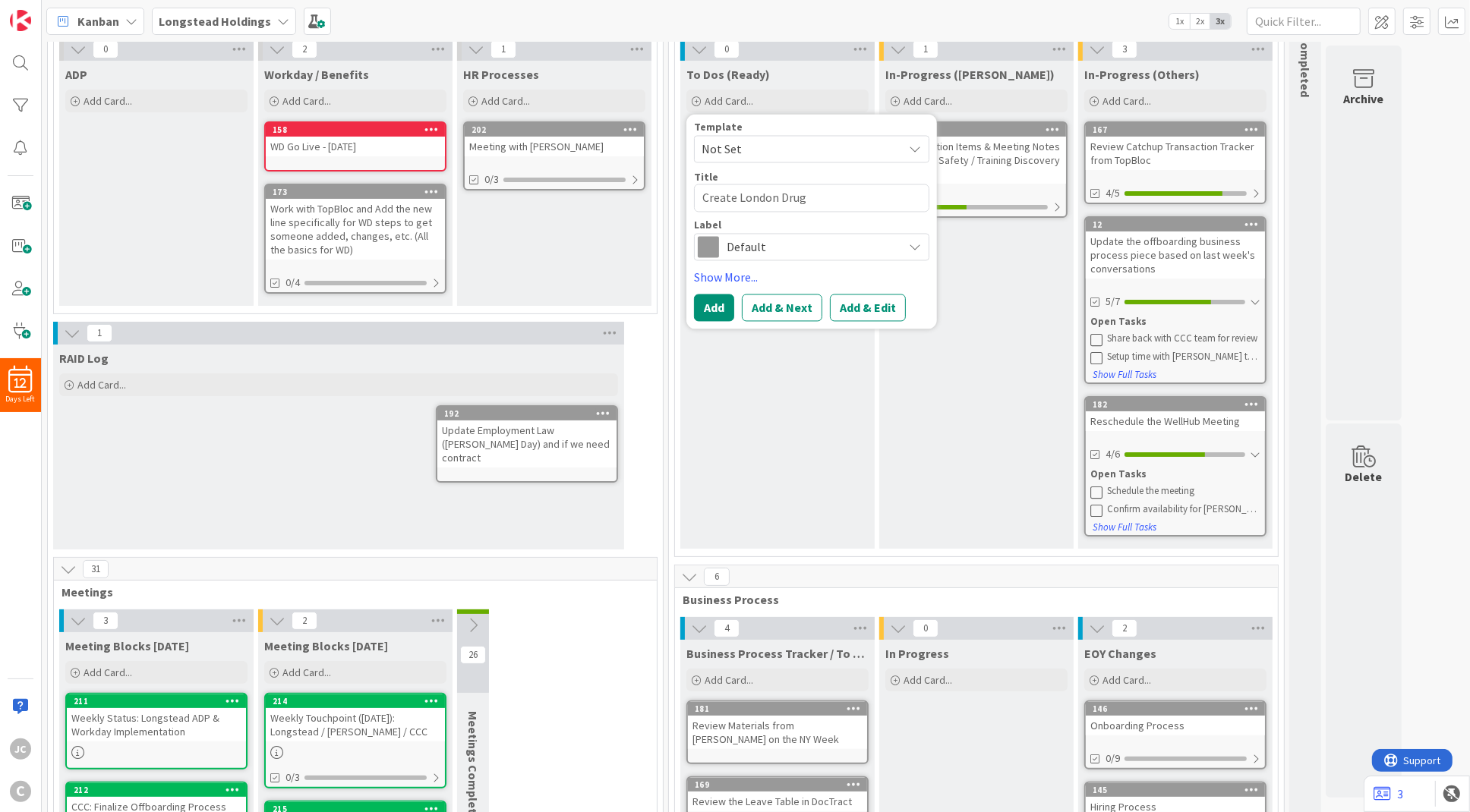
type textarea "Create London Drug"
type textarea "x"
type textarea "Create London Drug S"
type textarea "x"
type textarea "Create London Drug Sc"
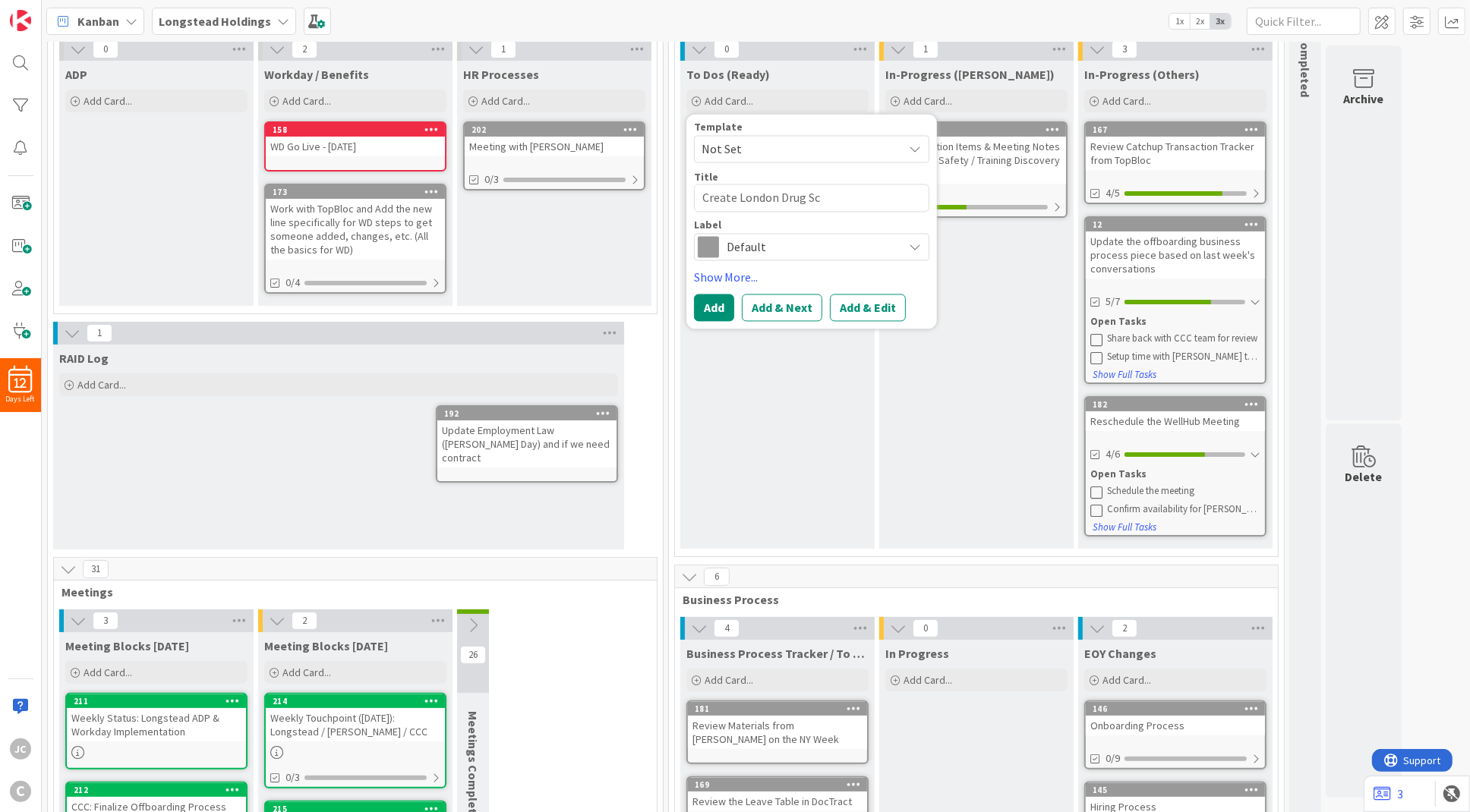
type textarea "x"
type textarea "Create London Drug Scr"
type textarea "x"
type textarea "Create London Drug Scre"
type textarea "x"
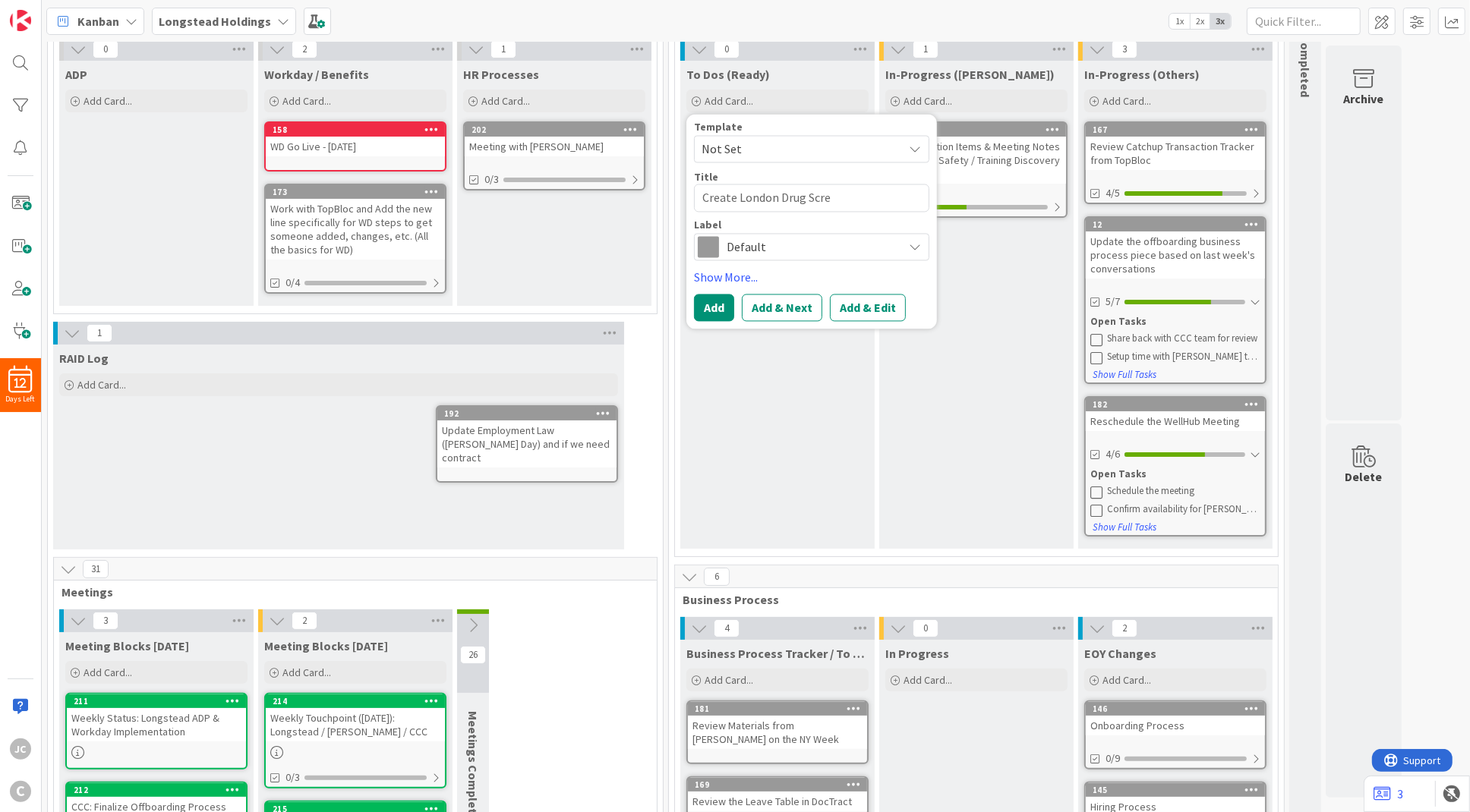
type textarea "Create London Drug Scree"
type textarea "x"
type textarea "Create London [MEDICAL_DATA]"
type textarea "x"
type textarea "Create London [MEDICAL_DATA]"
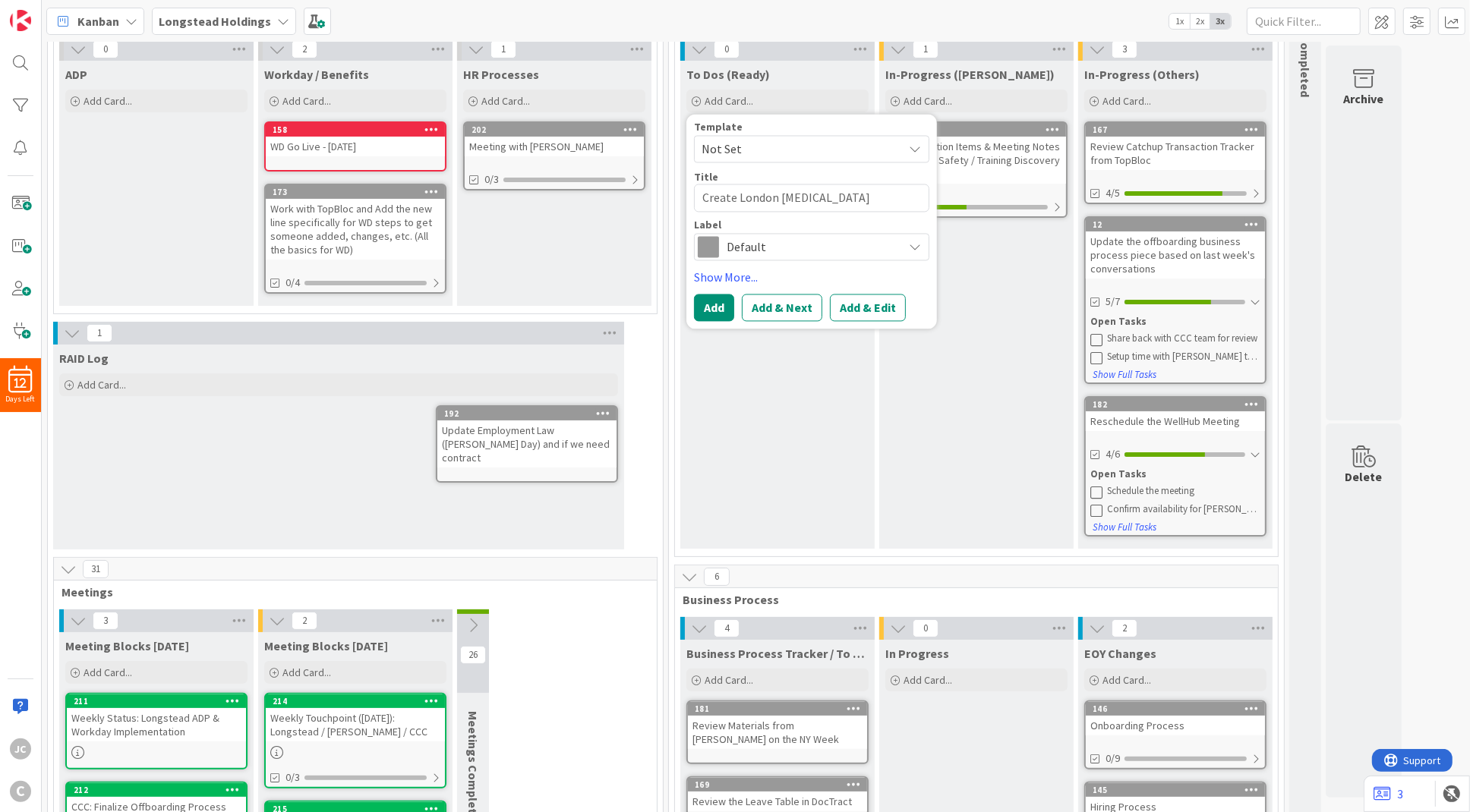
type textarea "x"
type textarea "Create London [MEDICAL_DATA] i"
type textarea "x"
type textarea "Create London [MEDICAL_DATA]"
type textarea "x"
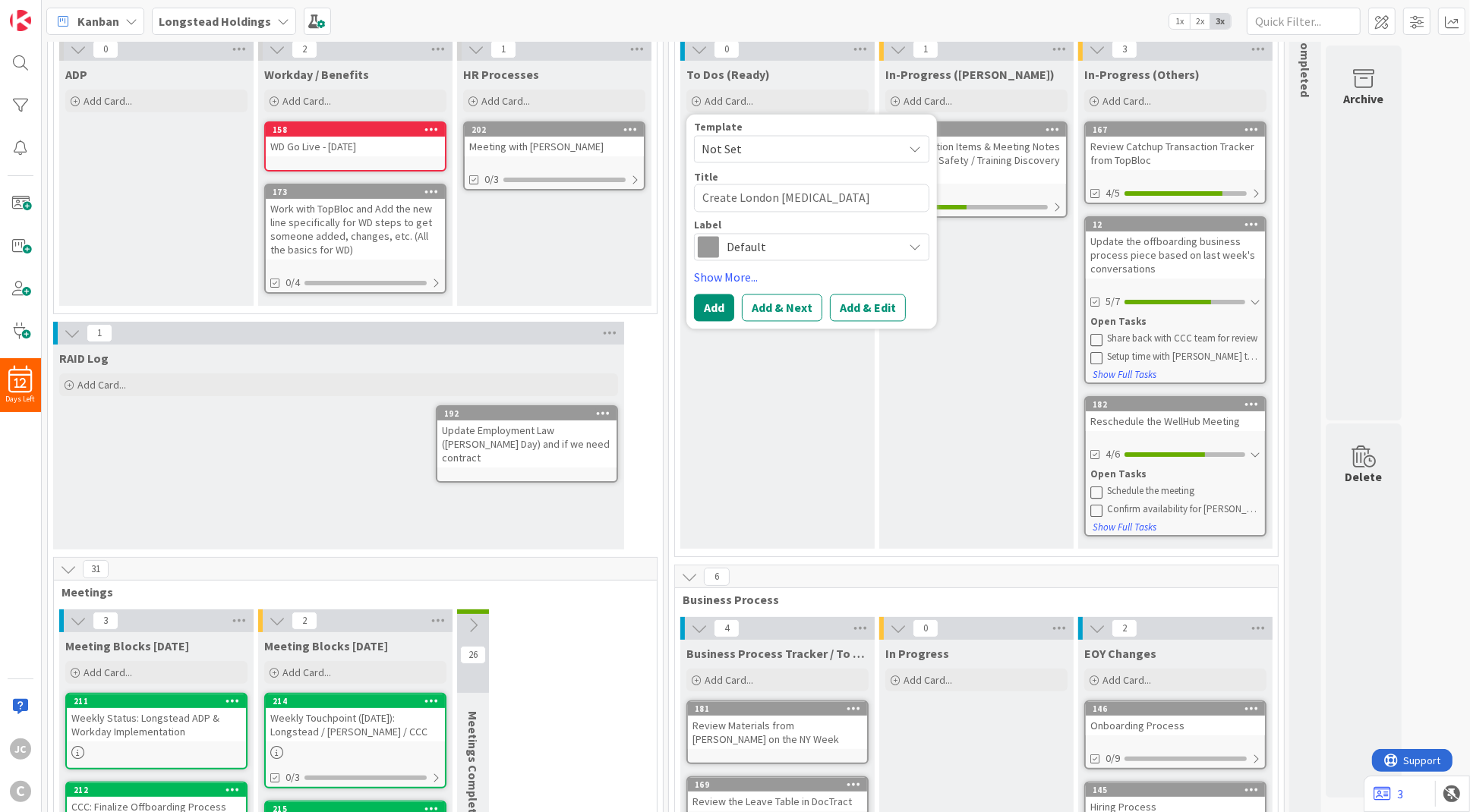
type textarea "Create London [MEDICAL_DATA] I"
type textarea "x"
type textarea "Create London [MEDICAL_DATA] In"
type textarea "x"
type textarea "Create London [MEDICAL_DATA] Ins"
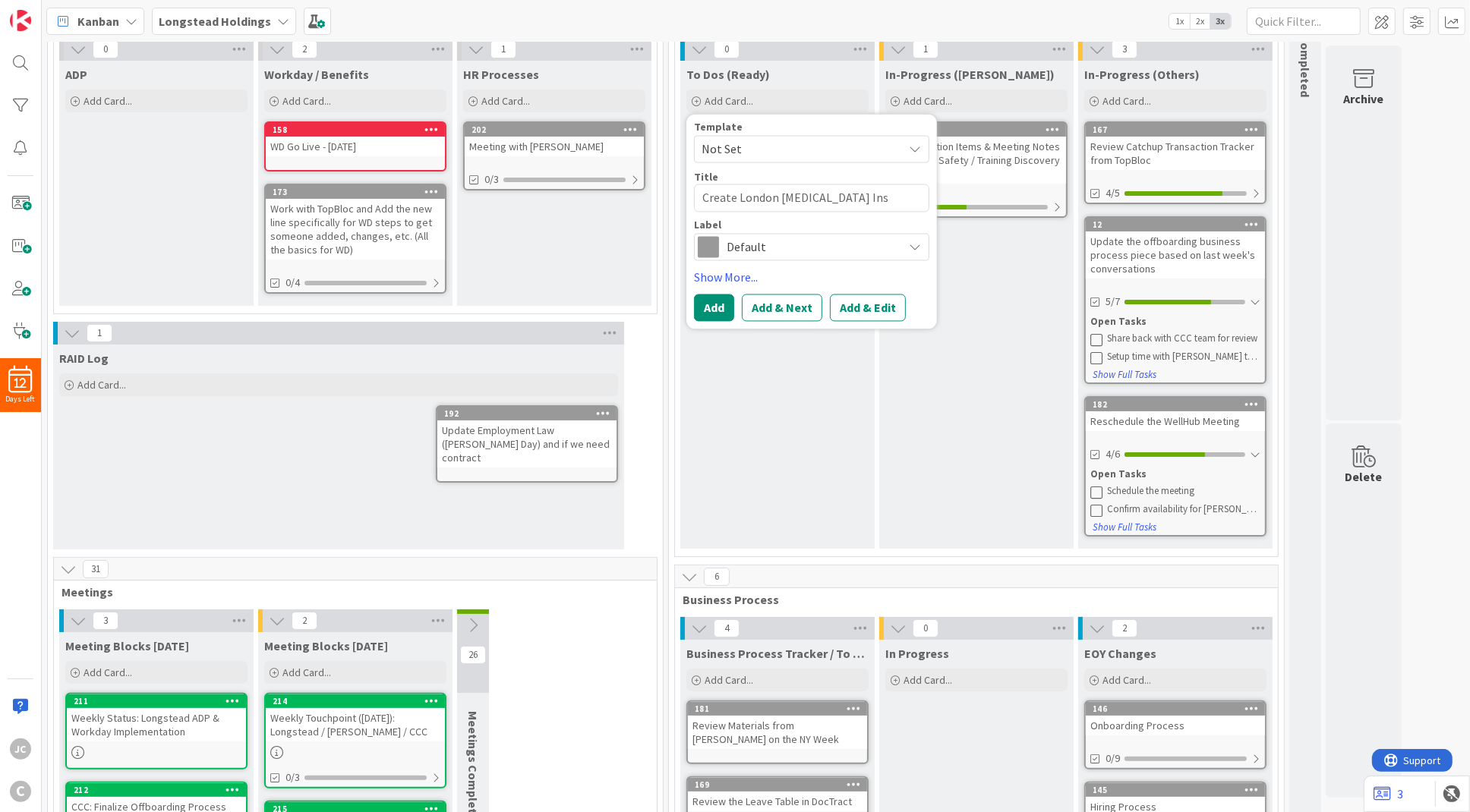
type textarea "x"
type textarea "Create London [MEDICAL_DATA] Inst"
type textarea "x"
type textarea "Create London [MEDICAL_DATA] Instr"
type textarea "x"
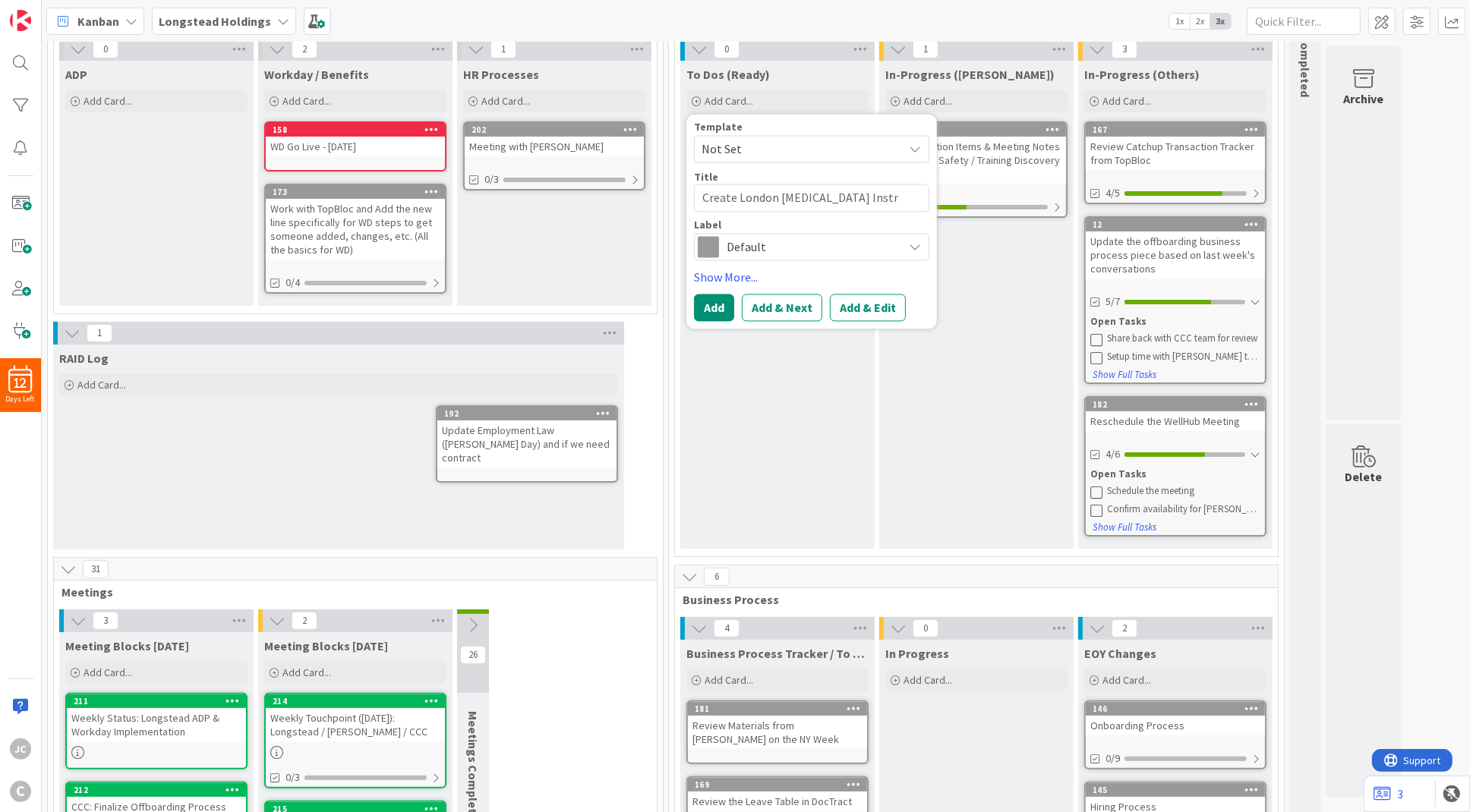
type textarea "Create London [MEDICAL_DATA] Instru"
type textarea "x"
type textarea "Create London [MEDICAL_DATA] Instruc"
type textarea "x"
type textarea "Create London [MEDICAL_DATA] Instruct"
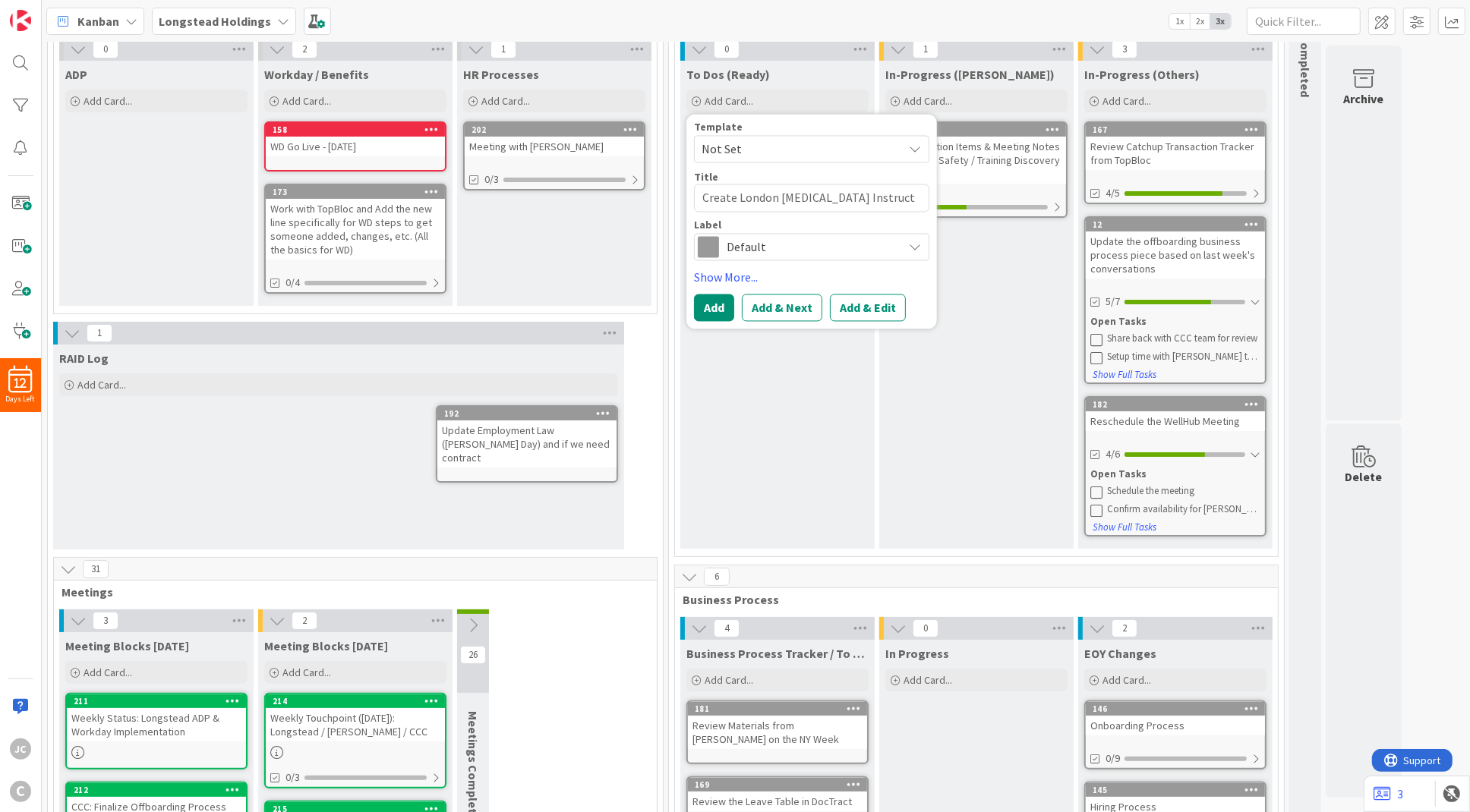
type textarea "x"
type textarea "Create London [MEDICAL_DATA] Instructi"
type textarea "x"
type textarea "Create London [MEDICAL_DATA] Instructio"
type textarea "x"
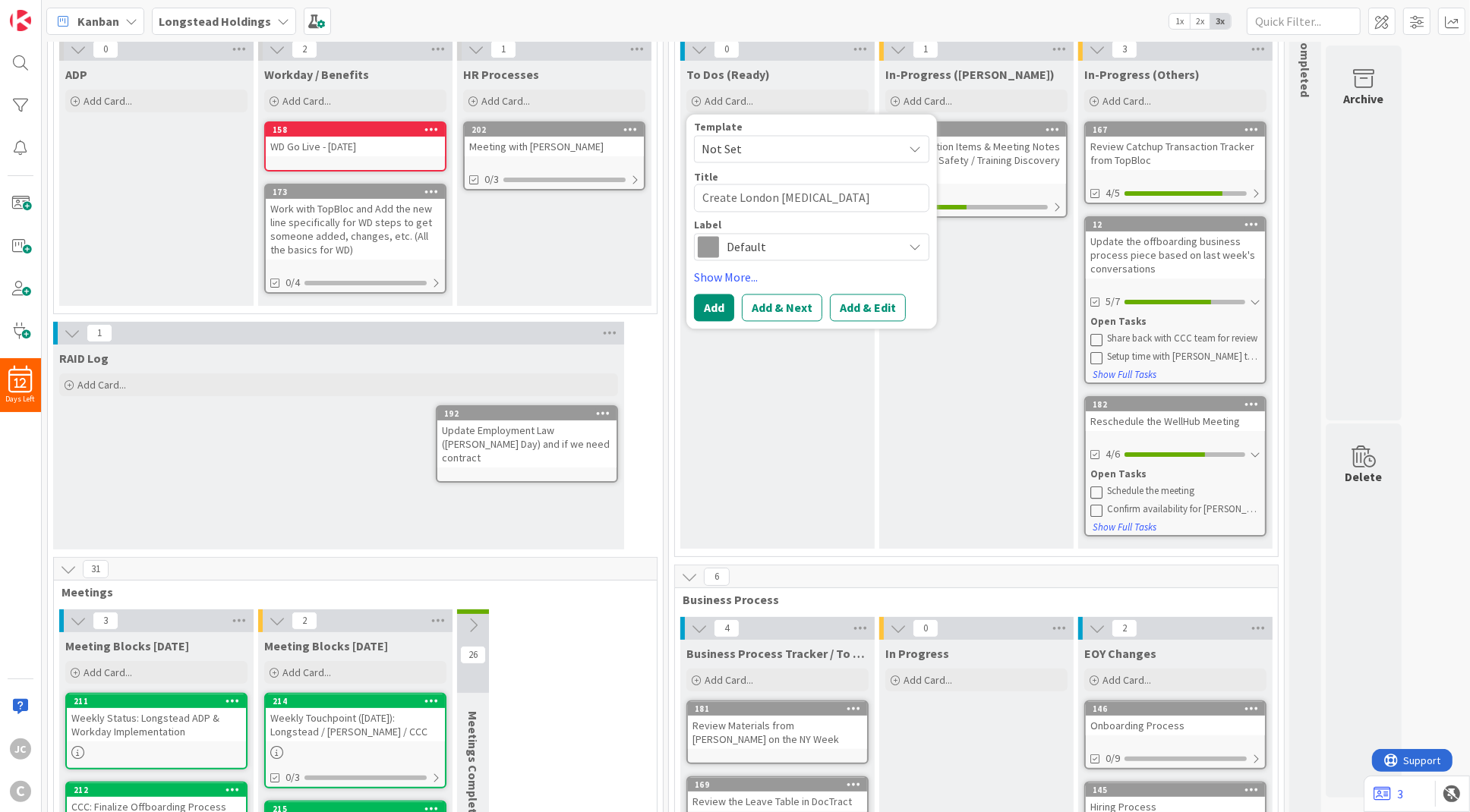
type textarea "Create London [MEDICAL_DATA] Instruction"
type textarea "x"
type textarea "Create London [MEDICAL_DATA] Instructions"
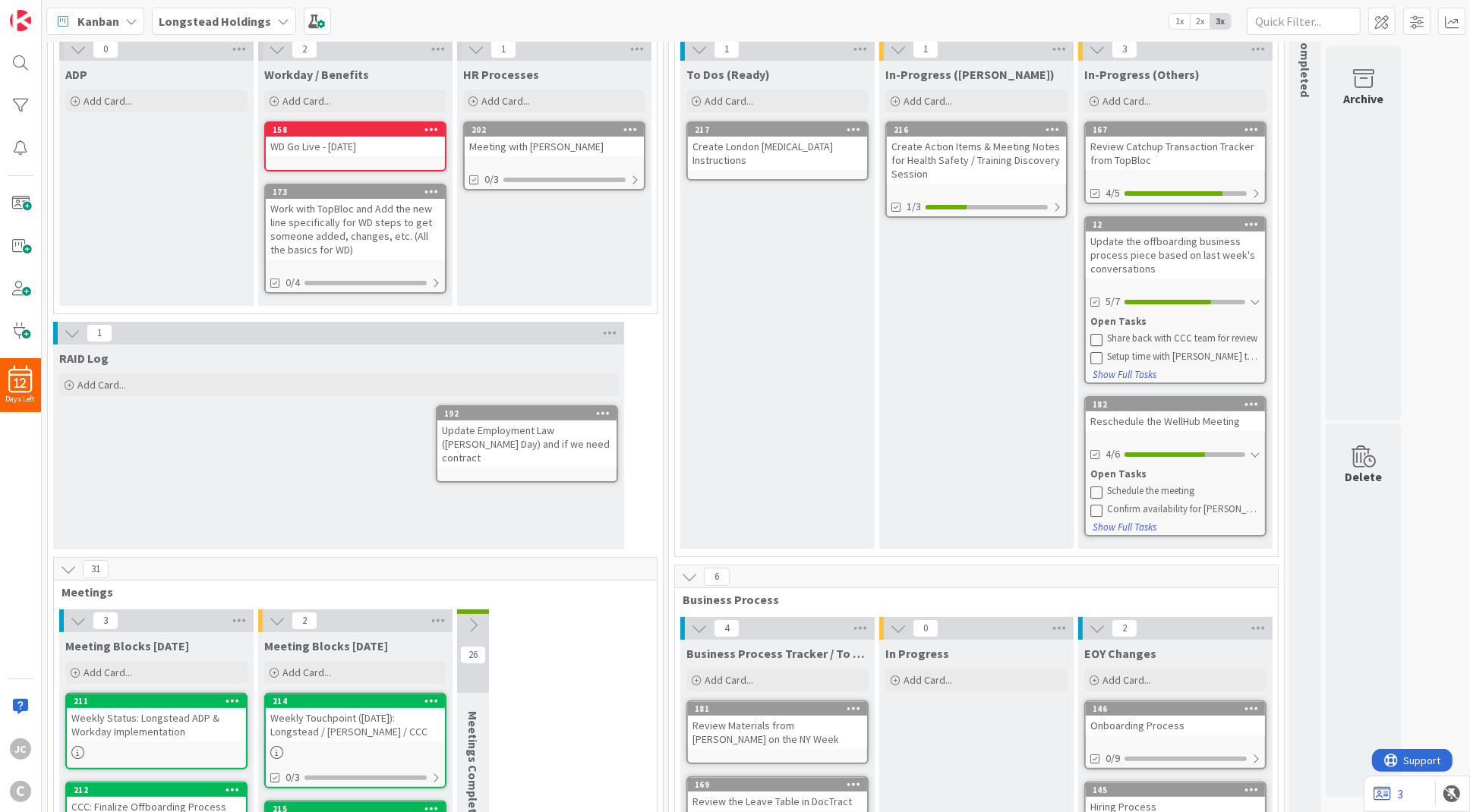
click at [202, 405] on div "RAID Log Add Card... 192 Update Employment Law ([PERSON_NAME] Day) and if we ne…" at bounding box center [338, 446] width 571 height 205
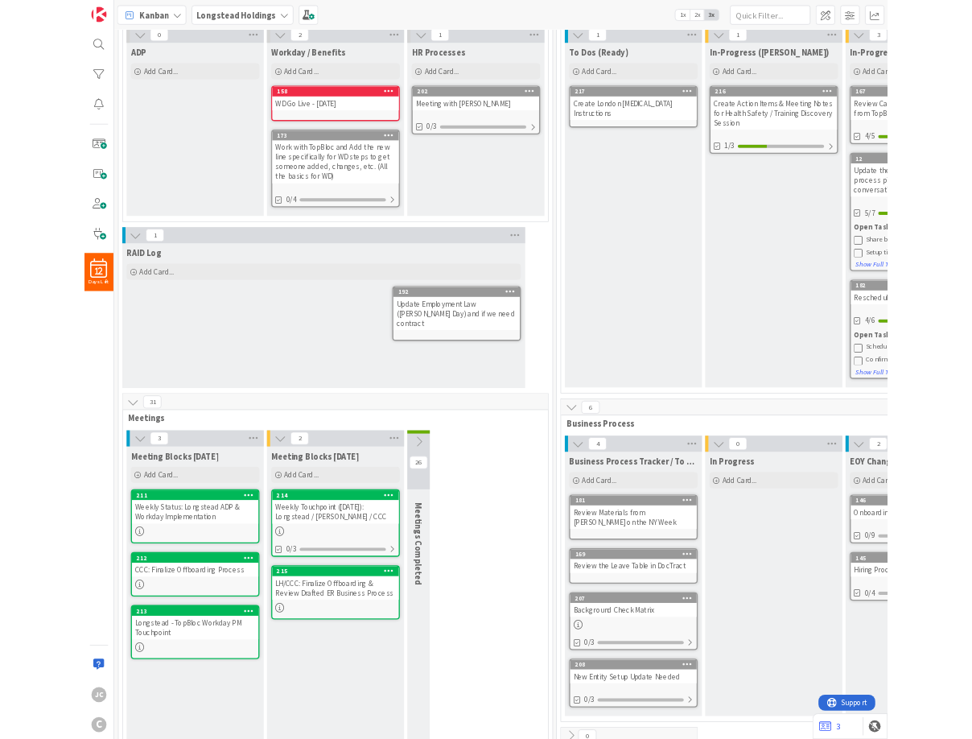
scroll to position [0, 0]
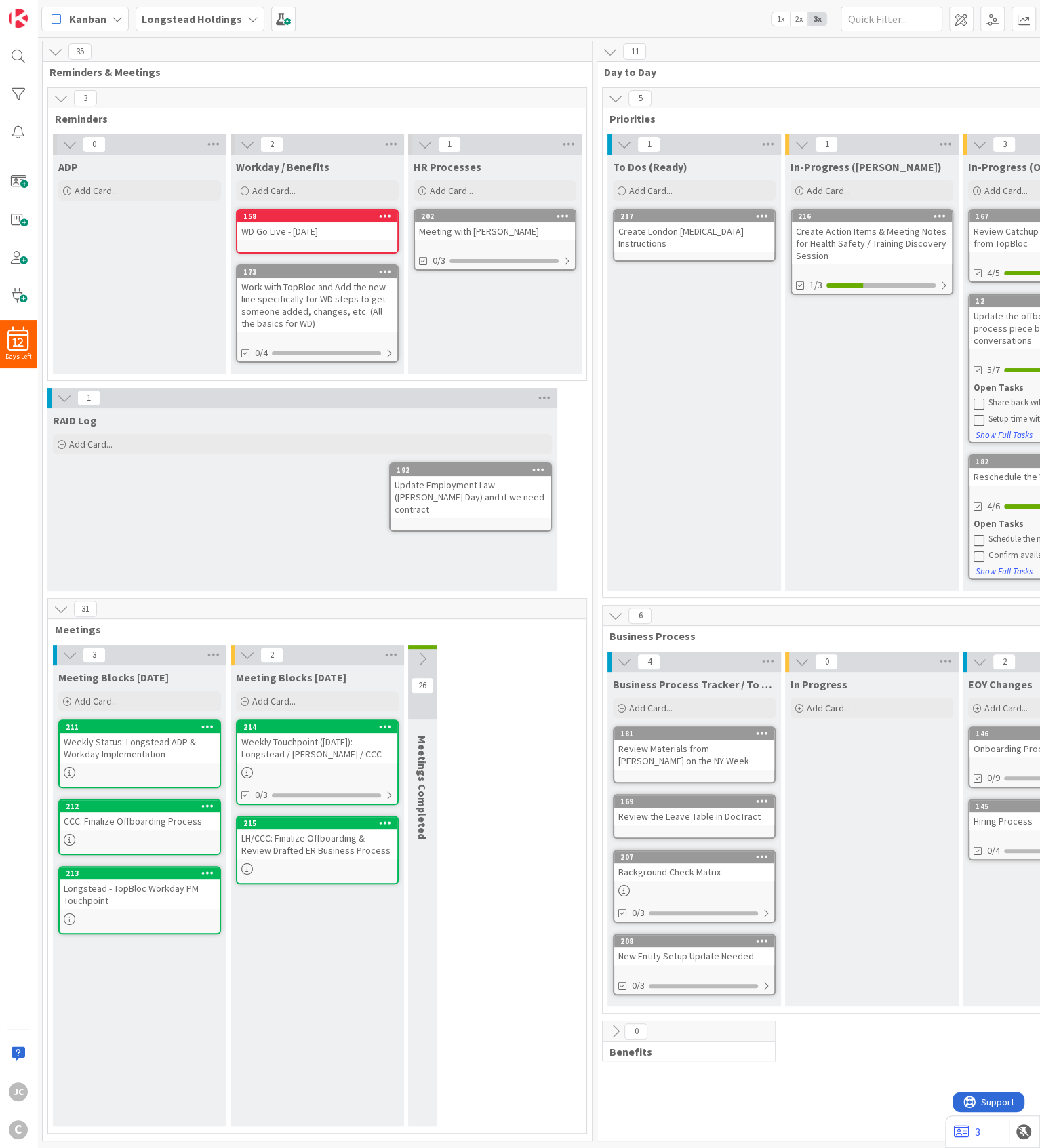
click at [75, 725] on div "Weekly Status: Longstead ADP & Workday Implementation" at bounding box center [140, 747] width 160 height 29
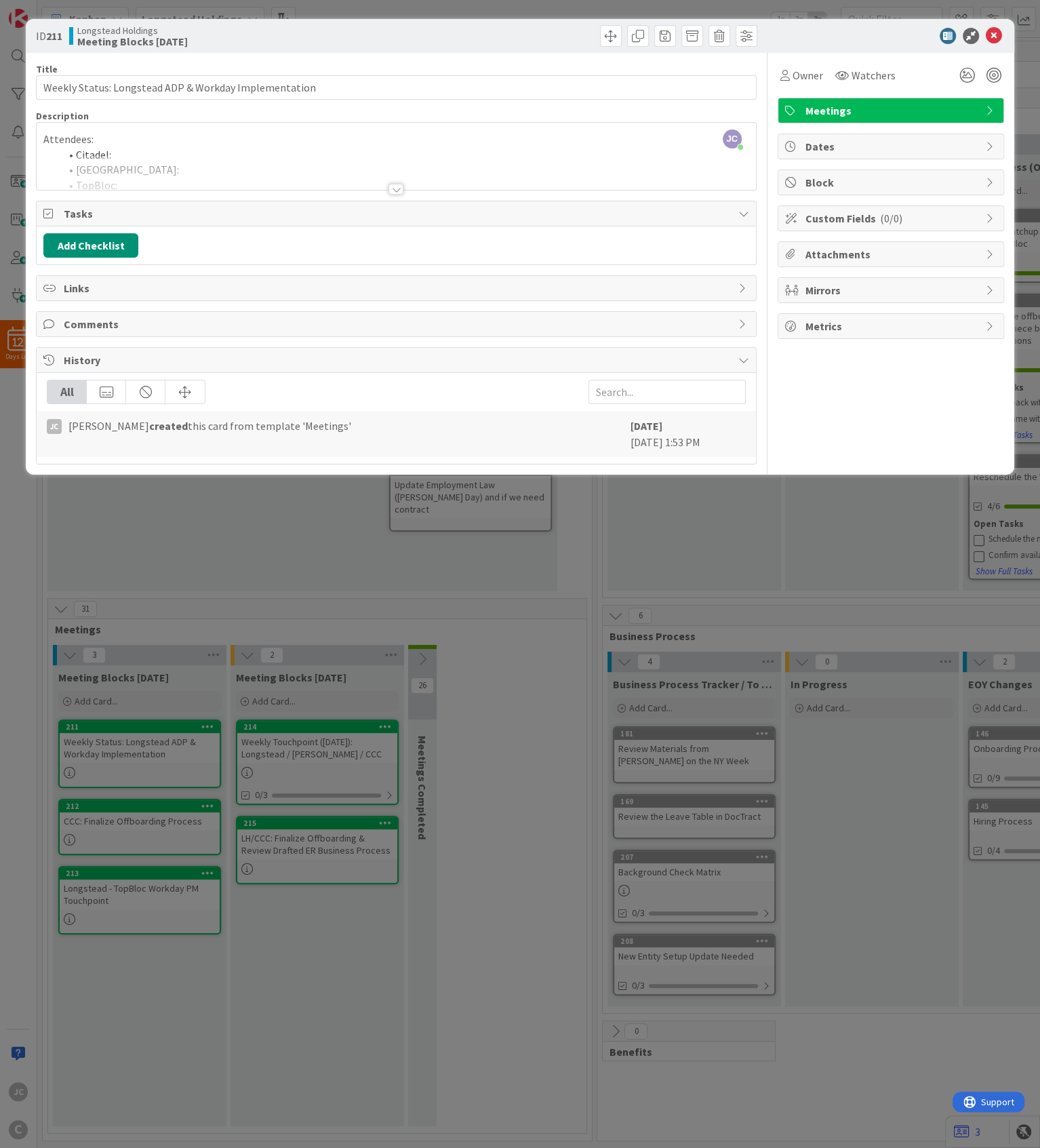
click at [214, 172] on div at bounding box center [395, 172] width 718 height 35
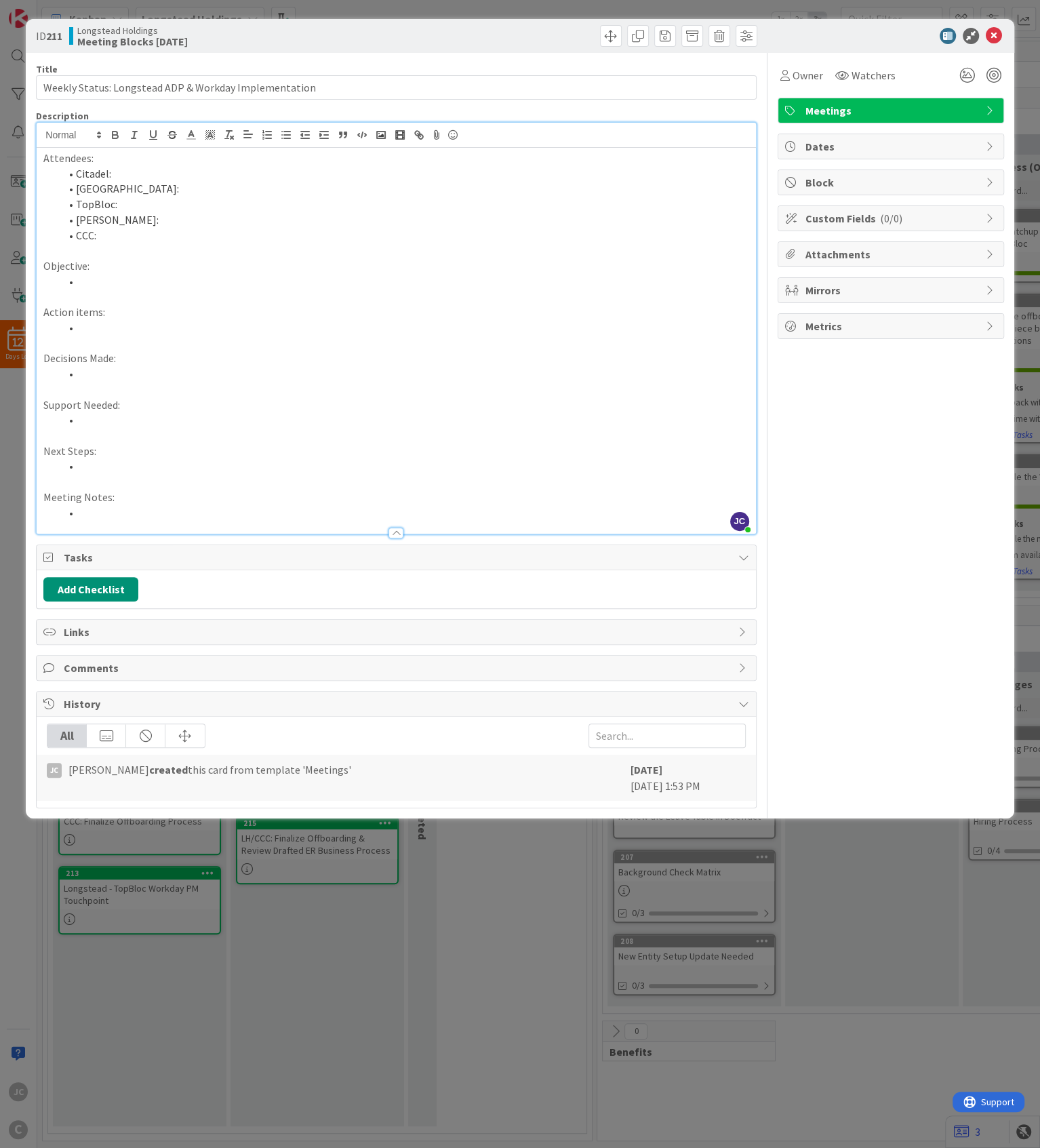
click at [200, 402] on p "Support Needed:" at bounding box center [396, 405] width 705 height 16
click at [220, 371] on li at bounding box center [404, 374] width 689 height 16
click at [296, 725] on div "ID 211 Longstead Holdings Meeting Blocks [DATE] Title 53 / 128 Weekly Status: L…" at bounding box center [520, 574] width 1040 height 1148
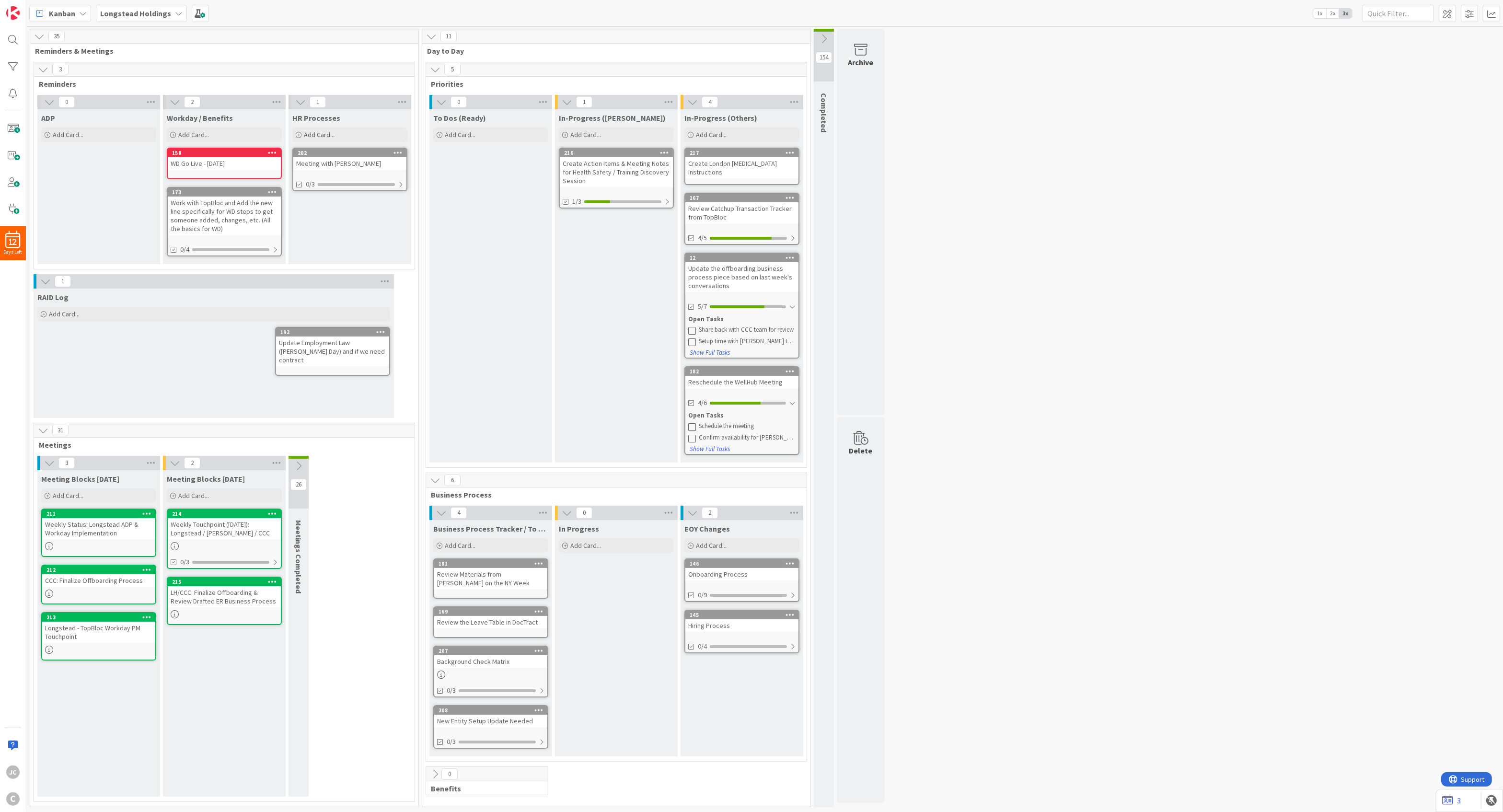
click at [751, 167] on div "Create London [MEDICAL_DATA] Instructions" at bounding box center [742, 167] width 113 height 21
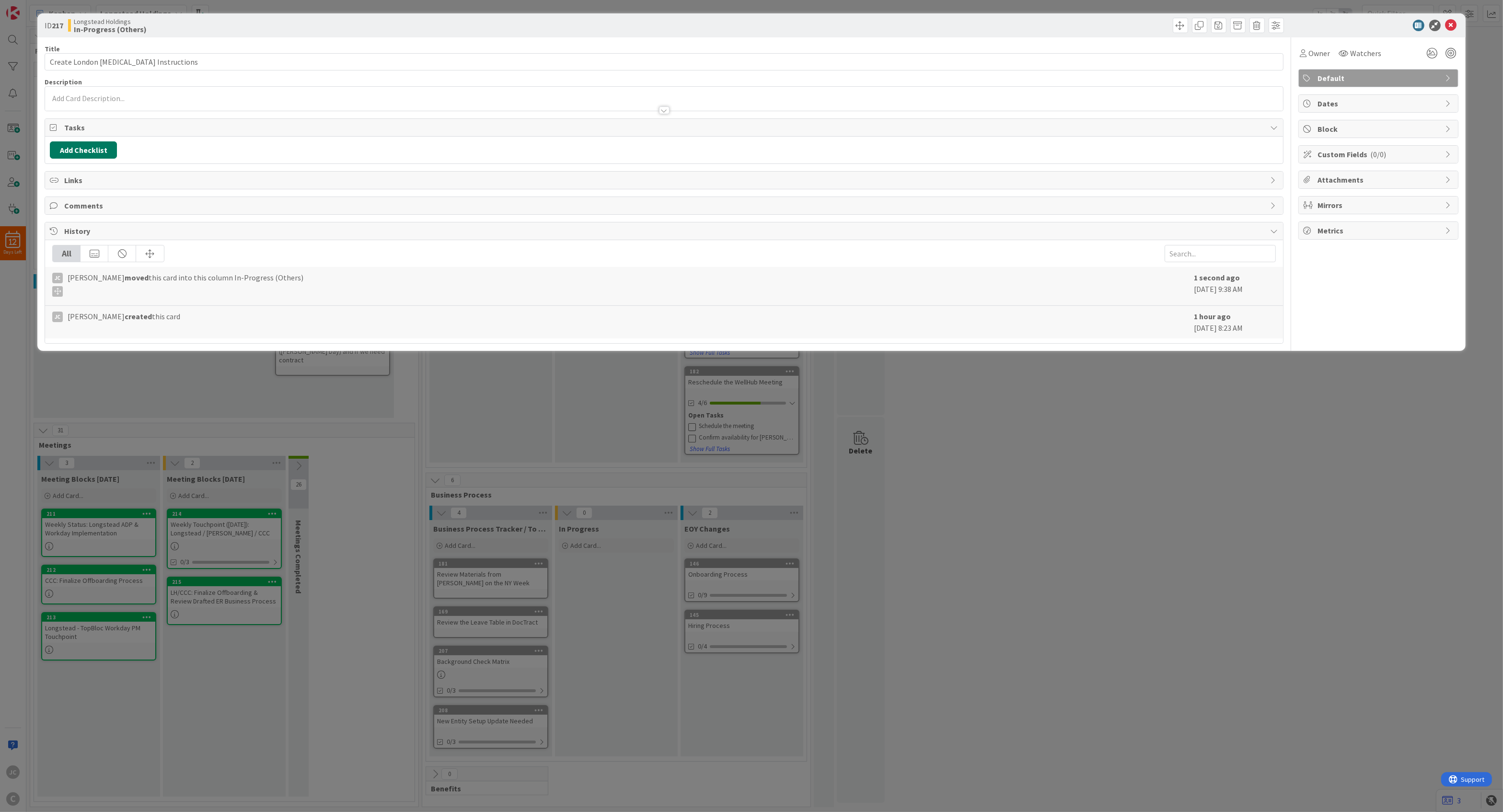
drag, startPoint x: 112, startPoint y: 154, endPoint x: 107, endPoint y: 156, distance: 5.4
click at [110, 154] on button "Add Checklist" at bounding box center [83, 149] width 67 height 17
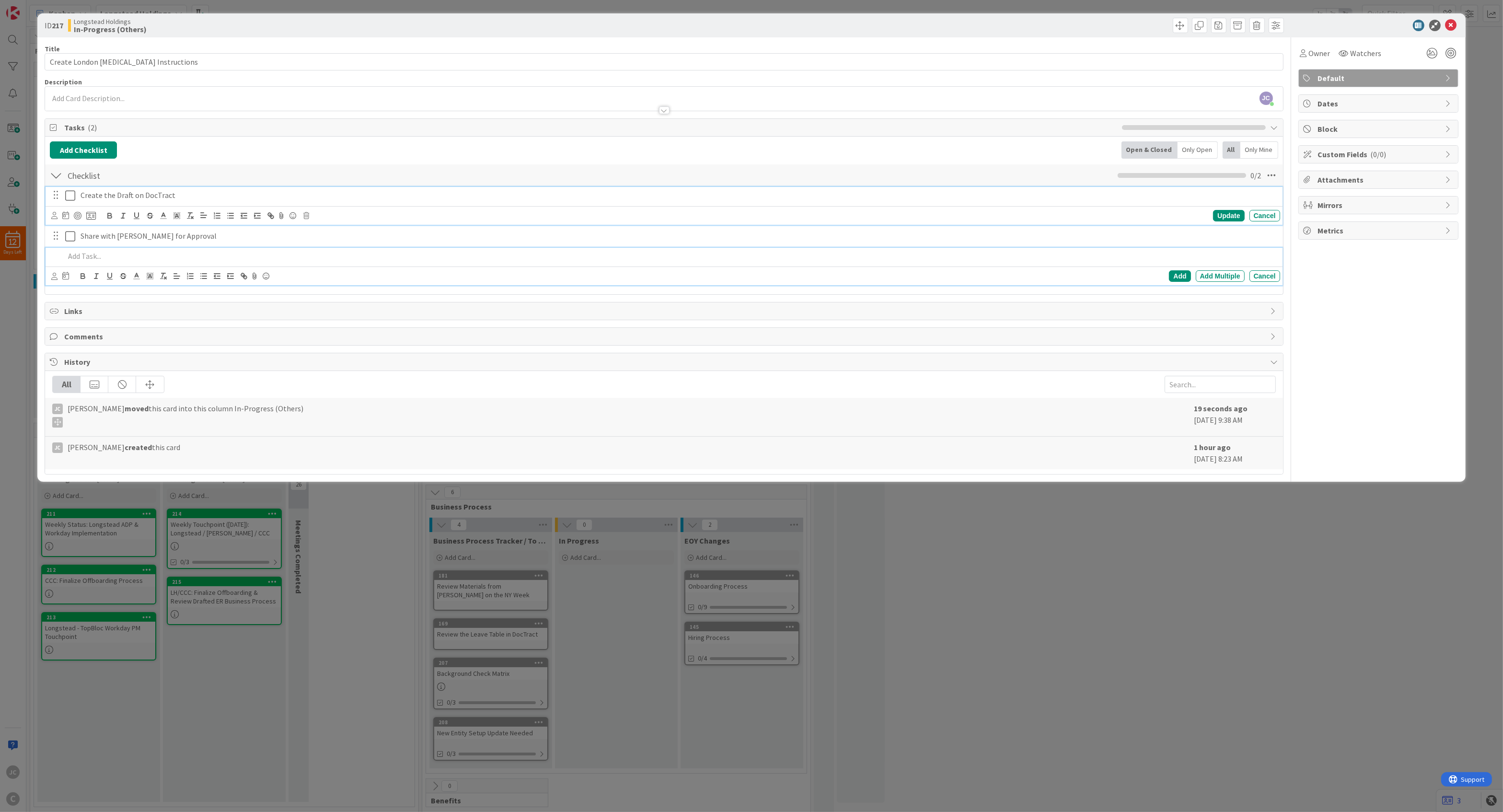
click at [72, 199] on icon at bounding box center [70, 195] width 10 height 11
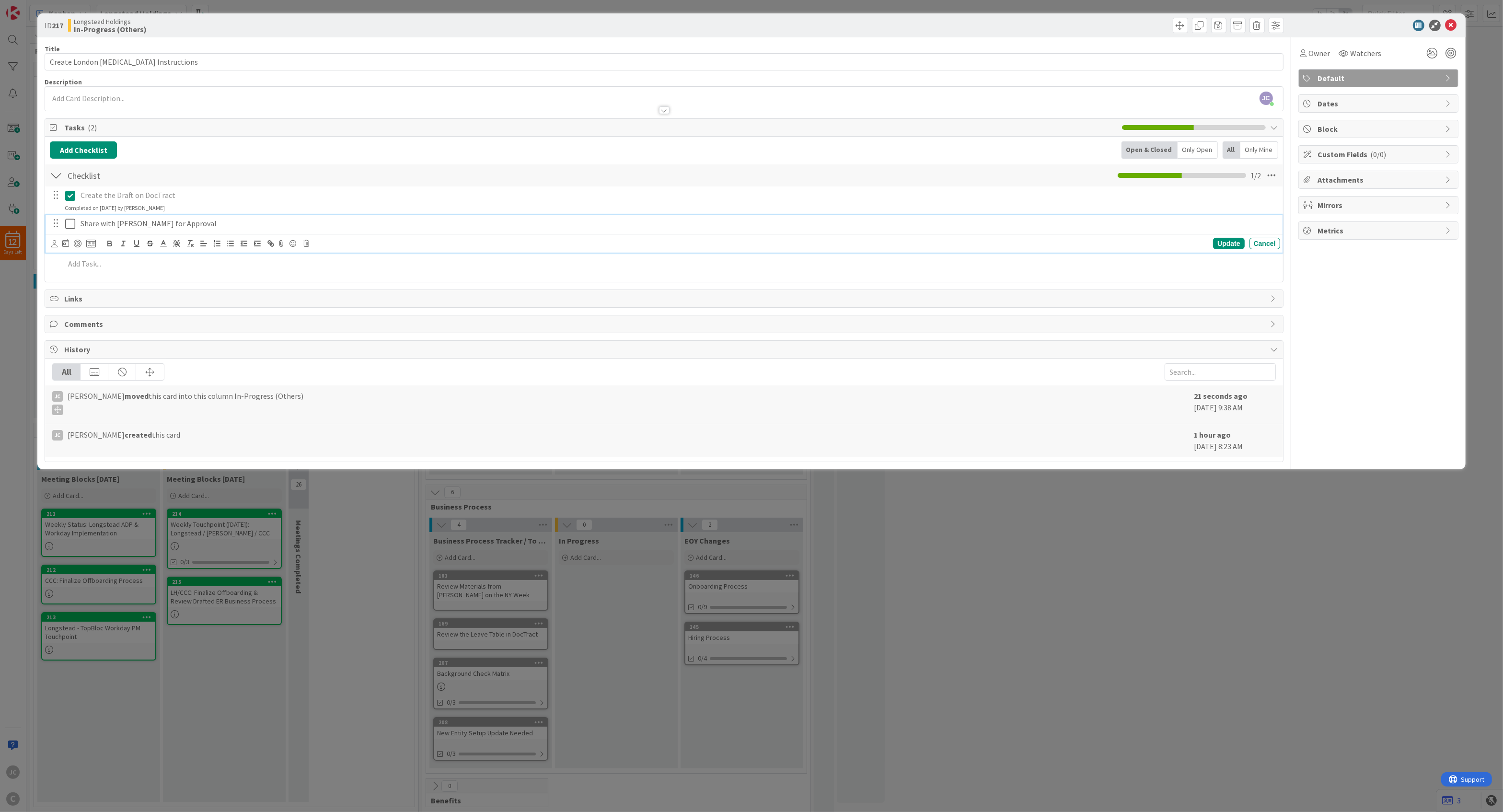
click at [68, 226] on icon at bounding box center [70, 223] width 10 height 11
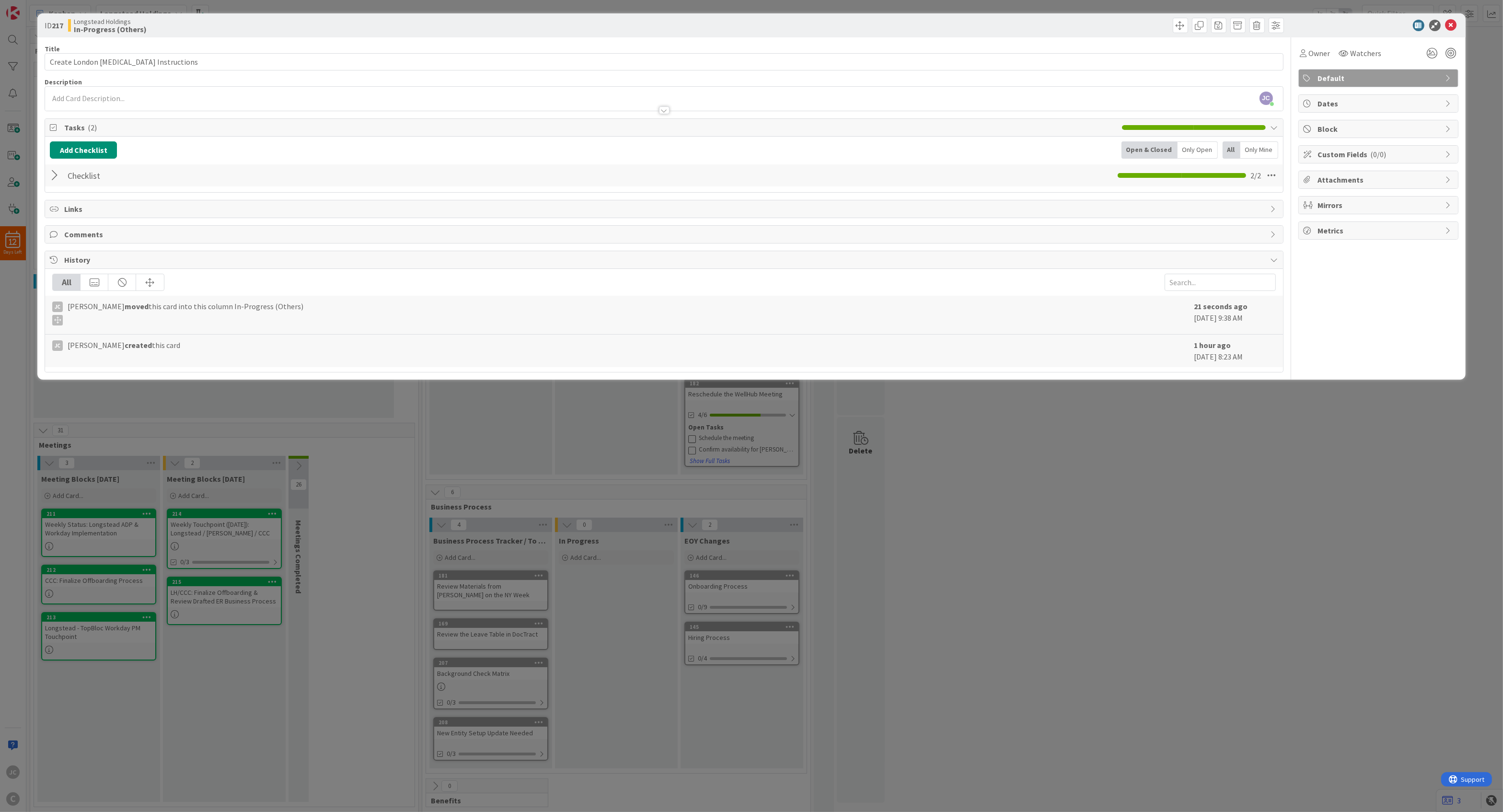
click at [60, 421] on div "ID 217 Longstead Holdings In-Progress (Others) Title 38 / 128 Create London [ME…" at bounding box center [751, 406] width 1503 height 812
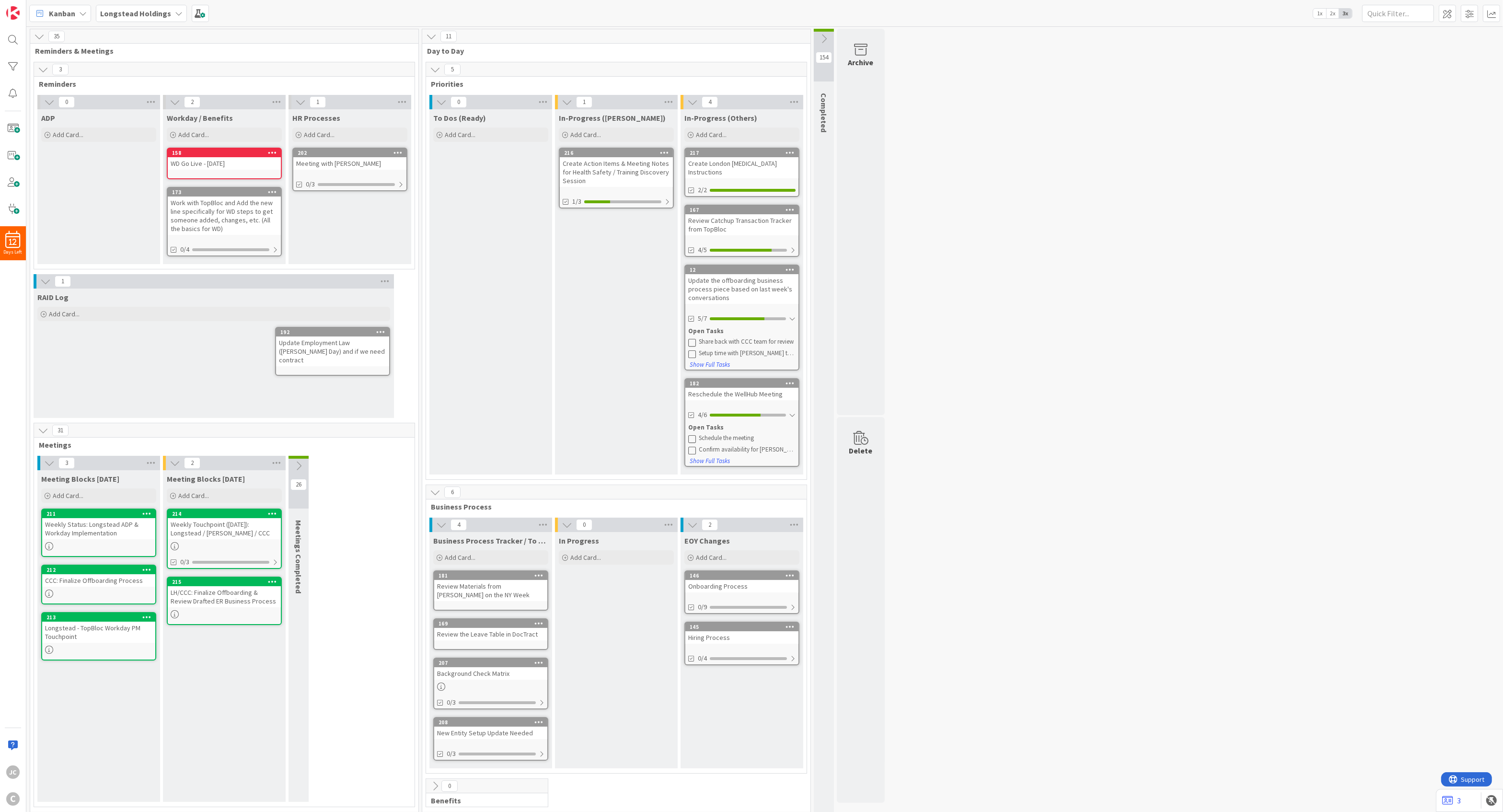
click at [824, 43] on icon at bounding box center [824, 39] width 11 height 11
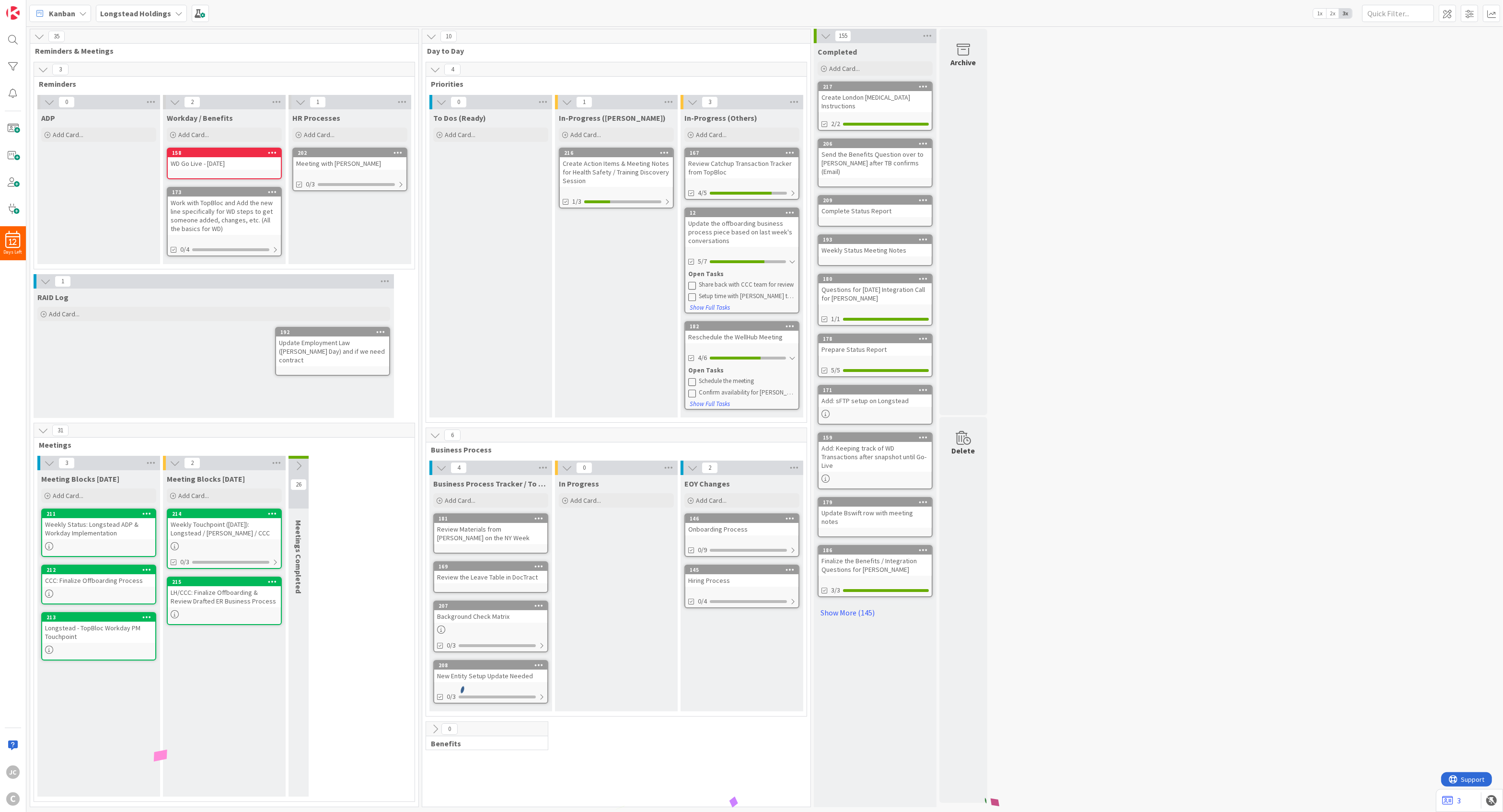
click at [486, 144] on div "To Dos (Ready) Add Card... Template Not Set Title 0 / 128 Label Default Show Mo…" at bounding box center [491, 264] width 123 height 308
click at [487, 139] on div "Add Card..." at bounding box center [491, 135] width 115 height 14
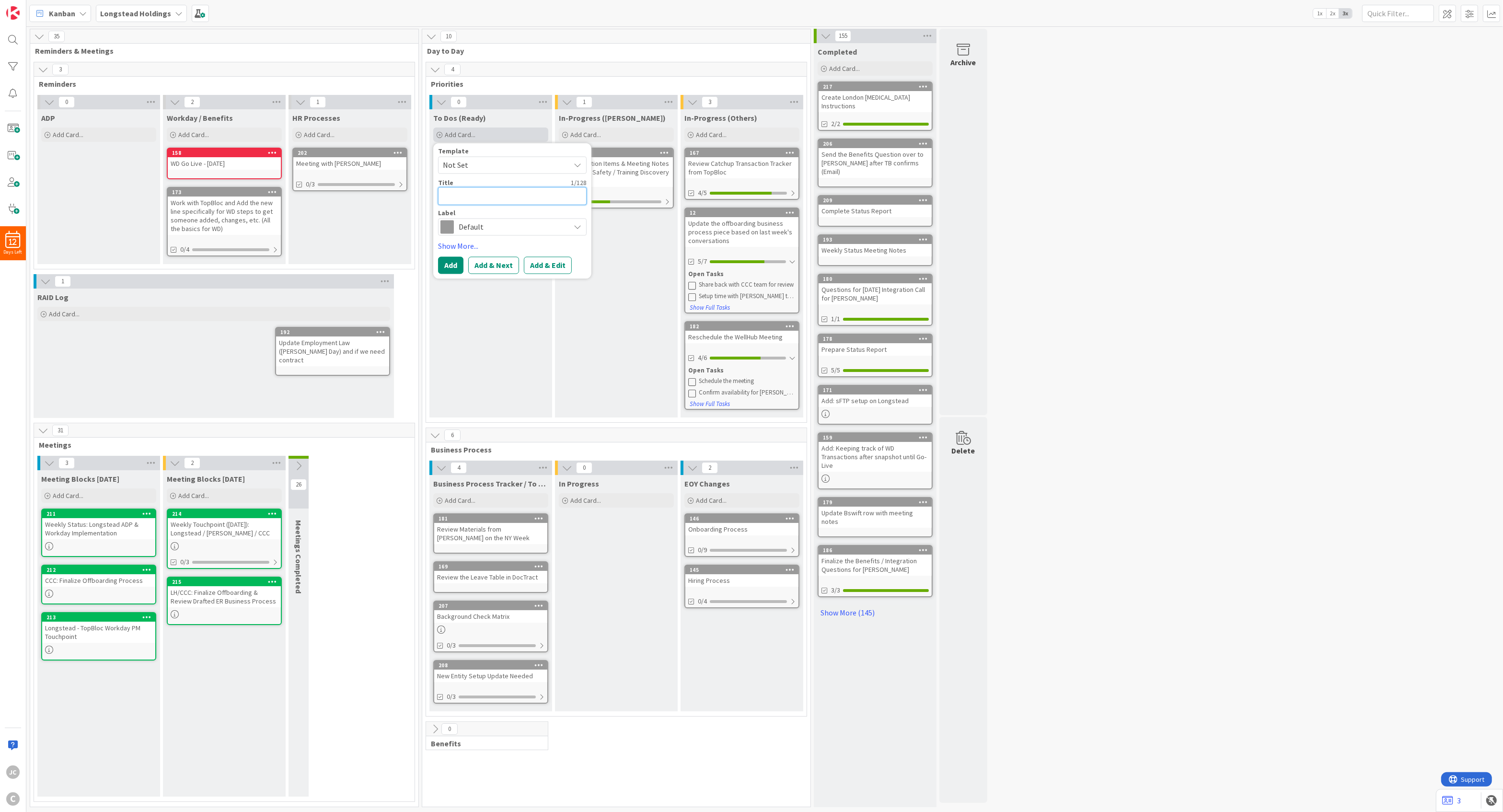
type textarea "x"
type textarea "R"
type textarea "x"
type textarea "Re"
type textarea "x"
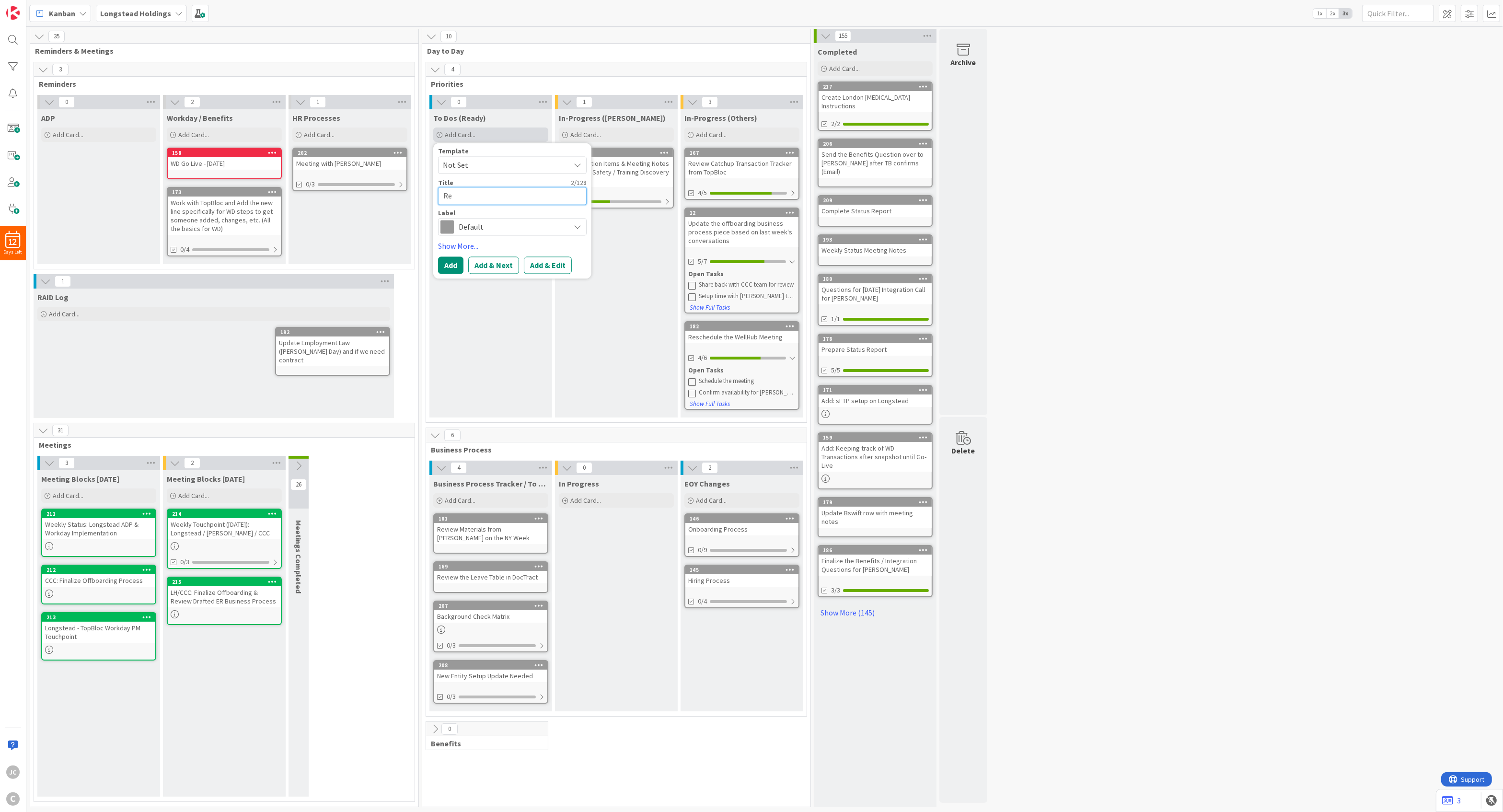
type textarea "Rev"
type textarea "x"
type textarea "Revi"
type textarea "x"
type textarea "Revie"
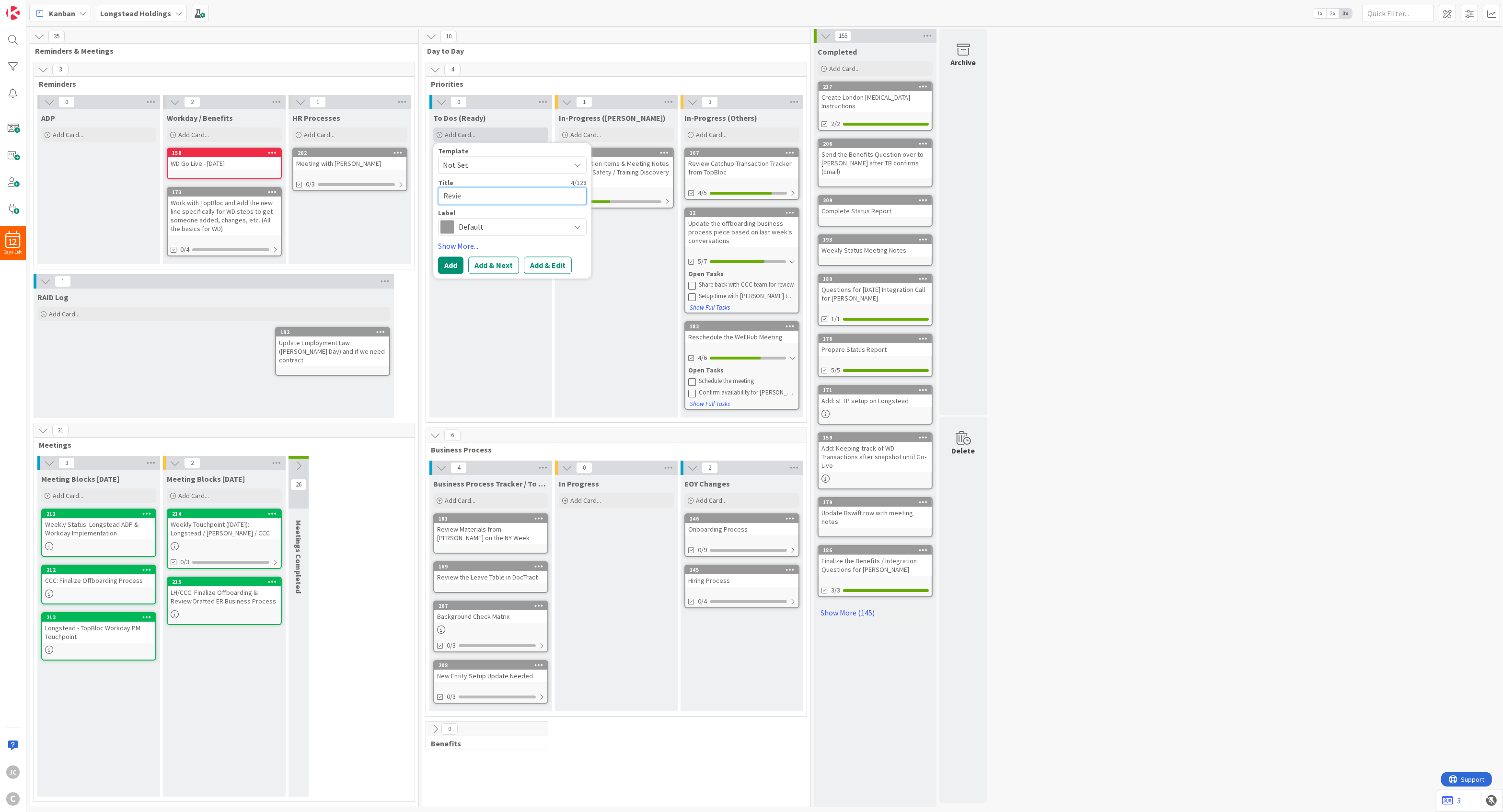
type textarea "x"
type textarea "Review"
type textarea "x"
type textarea "Review E"
type textarea "x"
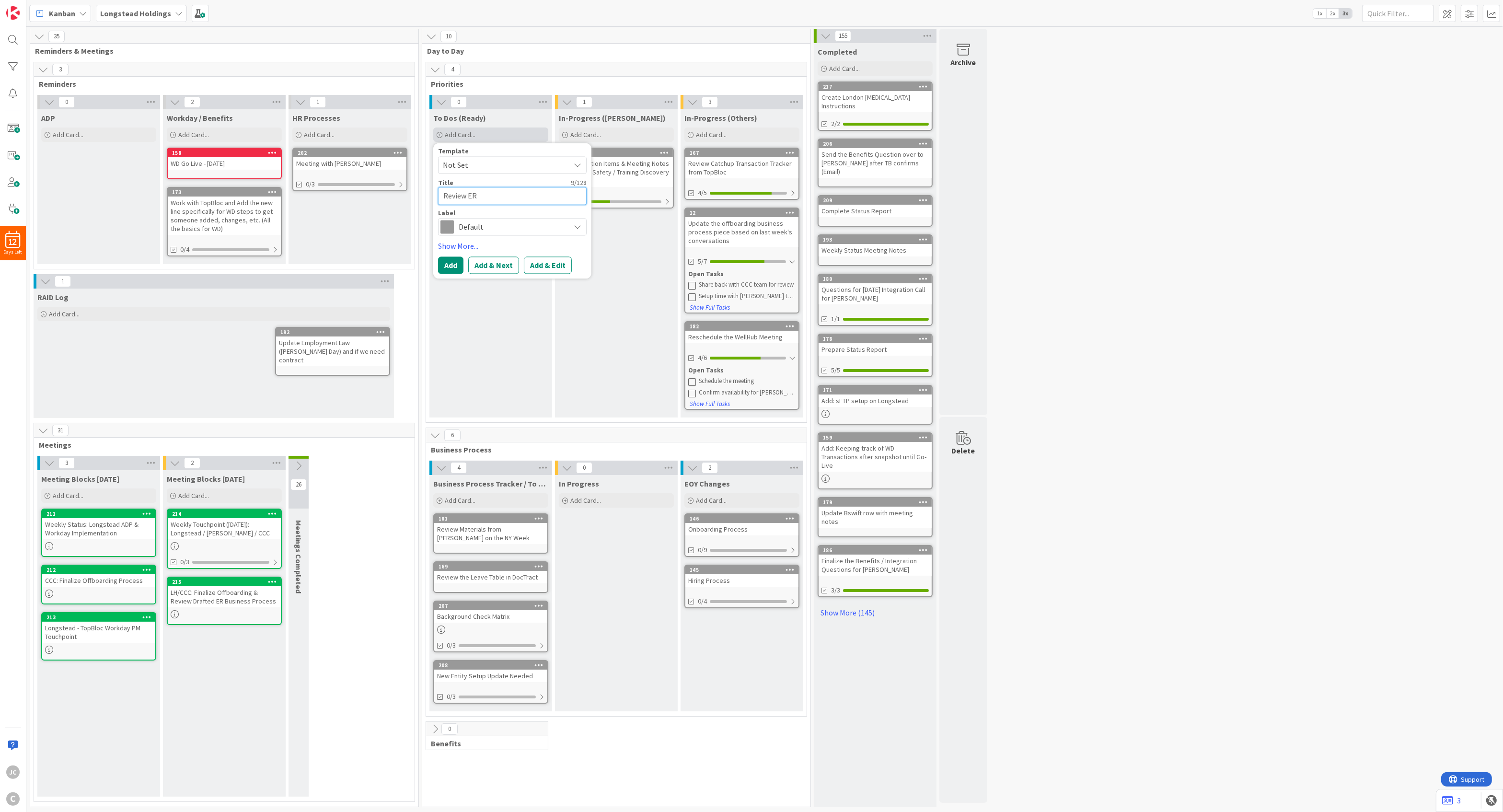
type textarea "Review ER"
type textarea "x"
type textarea "Review ER P"
type textarea "x"
type textarea "Review ER Pr"
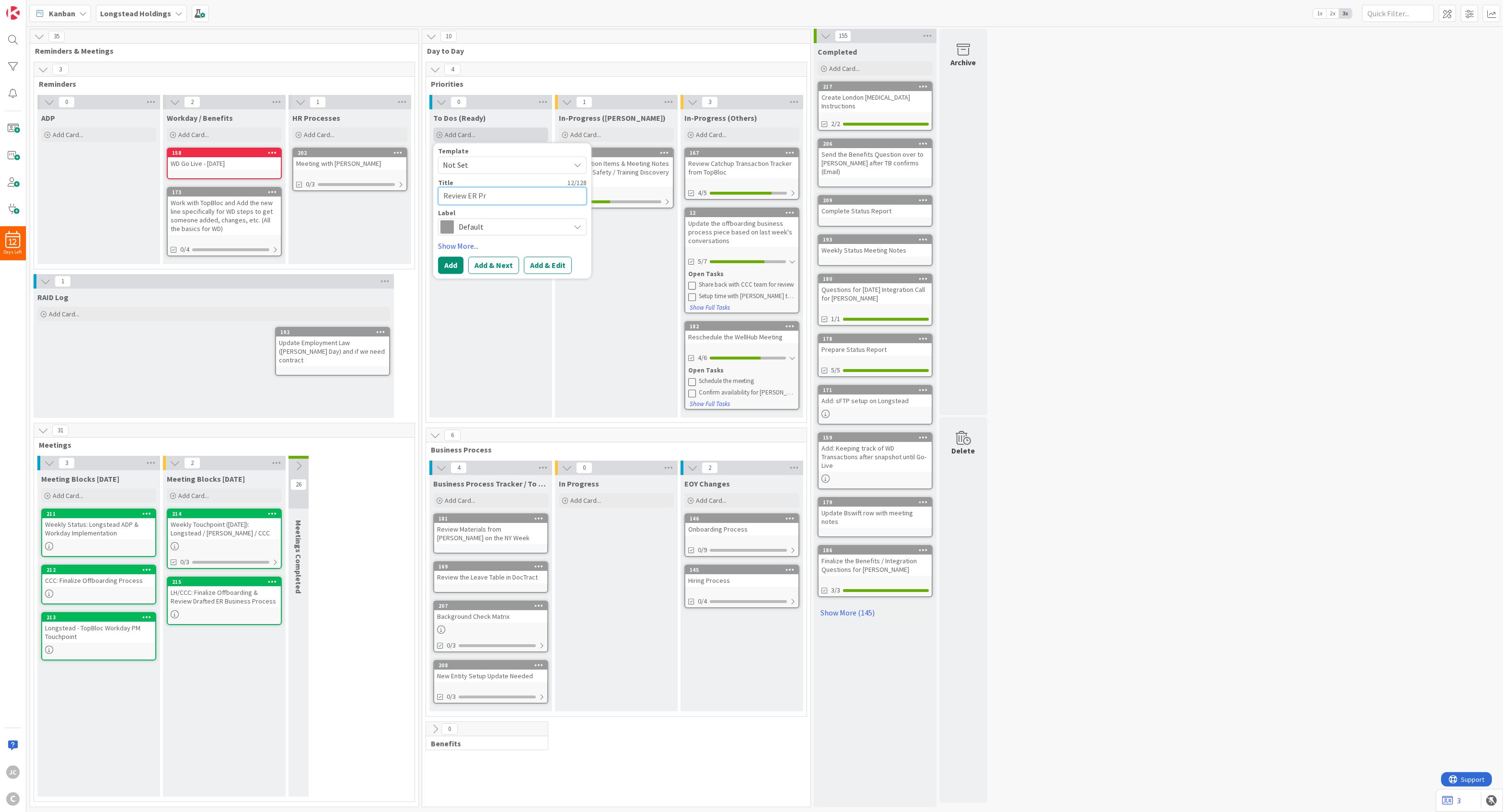
type textarea "x"
type textarea "Review ER Pro"
type textarea "x"
type textarea "Review ER Proc"
type textarea "x"
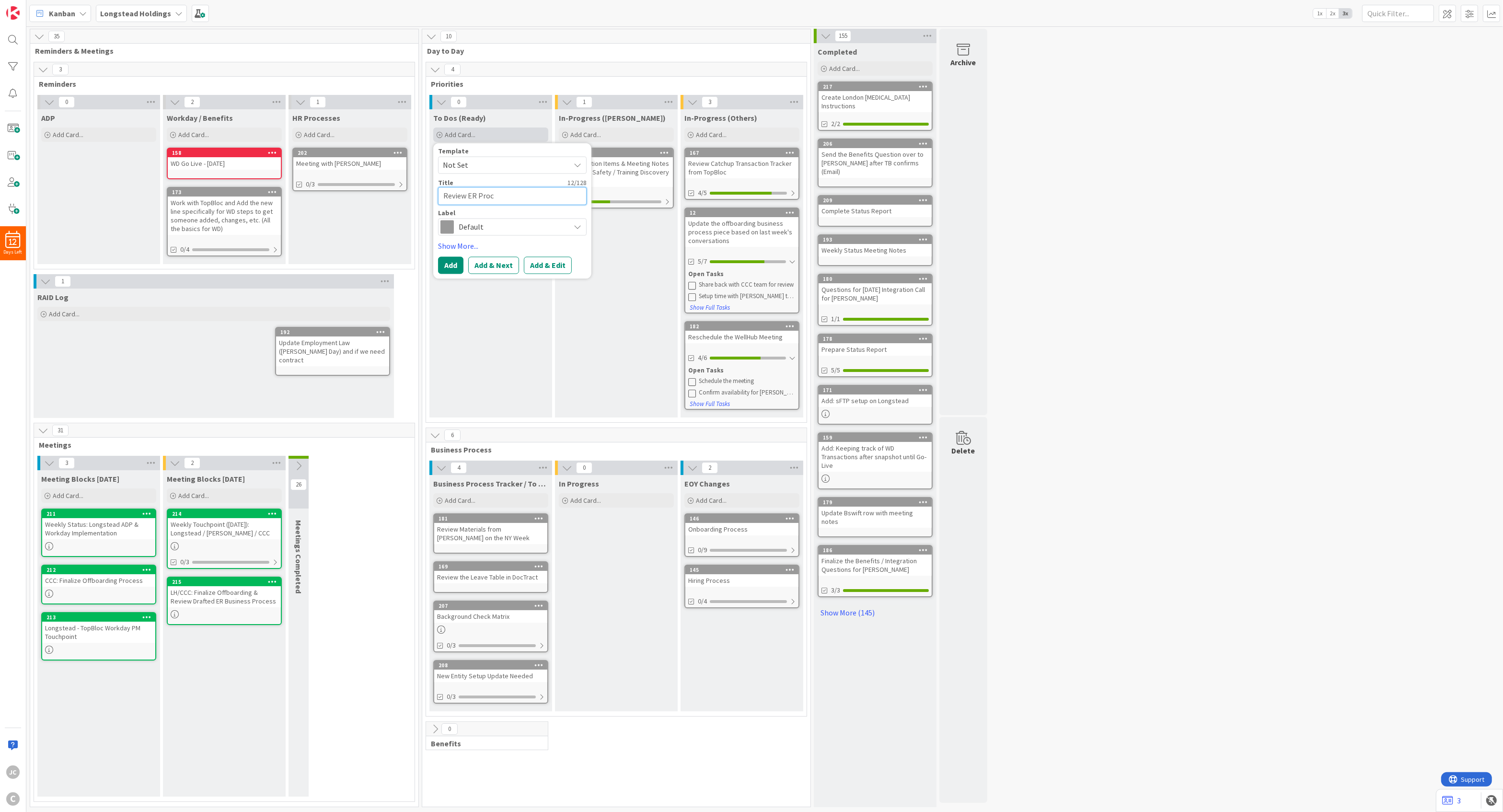
type textarea "Review [PERSON_NAME]"
type textarea "x"
type textarea "Review ER Proces"
type textarea "x"
type textarea "Review ER Process"
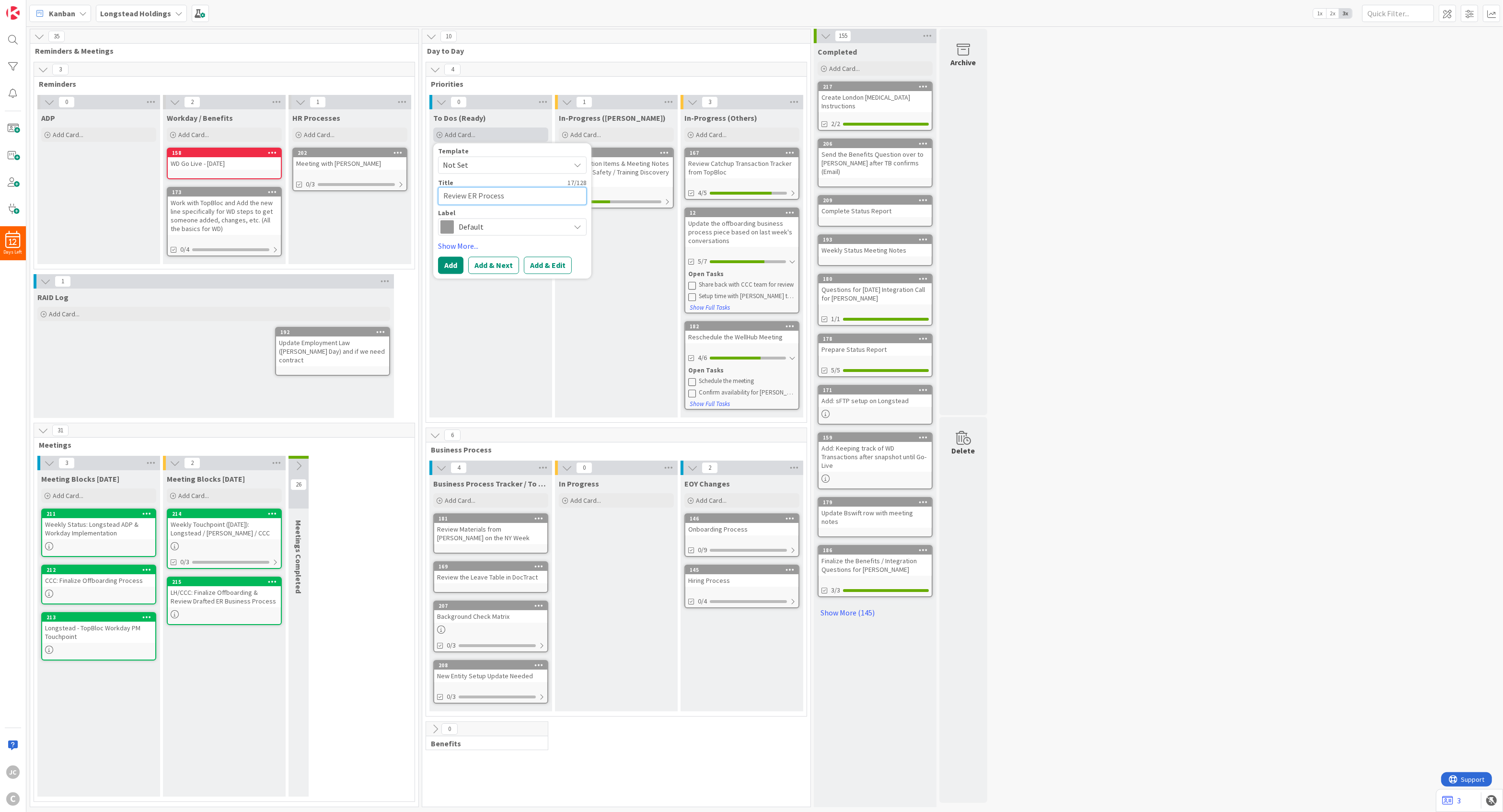
type textarea "x"
type textarea "Review ER Process"
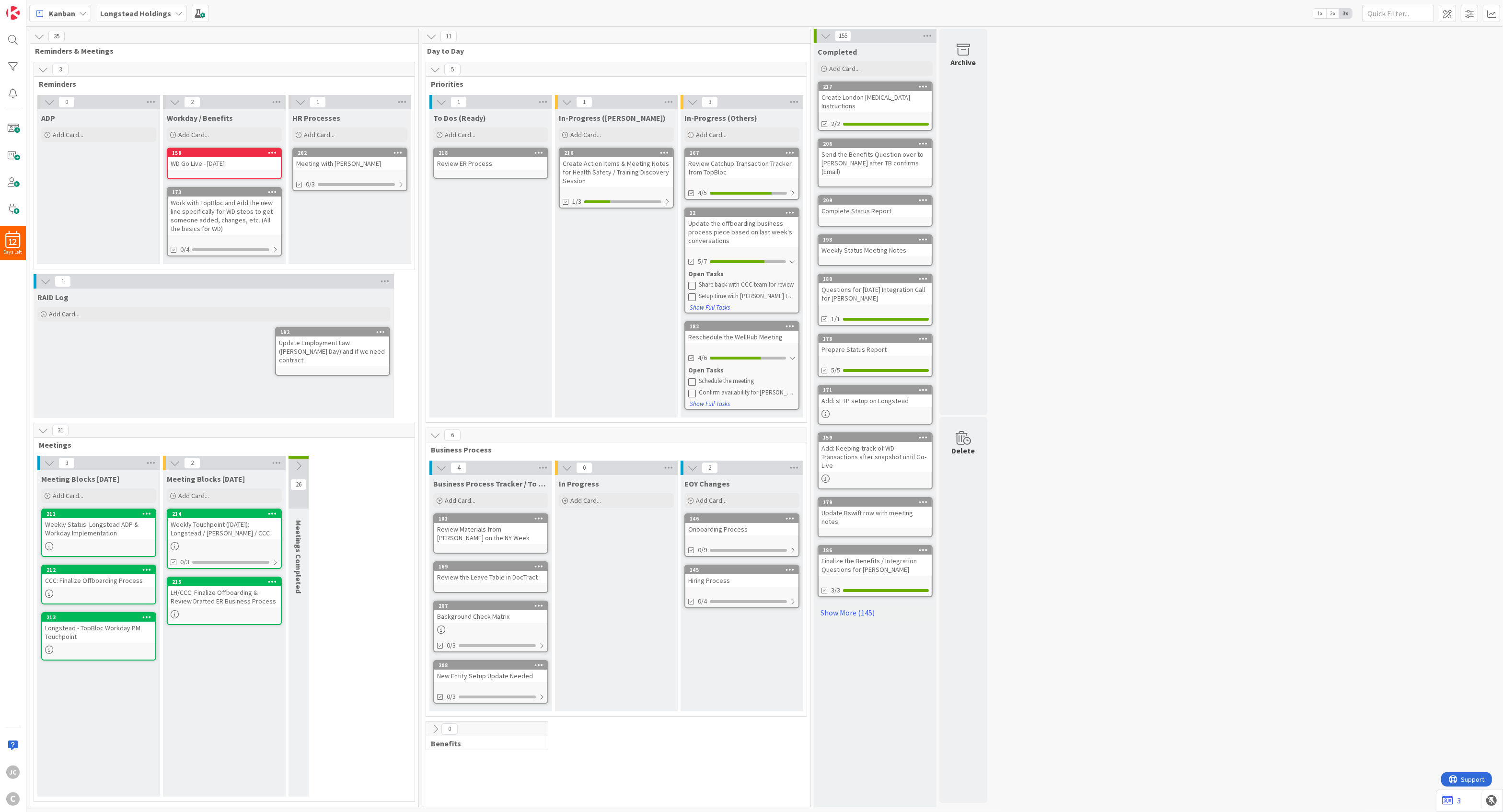
click at [492, 220] on div "To Dos (Ready) Add Card... Template Not Set Title 0 / 128 Label Default Show Mo…" at bounding box center [491, 264] width 123 height 308
